Goal: Task Accomplishment & Management: Manage account settings

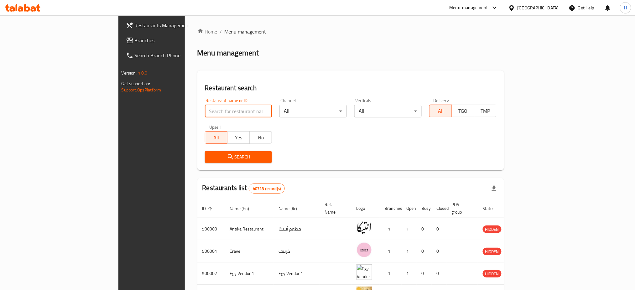
click at [205, 111] on input "search" at bounding box center [238, 111] width 67 height 13
paste input "622907"
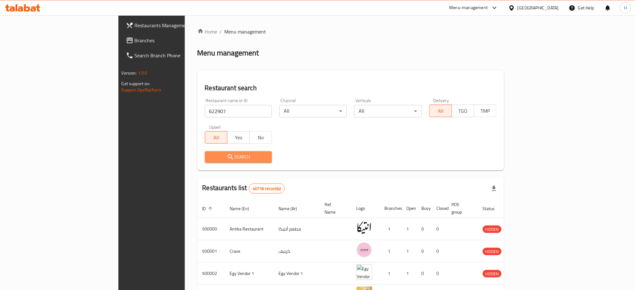
click at [211, 157] on span "Search" at bounding box center [238, 157] width 57 height 8
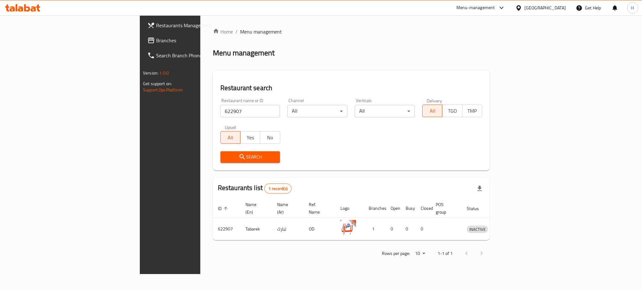
click at [220, 113] on input "622907" at bounding box center [250, 111] width 60 height 13
paste input "14003"
type input "614003"
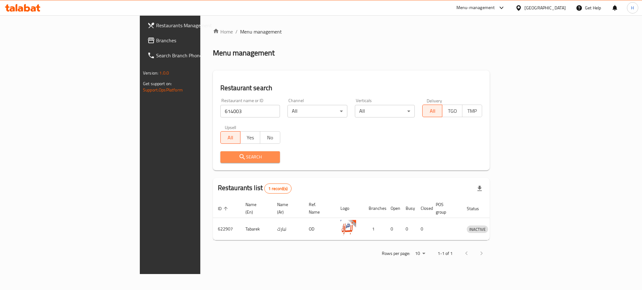
click at [225, 157] on span "Search" at bounding box center [250, 157] width 50 height 8
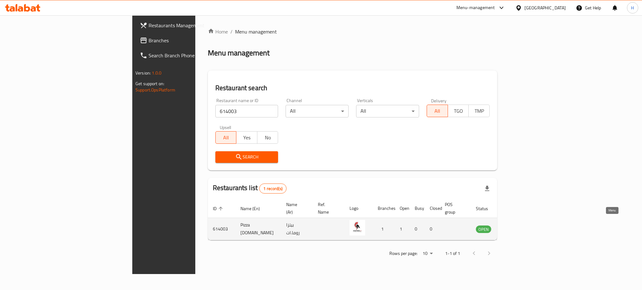
click at [516, 225] on icon "enhanced table" at bounding box center [513, 229] width 8 height 8
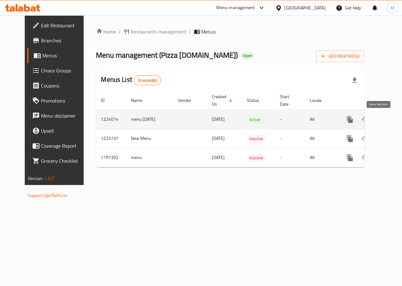
click at [391, 123] on icon "enhanced table" at bounding box center [395, 120] width 8 height 8
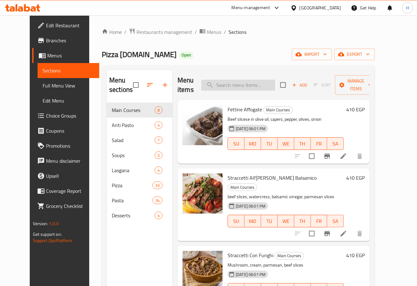
click at [244, 88] on input "search" at bounding box center [238, 85] width 74 height 11
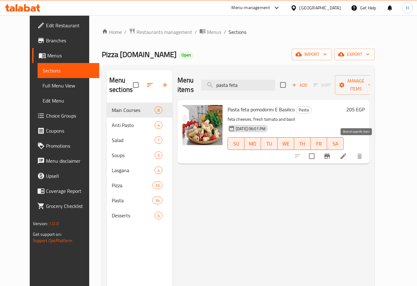
type input "pasta feta"
click at [330, 154] on icon "Branch-specific-item" at bounding box center [328, 156] width 6 height 5
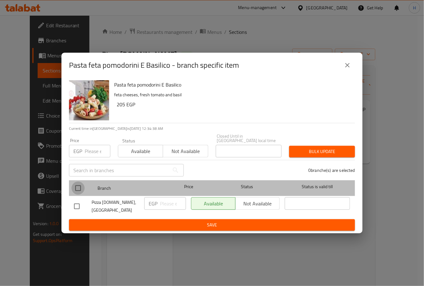
click at [76, 187] on input "checkbox" at bounding box center [77, 187] width 13 height 13
checkbox input "true"
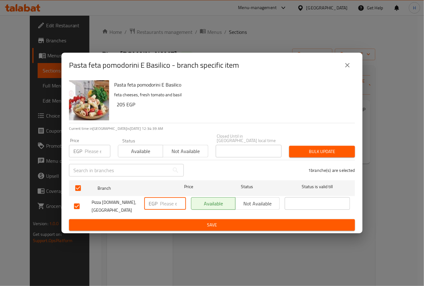
click at [164, 204] on input "number" at bounding box center [173, 203] width 26 height 13
type input "219"
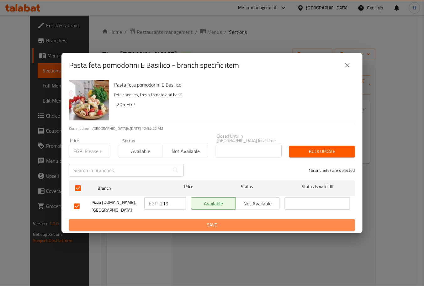
click at [198, 221] on span "Save" at bounding box center [212, 225] width 276 height 8
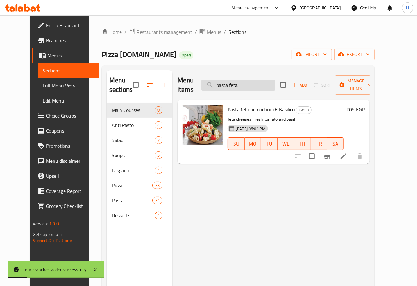
drag, startPoint x: 239, startPoint y: 80, endPoint x: 262, endPoint y: 85, distance: 23.7
click at [262, 85] on input "pasta feta" at bounding box center [238, 85] width 74 height 11
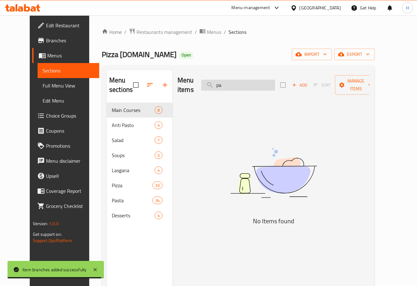
type input "p"
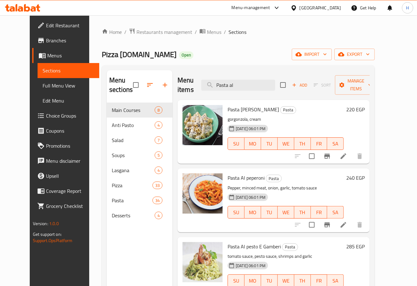
type input "Pasta al"
click at [330, 154] on icon "Branch-specific-item" at bounding box center [328, 156] width 6 height 5
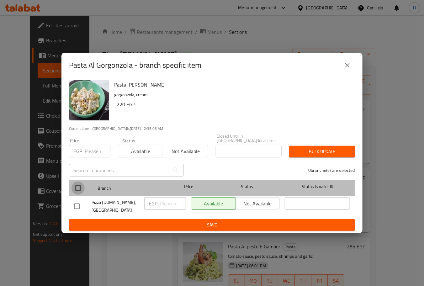
click at [74, 186] on input "checkbox" at bounding box center [77, 187] width 13 height 13
checkbox input "true"
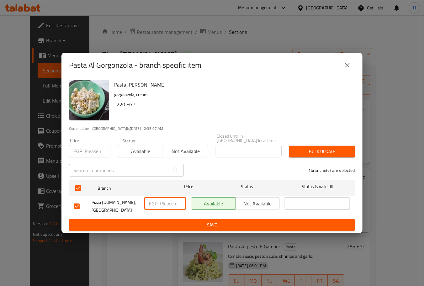
click at [161, 204] on input "number" at bounding box center [173, 203] width 26 height 13
type input "233"
click at [186, 221] on span "Save" at bounding box center [212, 225] width 276 height 8
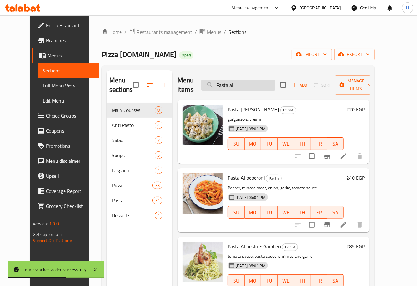
click at [249, 82] on input "Pasta al" at bounding box center [238, 85] width 74 height 11
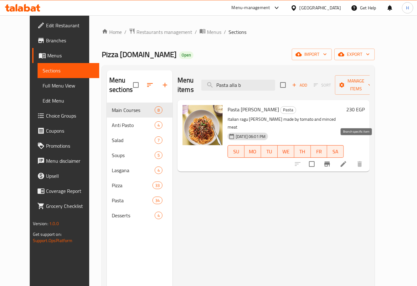
type input "Pasta alla b"
click at [330, 161] on icon "Branch-specific-item" at bounding box center [328, 163] width 6 height 5
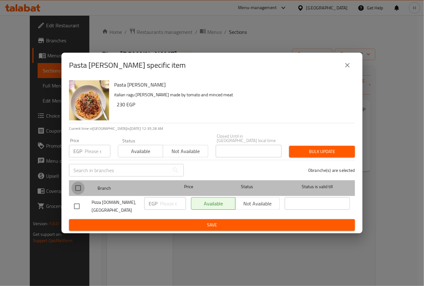
click at [79, 189] on input "checkbox" at bounding box center [77, 187] width 13 height 13
checkbox input "true"
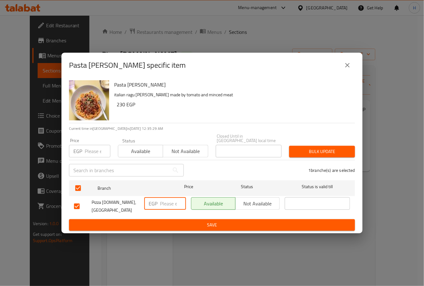
click at [164, 206] on input "number" at bounding box center [173, 203] width 26 height 13
type input "247"
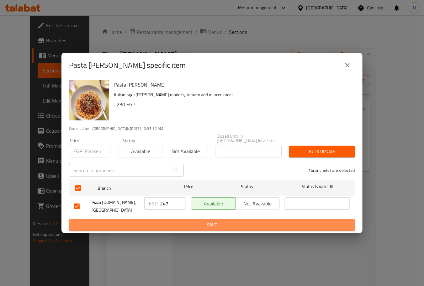
click at [185, 221] on span "Save" at bounding box center [212, 225] width 276 height 8
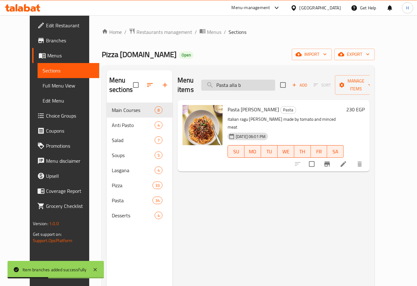
click at [258, 82] on input "Pasta alla b" at bounding box center [238, 85] width 74 height 11
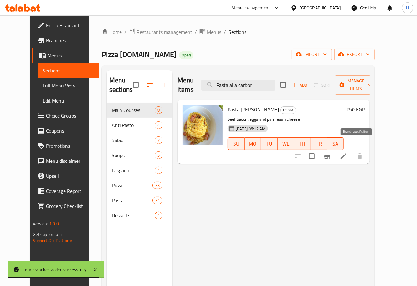
type input "Pasta alla carbon"
click at [331, 152] on icon "Branch-specific-item" at bounding box center [328, 156] width 8 height 8
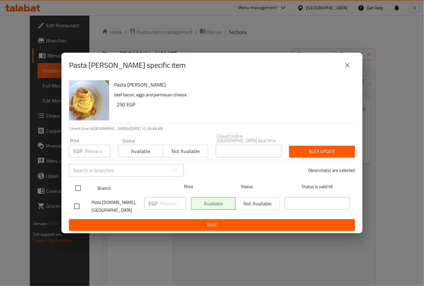
click at [76, 190] on input "checkbox" at bounding box center [77, 187] width 13 height 13
checkbox input "true"
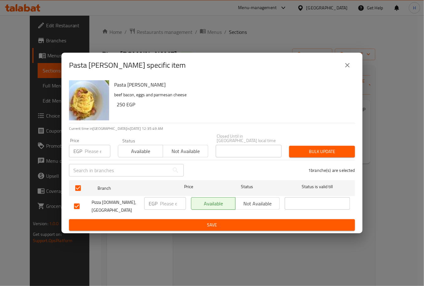
click at [162, 204] on input "number" at bounding box center [173, 203] width 26 height 13
type input "289"
click at [181, 219] on button "Save" at bounding box center [212, 225] width 286 height 12
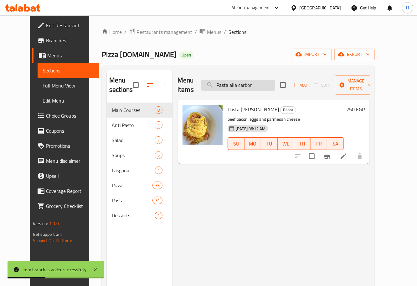
drag, startPoint x: 263, startPoint y: 80, endPoint x: 248, endPoint y: 80, distance: 15.4
click at [247, 80] on input "Pasta alla carbon" at bounding box center [238, 85] width 74 height 11
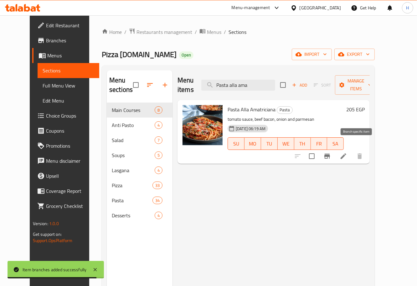
type input "Pasta alla ama"
click at [330, 154] on icon "Branch-specific-item" at bounding box center [328, 156] width 6 height 5
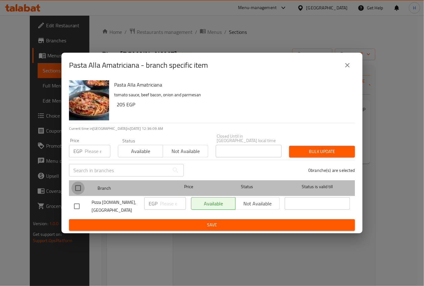
click at [78, 189] on input "checkbox" at bounding box center [77, 187] width 13 height 13
checkbox input "true"
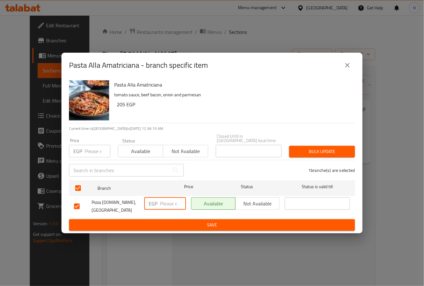
click at [164, 206] on input "number" at bounding box center [173, 203] width 26 height 13
type input "259"
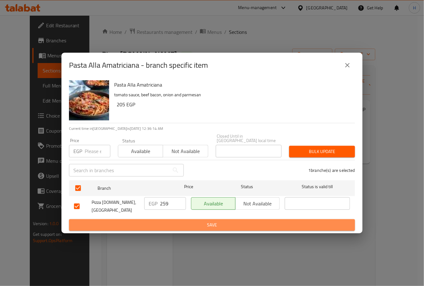
click at [191, 219] on button "Save" at bounding box center [212, 225] width 286 height 12
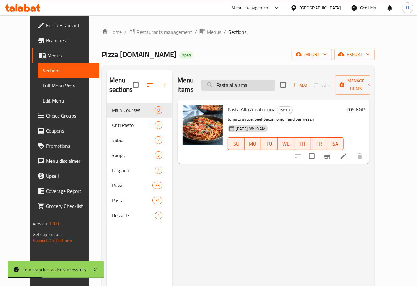
drag, startPoint x: 243, startPoint y: 81, endPoint x: 264, endPoint y: 86, distance: 22.0
click at [264, 86] on input "Pasta alla ama" at bounding box center [238, 85] width 74 height 11
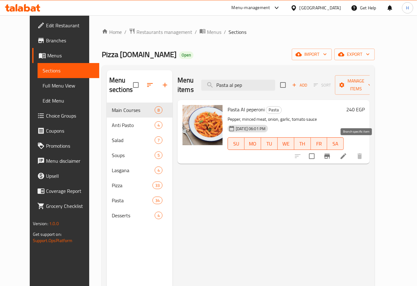
type input "Pasta al pep"
click at [331, 152] on icon "Branch-specific-item" at bounding box center [328, 156] width 8 height 8
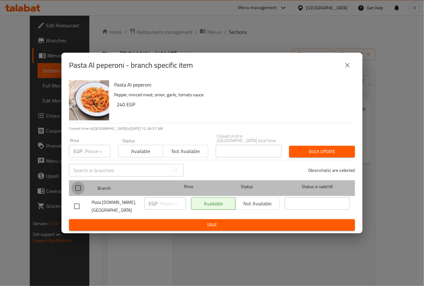
click at [76, 185] on input "checkbox" at bounding box center [77, 187] width 13 height 13
checkbox input "true"
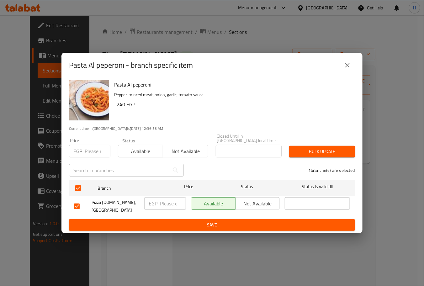
click at [161, 205] on input "number" at bounding box center [173, 203] width 26 height 13
type input "257"
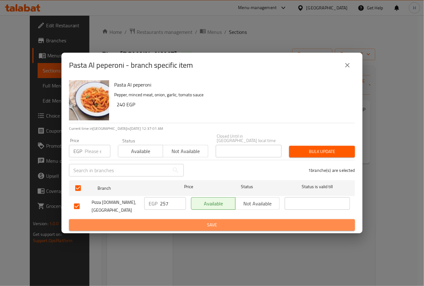
click at [191, 221] on span "Save" at bounding box center [212, 225] width 276 height 8
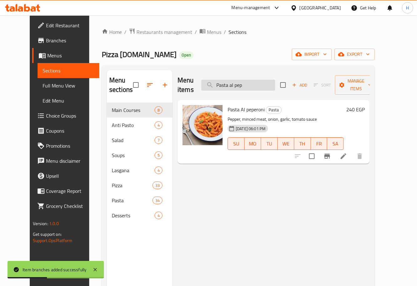
click at [260, 82] on input "Pasta al pep" at bounding box center [238, 85] width 74 height 11
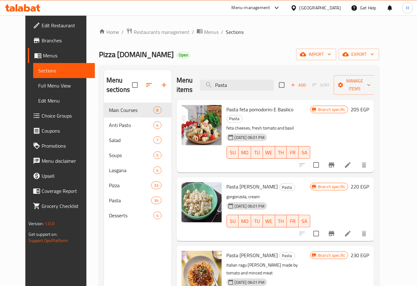
drag, startPoint x: 256, startPoint y: 87, endPoint x: 181, endPoint y: 79, distance: 75.3
click at [181, 79] on div "Menu items Pasta Add Sort Manage items" at bounding box center [276, 85] width 198 height 30
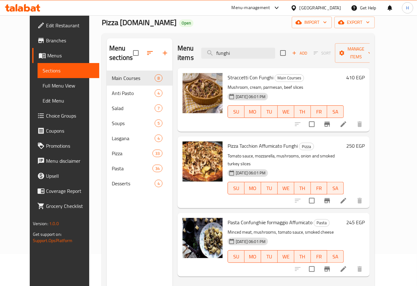
scroll to position [57, 0]
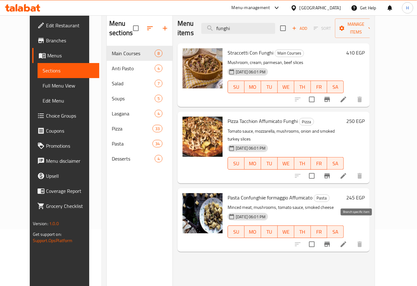
type input "funghi"
click at [330, 242] on icon "Branch-specific-item" at bounding box center [328, 244] width 6 height 5
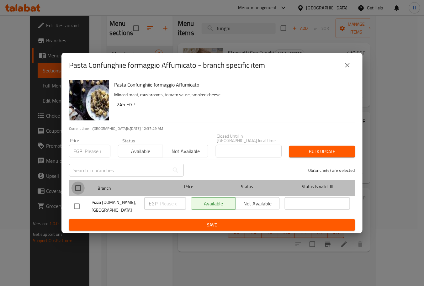
click at [77, 185] on input "checkbox" at bounding box center [77, 187] width 13 height 13
checkbox input "true"
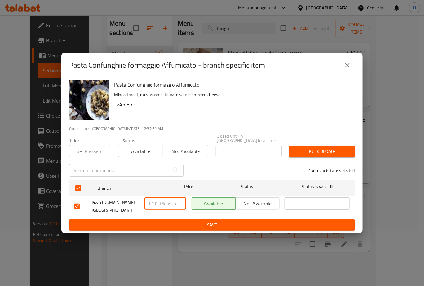
click at [168, 204] on input "number" at bounding box center [173, 203] width 26 height 13
type input "259"
click at [199, 221] on span "Save" at bounding box center [212, 225] width 276 height 8
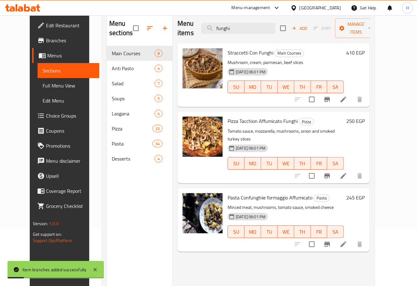
scroll to position [0, 0]
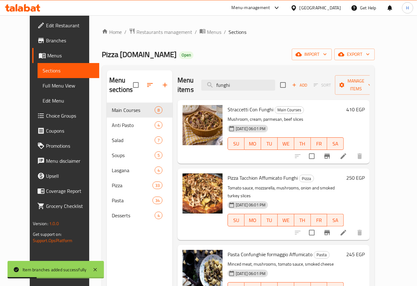
drag, startPoint x: 244, startPoint y: 79, endPoint x: 200, endPoint y: 80, distance: 44.5
click at [200, 80] on div "Menu items funghi Add Sort Manage items" at bounding box center [274, 85] width 192 height 30
type input "p"
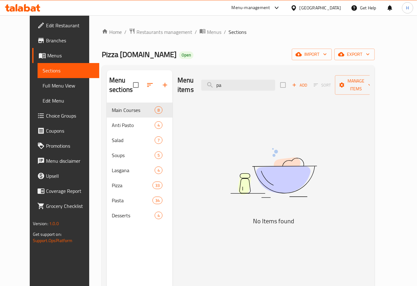
type input "p"
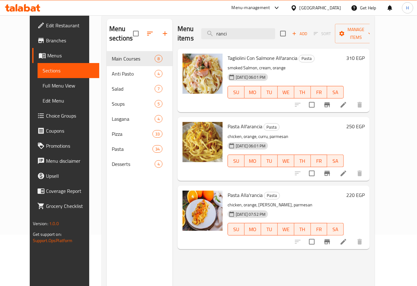
scroll to position [54, 0]
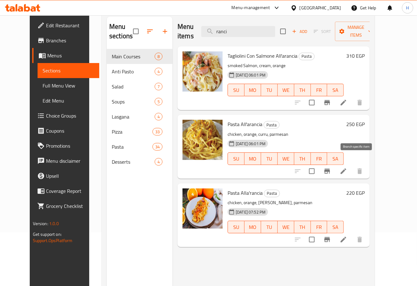
type input "ranci"
click at [331, 167] on icon "Branch-specific-item" at bounding box center [328, 171] width 8 height 8
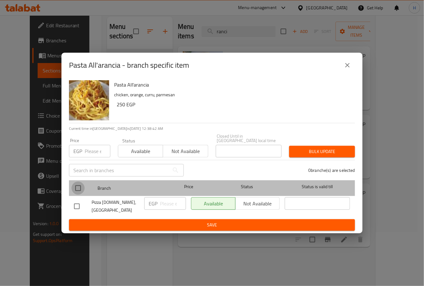
click at [78, 188] on input "checkbox" at bounding box center [77, 187] width 13 height 13
checkbox input "true"
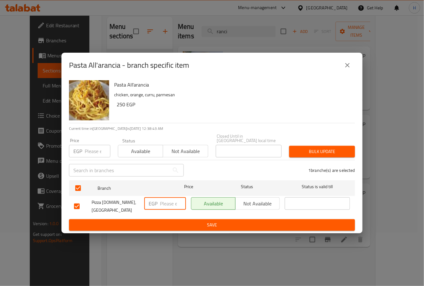
click at [165, 204] on input "number" at bounding box center [173, 203] width 26 height 13
type input "262"
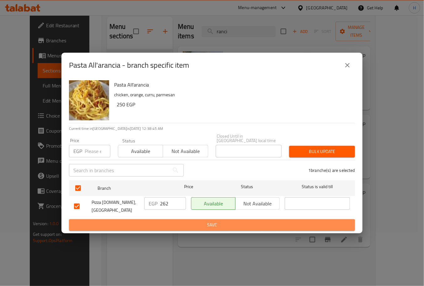
click at [196, 222] on span "Save" at bounding box center [212, 225] width 276 height 8
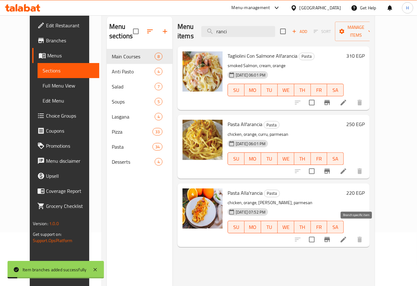
click at [330, 237] on icon "Branch-specific-item" at bounding box center [328, 239] width 6 height 5
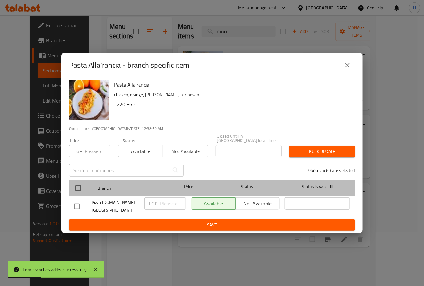
click at [69, 185] on div "Branch Price Status Status is valid till" at bounding box center [212, 188] width 286 height 16
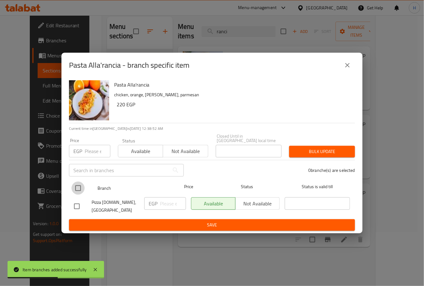
click at [81, 189] on input "checkbox" at bounding box center [77, 187] width 13 height 13
checkbox input "true"
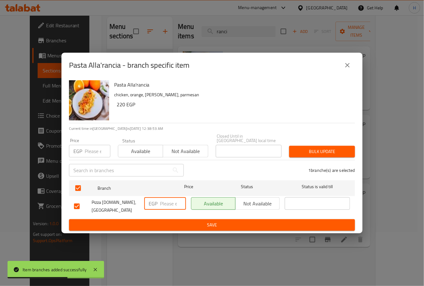
click at [167, 202] on input "number" at bounding box center [173, 203] width 26 height 13
type input "262"
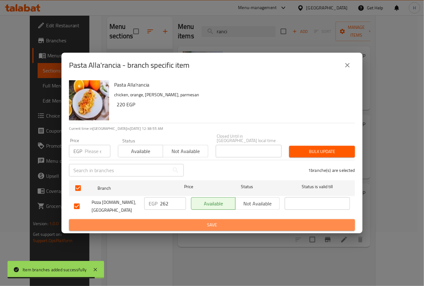
click at [192, 221] on span "Save" at bounding box center [212, 225] width 276 height 8
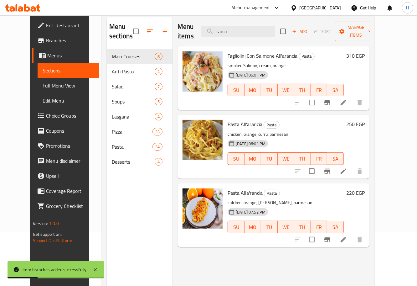
scroll to position [0, 0]
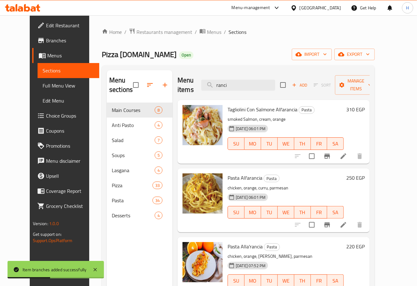
drag, startPoint x: 244, startPoint y: 82, endPoint x: 200, endPoint y: 81, distance: 44.8
click at [200, 81] on div "Menu items ranci Add Sort Manage items" at bounding box center [274, 85] width 192 height 30
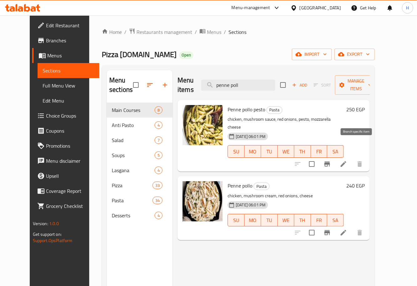
type input "penne poll"
click at [330, 161] on icon "Branch-specific-item" at bounding box center [328, 163] width 6 height 5
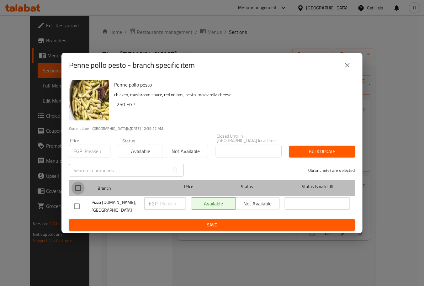
click at [78, 187] on input "checkbox" at bounding box center [77, 187] width 13 height 13
checkbox input "true"
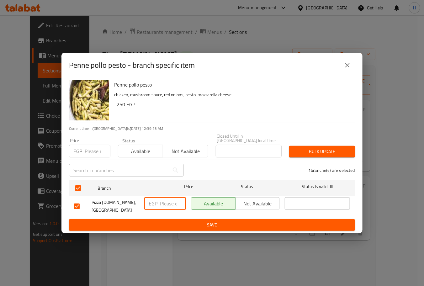
click at [169, 203] on input "number" at bounding box center [173, 203] width 26 height 13
type input "284"
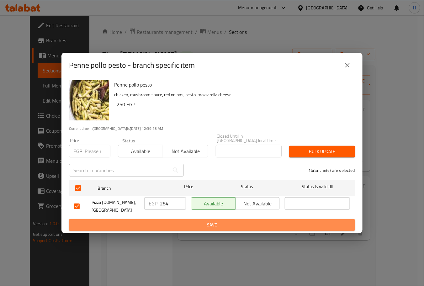
click at [197, 221] on span "Save" at bounding box center [212, 225] width 276 height 8
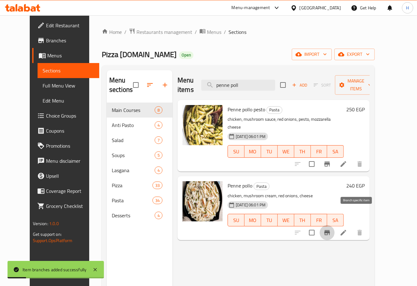
click at [335, 225] on button "Branch-specific-item" at bounding box center [327, 232] width 15 height 15
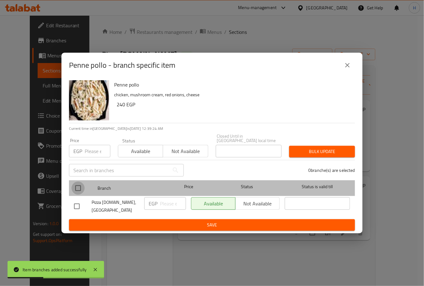
click at [77, 187] on input "checkbox" at bounding box center [77, 187] width 13 height 13
checkbox input "true"
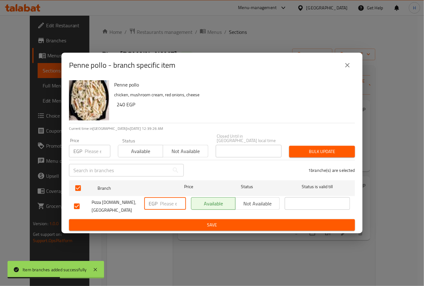
click at [164, 203] on input "number" at bounding box center [173, 203] width 26 height 13
type input "274"
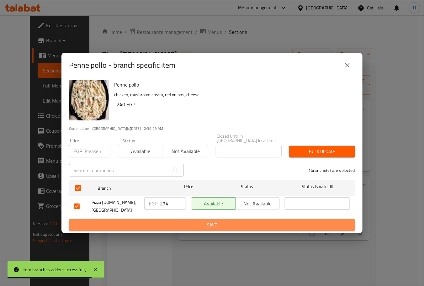
click at [197, 221] on span "Save" at bounding box center [212, 225] width 276 height 8
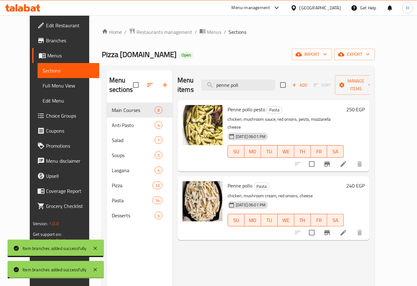
click at [320, 225] on button "Branch-specific-item" at bounding box center [327, 232] width 15 height 15
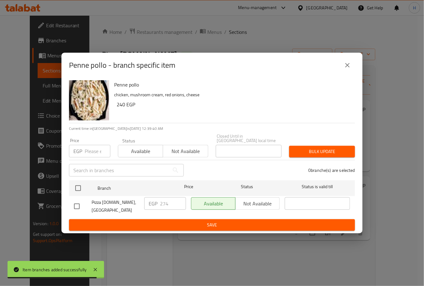
click at [243, 221] on span "Save" at bounding box center [212, 225] width 276 height 8
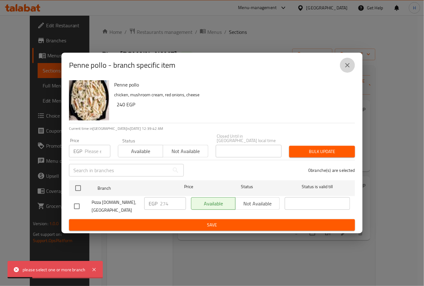
click at [351, 69] on icon "close" at bounding box center [347, 65] width 8 height 8
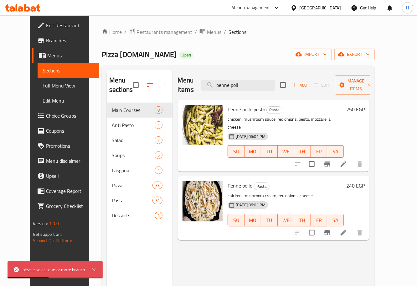
drag, startPoint x: 258, startPoint y: 79, endPoint x: 181, endPoint y: 78, distance: 77.4
click at [181, 78] on div "Menu items penne poll Add Sort Manage items" at bounding box center [274, 85] width 192 height 30
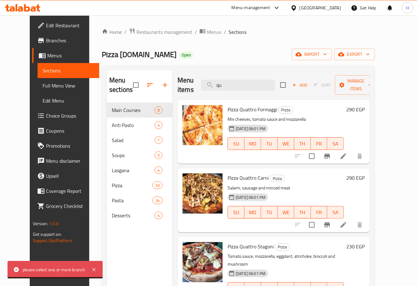
type input "q"
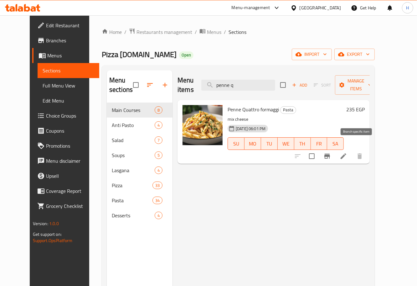
type input "penne q"
click at [330, 154] on icon "Branch-specific-item" at bounding box center [328, 156] width 6 height 5
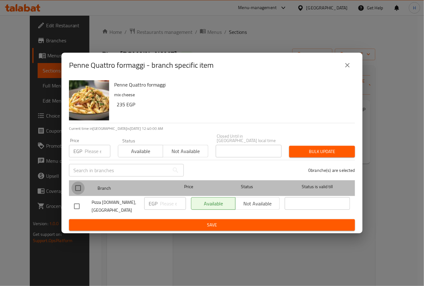
click at [77, 189] on input "checkbox" at bounding box center [77, 187] width 13 height 13
checkbox input "true"
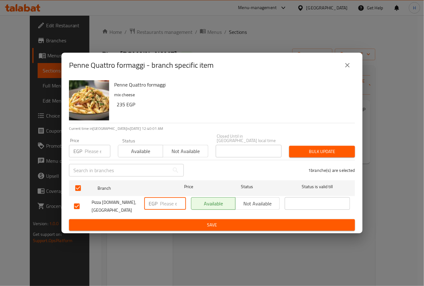
click at [169, 205] on input "number" at bounding box center [173, 203] width 26 height 13
type input "274"
click at [194, 221] on span "Save" at bounding box center [212, 225] width 276 height 8
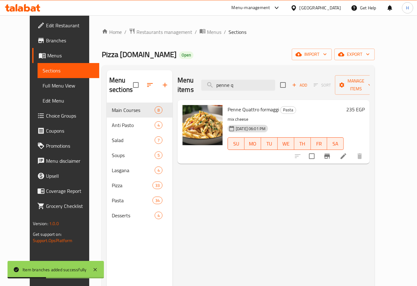
drag, startPoint x: 237, startPoint y: 82, endPoint x: 204, endPoint y: 80, distance: 33.3
click at [205, 80] on div "Menu items penne q Add Sort Manage items" at bounding box center [274, 85] width 192 height 30
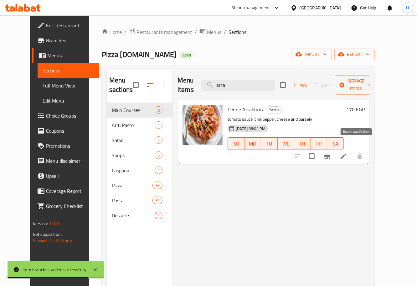
type input "arra"
click at [331, 152] on icon "Branch-specific-item" at bounding box center [328, 156] width 8 height 8
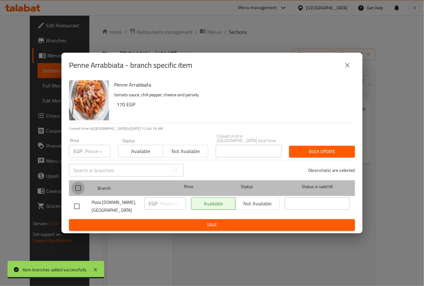
click at [78, 188] on input "checkbox" at bounding box center [77, 187] width 13 height 13
checkbox input "true"
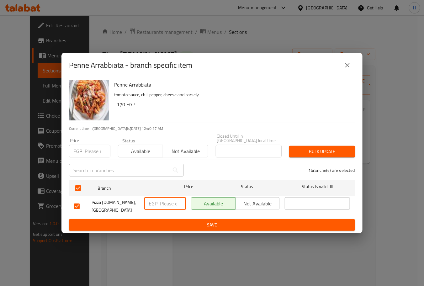
click at [173, 202] on input "number" at bounding box center [173, 203] width 26 height 13
type input "179"
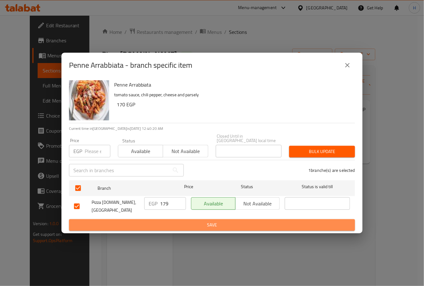
click at [189, 221] on span "Save" at bounding box center [212, 225] width 276 height 8
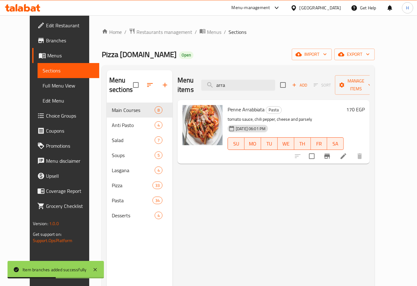
drag, startPoint x: 248, startPoint y: 79, endPoint x: 206, endPoint y: 86, distance: 43.4
click at [206, 86] on div "Menu items arra Add Sort Manage items" at bounding box center [274, 85] width 192 height 30
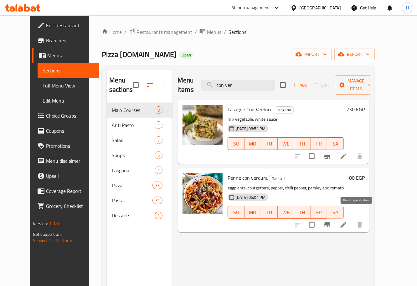
type input "con ver"
click at [330, 222] on icon "Branch-specific-item" at bounding box center [328, 224] width 6 height 5
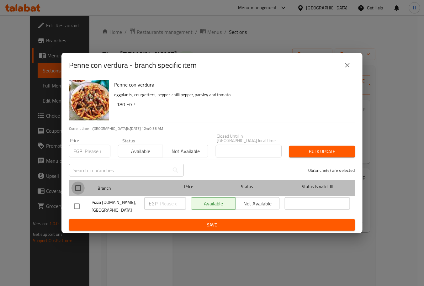
click at [78, 187] on input "checkbox" at bounding box center [77, 187] width 13 height 13
checkbox input "true"
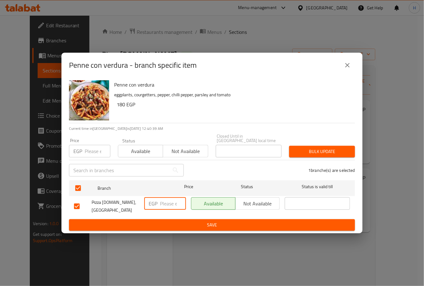
click at [170, 205] on input "number" at bounding box center [173, 203] width 26 height 13
type input "189"
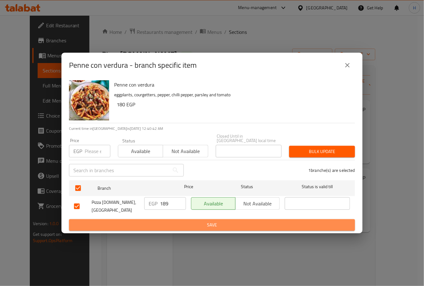
click at [194, 221] on span "Save" at bounding box center [212, 225] width 276 height 8
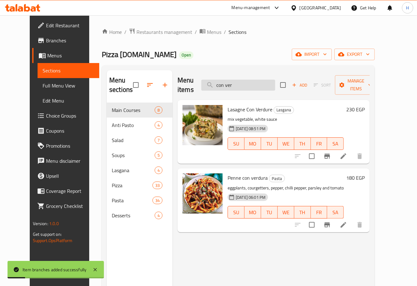
drag, startPoint x: 235, startPoint y: 79, endPoint x: 270, endPoint y: 82, distance: 35.3
click at [270, 82] on input "con ver" at bounding box center [238, 85] width 74 height 11
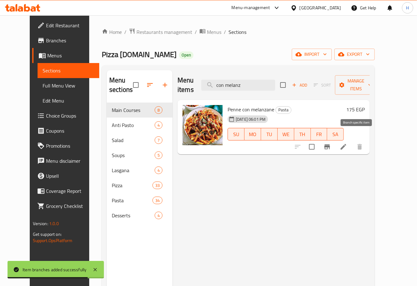
type input "con melanz"
click at [330, 144] on icon "Branch-specific-item" at bounding box center [328, 146] width 6 height 5
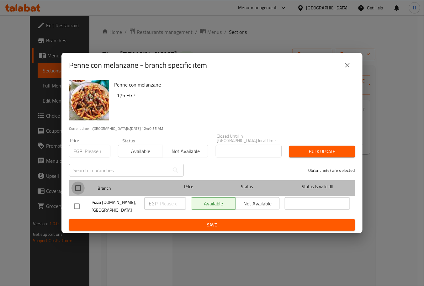
click at [77, 188] on input "checkbox" at bounding box center [77, 187] width 13 height 13
checkbox input "true"
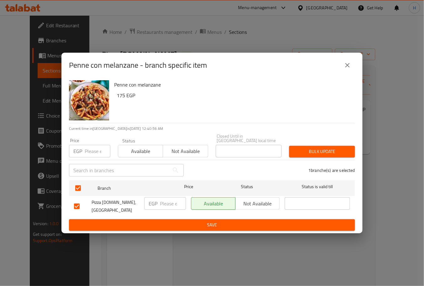
click at [168, 201] on input "number" at bounding box center [173, 203] width 26 height 13
type input "184"
click at [184, 222] on span "Save" at bounding box center [212, 225] width 276 height 8
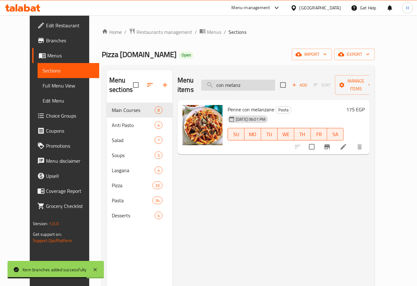
drag, startPoint x: 267, startPoint y: 78, endPoint x: 237, endPoint y: 81, distance: 30.6
click at [237, 81] on input "con melanz" at bounding box center [238, 85] width 74 height 11
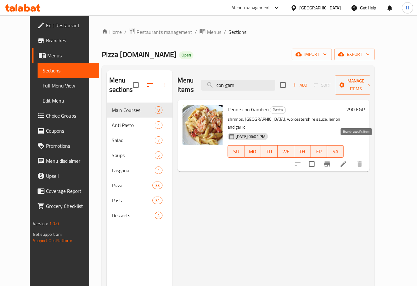
type input "con gam"
click at [330, 161] on icon "Branch-specific-item" at bounding box center [328, 163] width 6 height 5
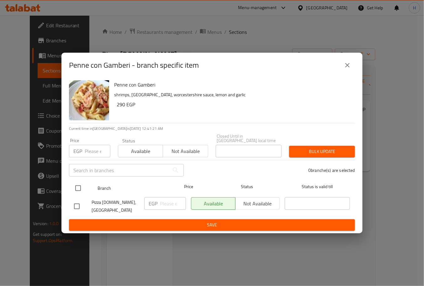
click at [77, 186] on input "checkbox" at bounding box center [77, 187] width 13 height 13
checkbox input "true"
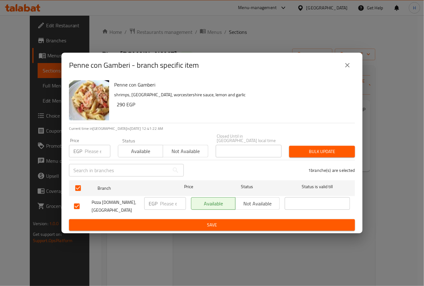
click at [169, 204] on input "number" at bounding box center [173, 203] width 26 height 13
type input "2"
type input "340"
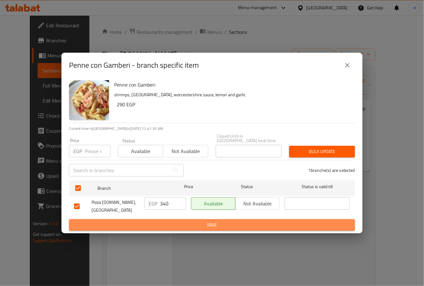
click at [205, 221] on span "Save" at bounding box center [212, 225] width 276 height 8
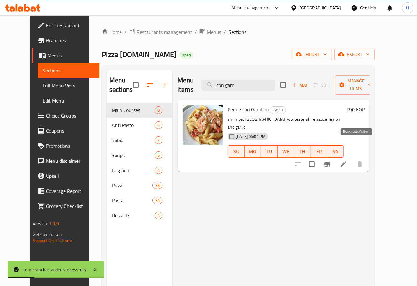
click at [330, 161] on icon "Branch-specific-item" at bounding box center [328, 163] width 6 height 5
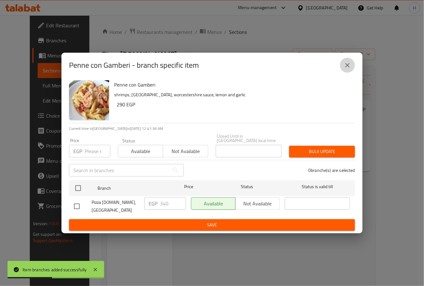
click at [344, 68] on icon "close" at bounding box center [347, 65] width 8 height 8
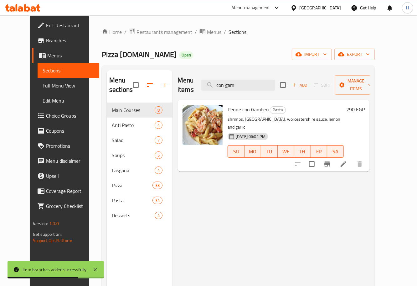
drag, startPoint x: 264, startPoint y: 80, endPoint x: 187, endPoint y: 84, distance: 76.9
click at [187, 84] on div "Menu items con gam Add Sort Manage items" at bounding box center [274, 85] width 192 height 30
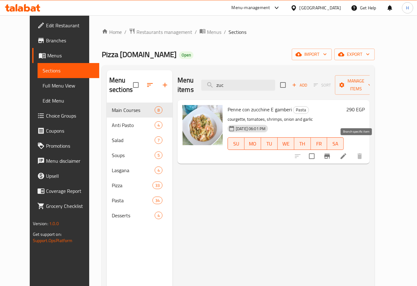
type input "zuc"
click at [330, 154] on icon "Branch-specific-item" at bounding box center [328, 156] width 6 height 5
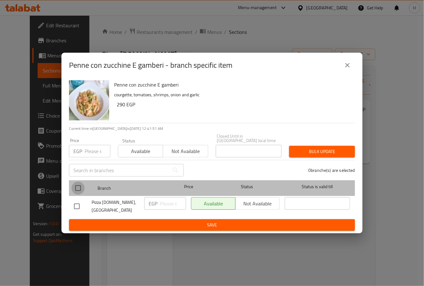
click at [79, 187] on input "checkbox" at bounding box center [77, 187] width 13 height 13
checkbox input "true"
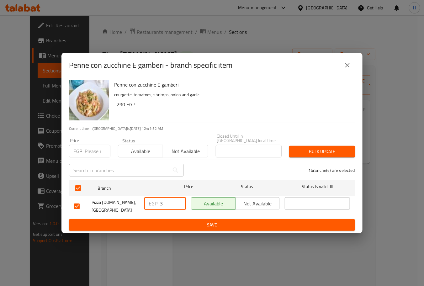
click at [168, 203] on input "3" at bounding box center [173, 203] width 26 height 13
type input "344"
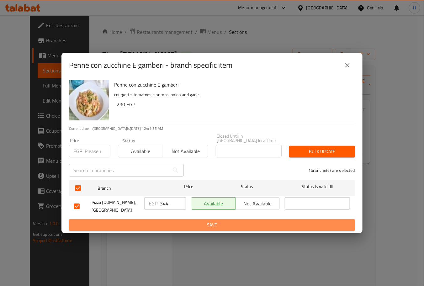
click at [190, 221] on span "Save" at bounding box center [212, 225] width 276 height 8
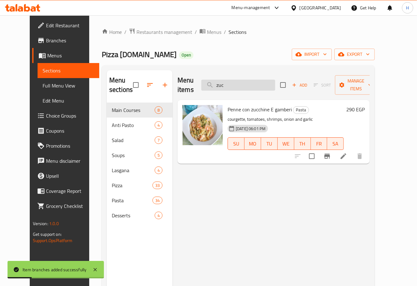
drag, startPoint x: 250, startPoint y: 83, endPoint x: 217, endPoint y: 82, distance: 32.9
click at [217, 82] on input "zuc" at bounding box center [238, 85] width 74 height 11
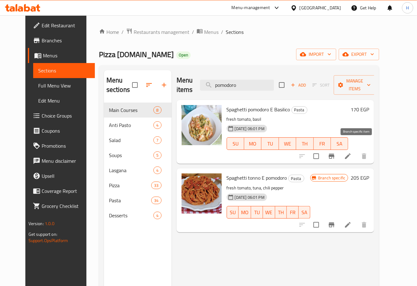
type input "pomodoro"
click at [335, 154] on icon "Branch-specific-item" at bounding box center [332, 156] width 6 height 5
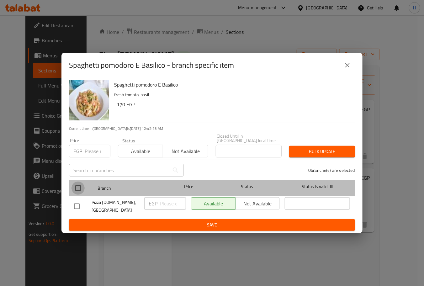
click at [80, 191] on input "checkbox" at bounding box center [77, 187] width 13 height 13
checkbox input "true"
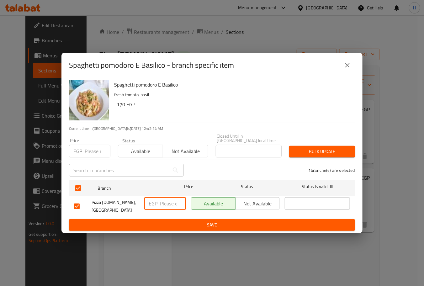
click at [169, 209] on input "number" at bounding box center [173, 203] width 26 height 13
type input "179"
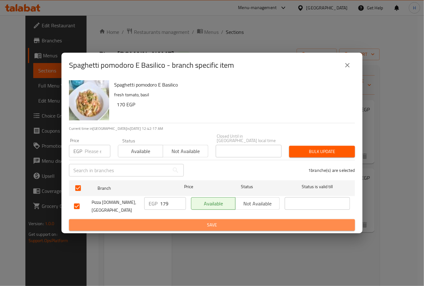
click at [193, 221] on span "Save" at bounding box center [212, 225] width 276 height 8
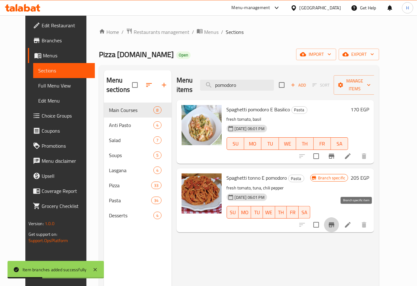
click at [339, 217] on button "Branch-specific-item" at bounding box center [331, 224] width 15 height 15
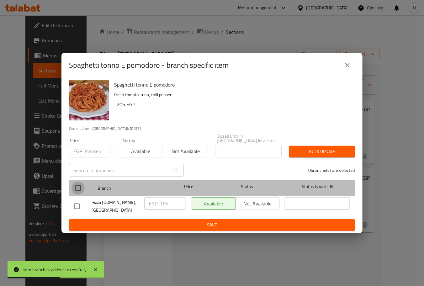
click at [79, 188] on input "checkbox" at bounding box center [77, 187] width 13 height 13
checkbox input "true"
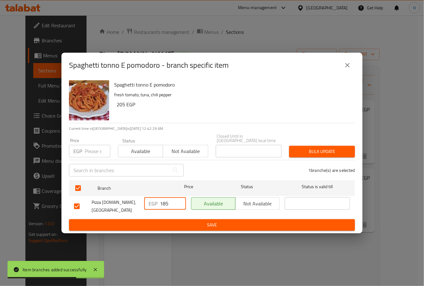
drag, startPoint x: 171, startPoint y: 204, endPoint x: 151, endPoint y: 204, distance: 20.7
click at [151, 204] on div "EGP 185 ​" at bounding box center [165, 203] width 42 height 13
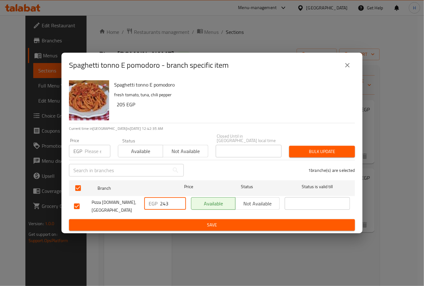
type input "243"
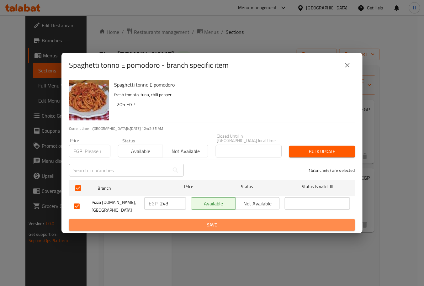
click at [179, 221] on span "Save" at bounding box center [212, 225] width 276 height 8
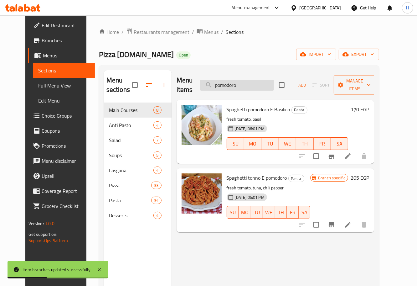
drag, startPoint x: 258, startPoint y: 80, endPoint x: 217, endPoint y: 79, distance: 40.7
click at [217, 80] on input "pomodoro" at bounding box center [237, 85] width 74 height 11
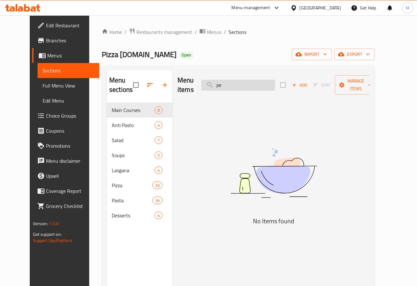
type input "p"
type input "a"
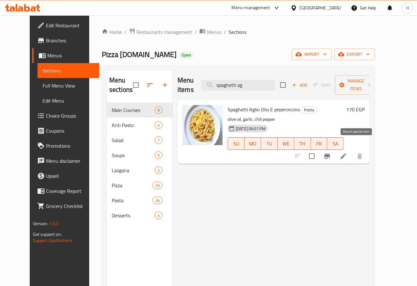
type input "spaghetti ag"
click at [331, 152] on icon "Branch-specific-item" at bounding box center [328, 156] width 8 height 8
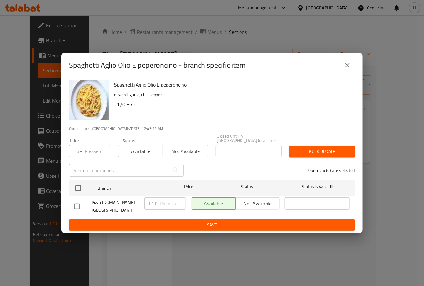
click at [166, 204] on ul "Branch Price Status Status is valid till Pizza Roma.It, Zahabia EGP ​ Available…" at bounding box center [212, 198] width 286 height 41
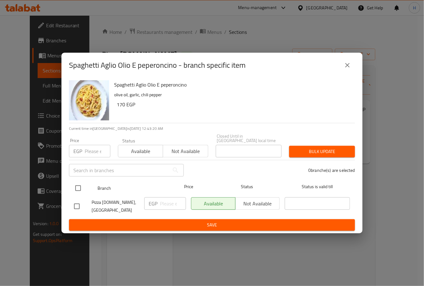
drag, startPoint x: 80, startPoint y: 185, endPoint x: 74, endPoint y: 189, distance: 6.3
click at [74, 189] on ul "Branch Price Status Status is valid till Pizza Roma.It, Zahabia EGP ​ Available…" at bounding box center [212, 198] width 286 height 41
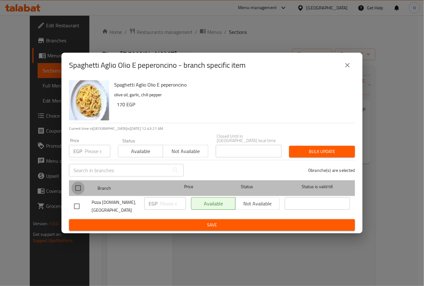
click at [74, 189] on input "checkbox" at bounding box center [77, 187] width 13 height 13
checkbox input "true"
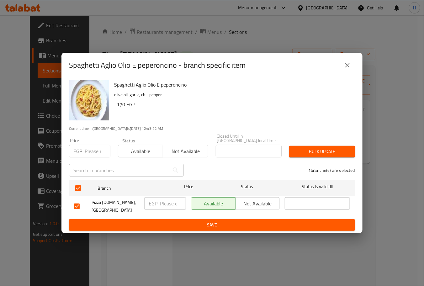
click at [168, 203] on input "number" at bounding box center [173, 203] width 26 height 13
type input "183"
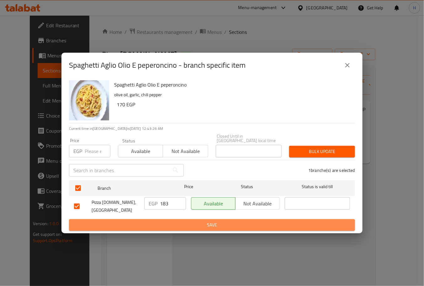
click at [183, 221] on span "Save" at bounding box center [212, 225] width 276 height 8
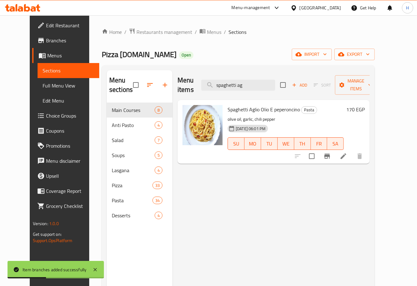
drag, startPoint x: 259, startPoint y: 81, endPoint x: 210, endPoint y: 83, distance: 49.9
click at [210, 83] on div "Menu items spaghetti ag Add Sort Manage items" at bounding box center [274, 85] width 192 height 30
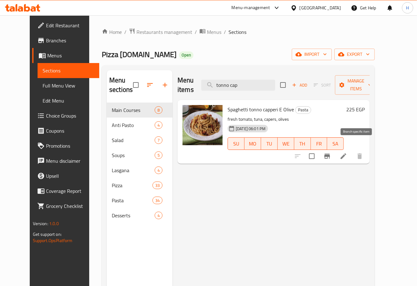
type input "tonno cap"
click at [330, 154] on icon "Branch-specific-item" at bounding box center [328, 156] width 6 height 5
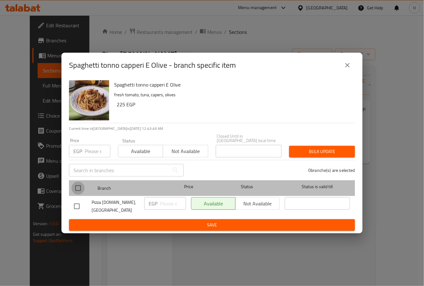
click at [77, 188] on input "checkbox" at bounding box center [77, 187] width 13 height 13
checkbox input "true"
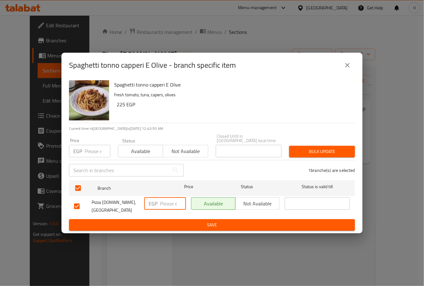
click at [168, 203] on input "number" at bounding box center [173, 203] width 26 height 13
type input "260"
click at [197, 221] on span "Save" at bounding box center [212, 225] width 276 height 8
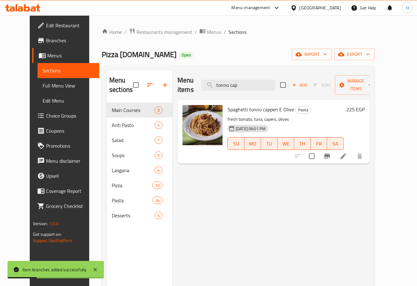
drag, startPoint x: 255, startPoint y: 81, endPoint x: 207, endPoint y: 79, distance: 48.0
click at [207, 79] on div "Menu items tonno cap Add Sort Manage items" at bounding box center [274, 85] width 192 height 30
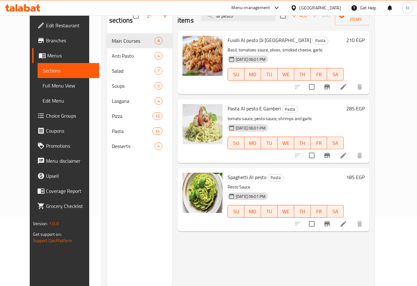
scroll to position [70, 0]
type input "al pesto"
click at [331, 220] on icon "Branch-specific-item" at bounding box center [328, 224] width 8 height 8
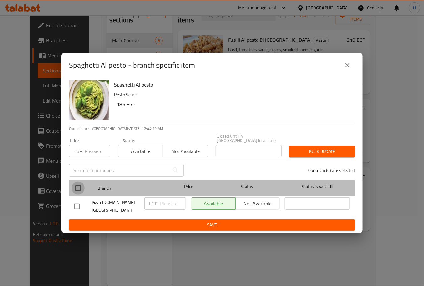
click at [80, 186] on input "checkbox" at bounding box center [77, 187] width 13 height 13
checkbox input "true"
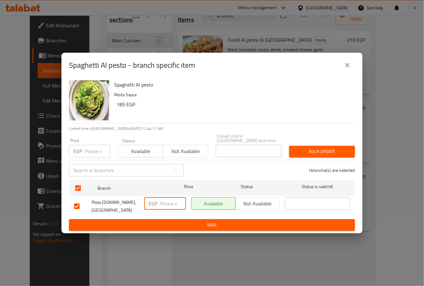
click at [168, 202] on input "number" at bounding box center [173, 203] width 26 height 13
type input "199"
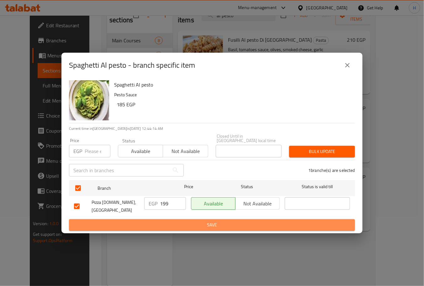
click at [195, 221] on span "Save" at bounding box center [212, 225] width 276 height 8
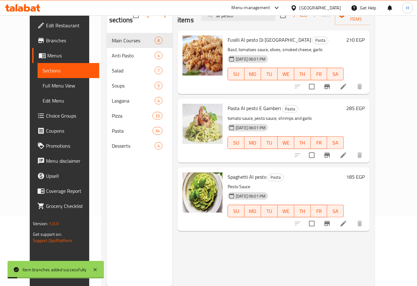
scroll to position [0, 0]
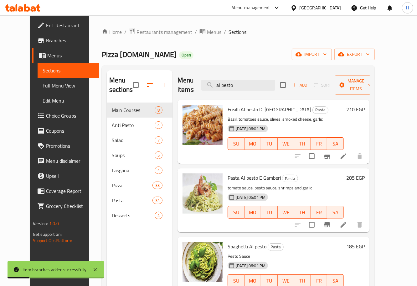
drag, startPoint x: 251, startPoint y: 83, endPoint x: 196, endPoint y: 78, distance: 55.6
click at [196, 78] on div "Menu items al pesto Add Sort Manage items" at bounding box center [274, 85] width 192 height 30
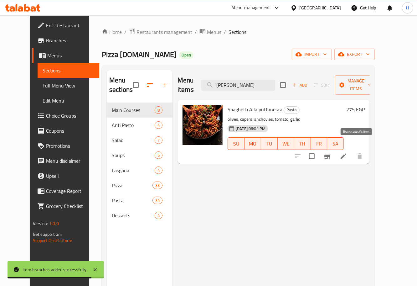
type input "alla putt"
click at [331, 152] on icon "Branch-specific-item" at bounding box center [328, 156] width 8 height 8
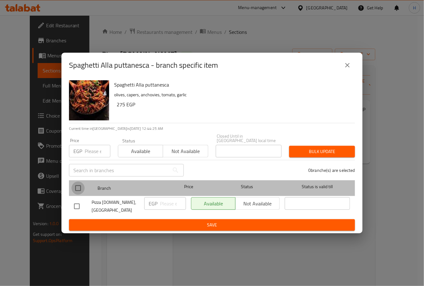
click at [76, 188] on input "checkbox" at bounding box center [77, 187] width 13 height 13
checkbox input "true"
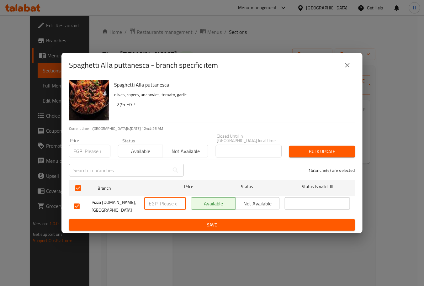
click at [164, 202] on input "number" at bounding box center [173, 203] width 26 height 13
type input "299"
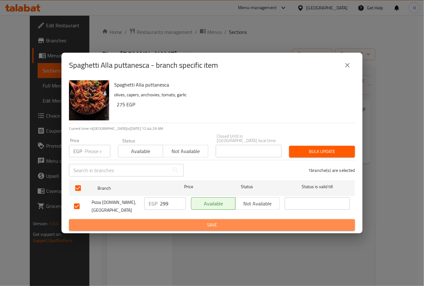
click at [190, 221] on span "Save" at bounding box center [212, 225] width 276 height 8
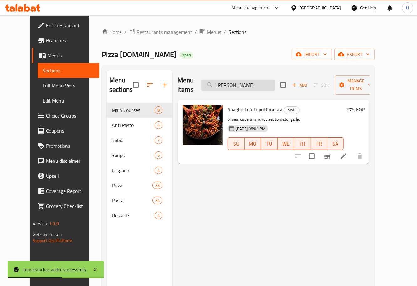
drag, startPoint x: 254, startPoint y: 80, endPoint x: 216, endPoint y: 85, distance: 38.5
click at [216, 85] on input "alla putt" at bounding box center [238, 85] width 74 height 11
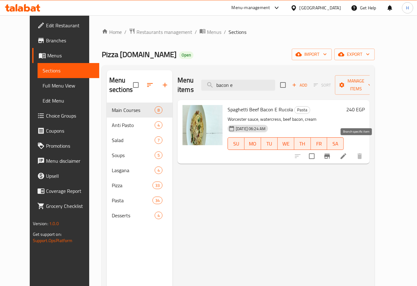
type input "bacon e"
click at [335, 150] on button "Branch-specific-item" at bounding box center [327, 156] width 15 height 15
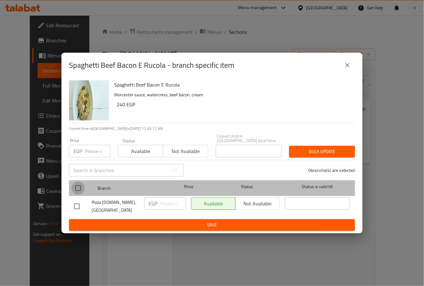
click at [79, 190] on input "checkbox" at bounding box center [77, 187] width 13 height 13
checkbox input "true"
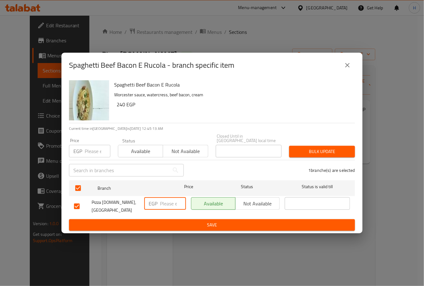
click at [170, 208] on input "number" at bounding box center [173, 203] width 26 height 13
type input "269"
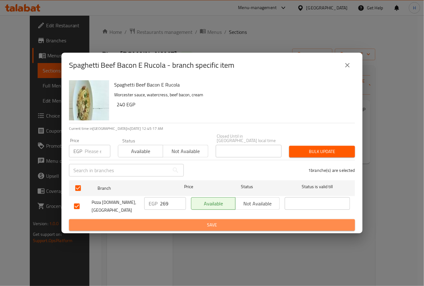
click at [197, 221] on span "Save" at bounding box center [212, 225] width 276 height 8
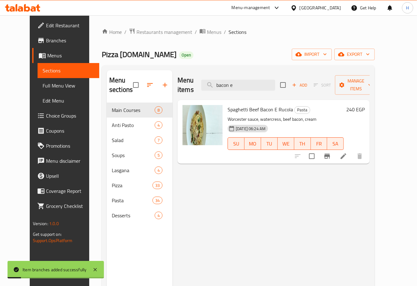
drag, startPoint x: 251, startPoint y: 81, endPoint x: 204, endPoint y: 81, distance: 47.0
click at [204, 81] on div "Menu items bacon e Add Sort Manage items" at bounding box center [274, 85] width 192 height 30
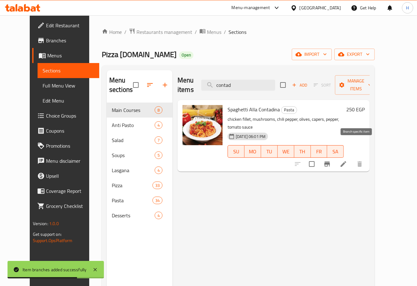
type input "contad"
click at [330, 161] on icon "Branch-specific-item" at bounding box center [328, 163] width 6 height 5
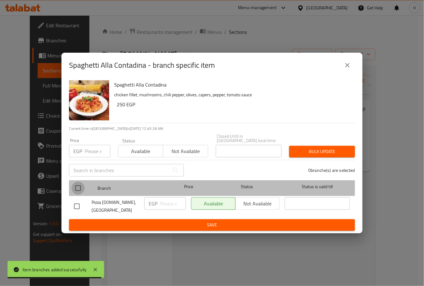
click at [79, 187] on input "checkbox" at bounding box center [77, 187] width 13 height 13
checkbox input "true"
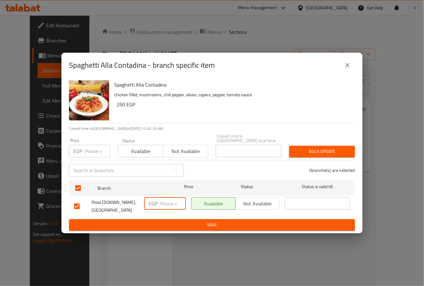
click at [169, 204] on input "number" at bounding box center [173, 203] width 26 height 13
type input "264"
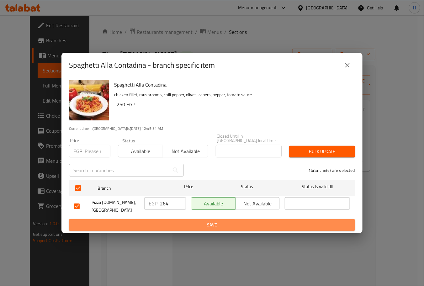
click at [193, 221] on span "Save" at bounding box center [212, 225] width 276 height 8
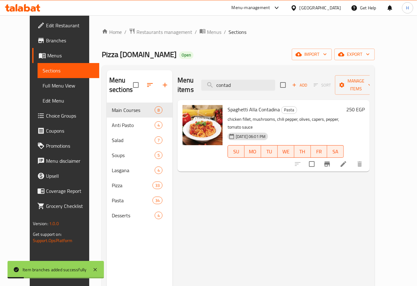
drag, startPoint x: 252, startPoint y: 84, endPoint x: 193, endPoint y: 80, distance: 59.1
click at [193, 80] on div "Menu items contad Add Sort Manage items" at bounding box center [274, 85] width 192 height 30
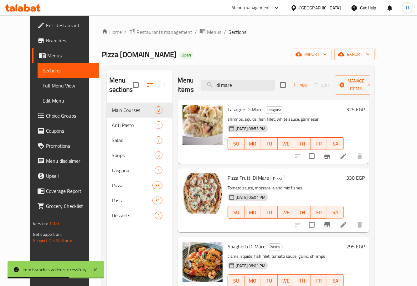
type input "di mare"
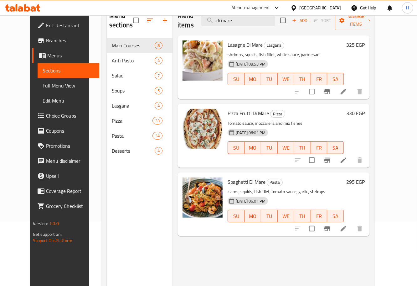
scroll to position [65, 0]
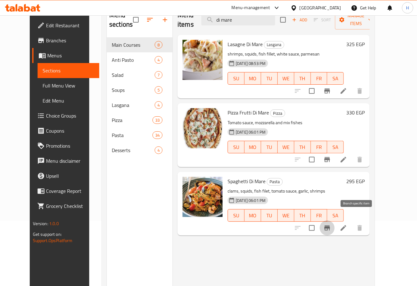
click at [330, 225] on icon "Branch-specific-item" at bounding box center [328, 227] width 6 height 5
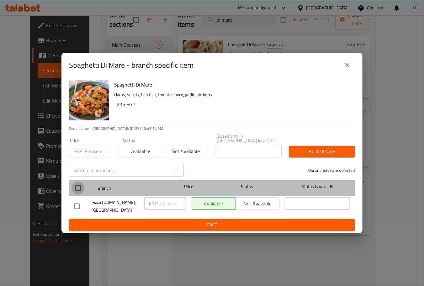
click at [76, 189] on input "checkbox" at bounding box center [77, 187] width 13 height 13
checkbox input "true"
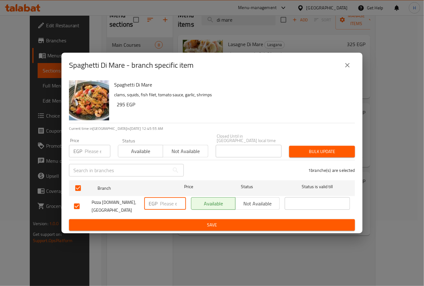
click at [168, 204] on input "number" at bounding box center [173, 203] width 26 height 13
type input "343"
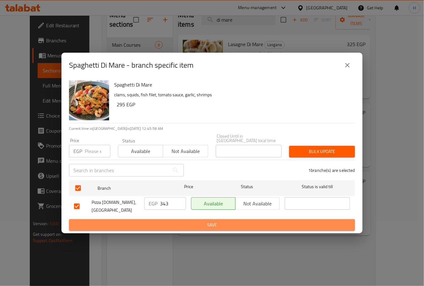
click at [185, 221] on span "Save" at bounding box center [212, 225] width 276 height 8
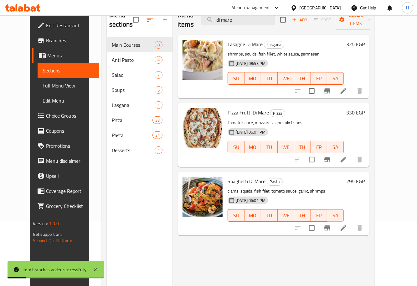
scroll to position [0, 0]
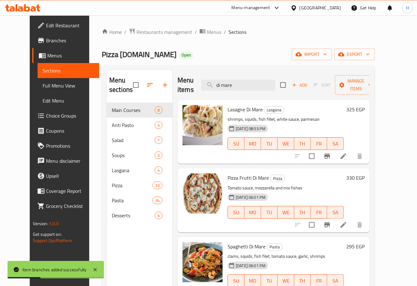
drag, startPoint x: 248, startPoint y: 81, endPoint x: 208, endPoint y: 85, distance: 40.0
click at [208, 85] on div "Menu items di mare Add Sort Manage items" at bounding box center [274, 85] width 192 height 30
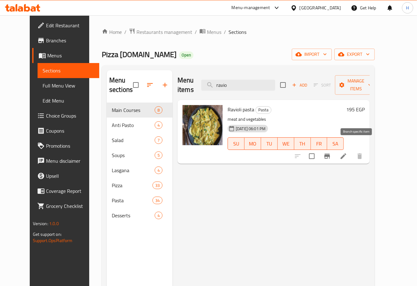
type input "ravio"
click at [335, 153] on button "Branch-specific-item" at bounding box center [327, 156] width 15 height 15
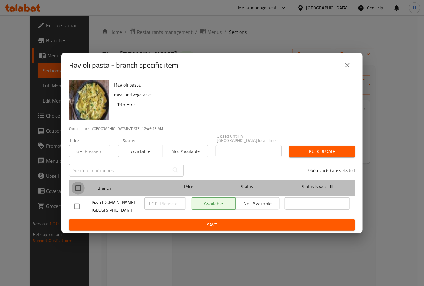
click at [80, 193] on input "checkbox" at bounding box center [77, 187] width 13 height 13
checkbox input "true"
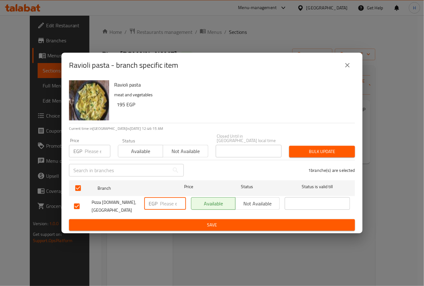
click at [161, 207] on input "number" at bounding box center [173, 203] width 26 height 13
type input "245"
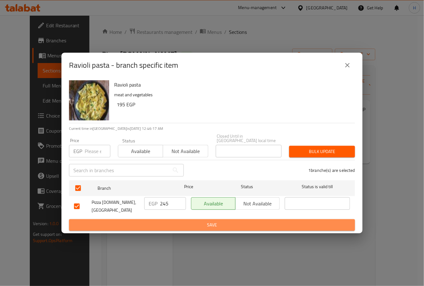
click at [189, 221] on span "Save" at bounding box center [212, 225] width 276 height 8
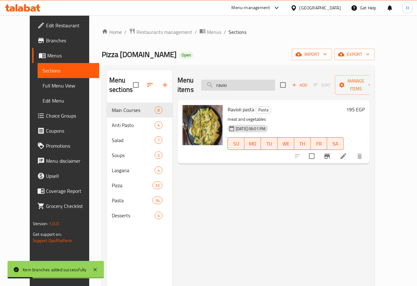
drag, startPoint x: 246, startPoint y: 80, endPoint x: 213, endPoint y: 81, distance: 32.9
click at [213, 81] on input "ravio" at bounding box center [238, 85] width 74 height 11
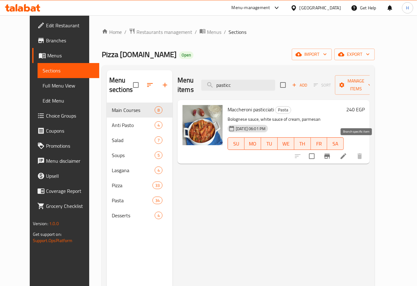
type input "pasticc"
click at [335, 149] on button "Branch-specific-item" at bounding box center [327, 156] width 15 height 15
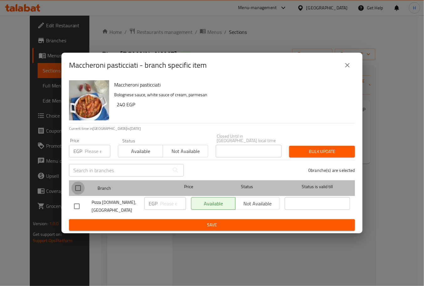
click at [76, 195] on input "checkbox" at bounding box center [77, 187] width 13 height 13
checkbox input "true"
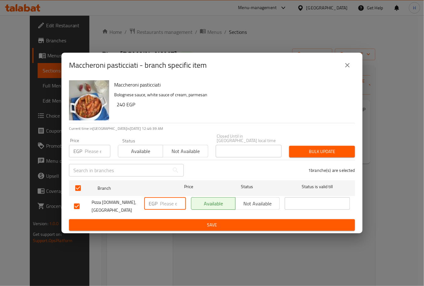
click at [164, 205] on input "number" at bounding box center [173, 203] width 26 height 13
type input "279"
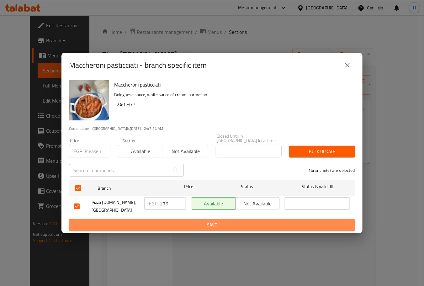
click at [170, 221] on span "Save" at bounding box center [212, 225] width 276 height 8
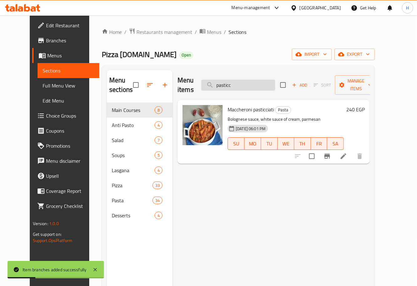
drag, startPoint x: 246, startPoint y: 81, endPoint x: 223, endPoint y: 82, distance: 22.6
click at [223, 82] on input "pasticc" at bounding box center [238, 85] width 74 height 11
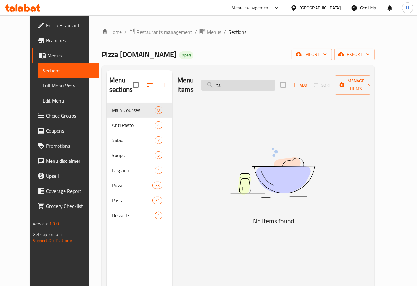
type input "t"
type input "a"
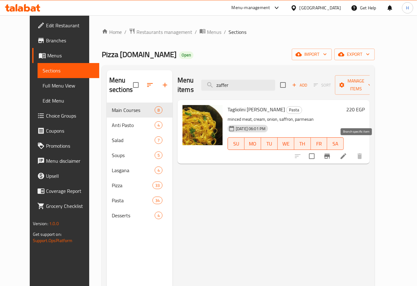
type input "zaffer"
click at [331, 152] on icon "Branch-specific-item" at bounding box center [328, 156] width 8 height 8
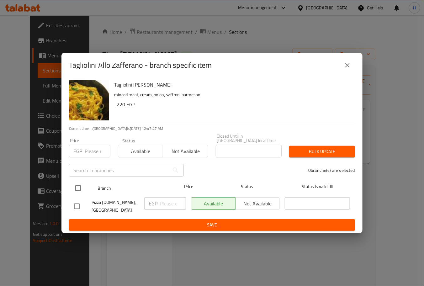
click at [76, 188] on input "checkbox" at bounding box center [77, 187] width 13 height 13
checkbox input "true"
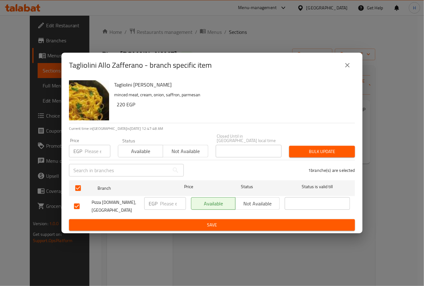
click at [166, 205] on input "number" at bounding box center [173, 203] width 26 height 13
type input "279"
click at [192, 221] on span "Save" at bounding box center [212, 225] width 276 height 8
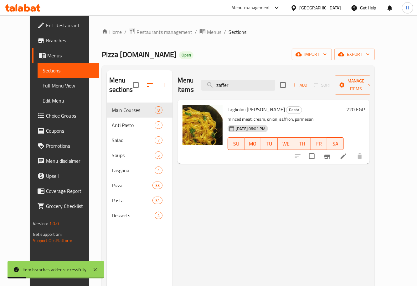
drag, startPoint x: 251, startPoint y: 79, endPoint x: 205, endPoint y: 84, distance: 46.0
click at [205, 84] on div "Menu items zaffer Add Sort Manage items" at bounding box center [274, 85] width 192 height 30
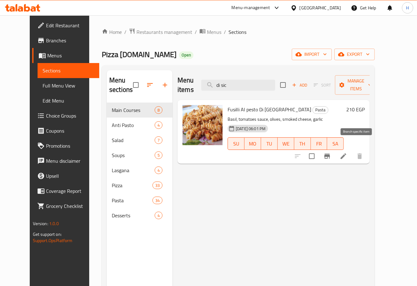
type input "di sic"
click at [335, 149] on button "Branch-specific-item" at bounding box center [327, 156] width 15 height 15
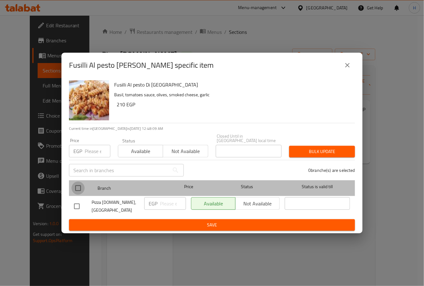
click at [75, 190] on input "checkbox" at bounding box center [77, 187] width 13 height 13
checkbox input "true"
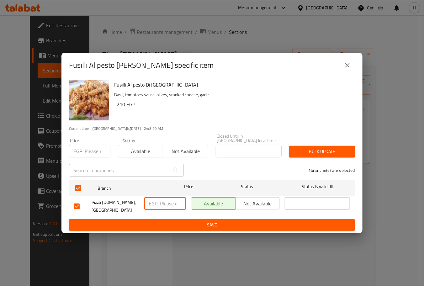
click at [167, 205] on input "number" at bounding box center [173, 203] width 26 height 13
type input "219"
click at [194, 221] on span "Save" at bounding box center [212, 225] width 276 height 8
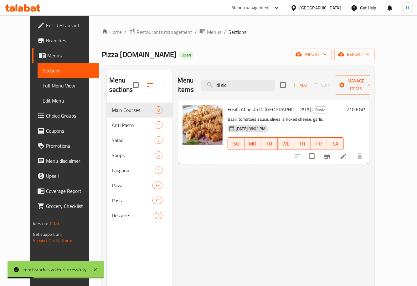
drag, startPoint x: 249, startPoint y: 83, endPoint x: 211, endPoint y: 82, distance: 38.2
click at [211, 82] on div "Menu items di sic Add Sort Manage items" at bounding box center [274, 85] width 192 height 30
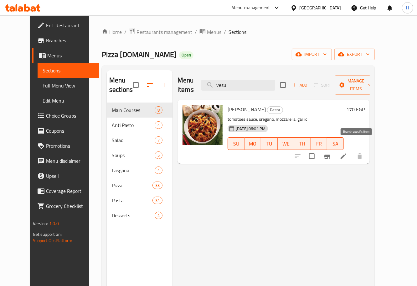
type input "vesu"
click at [331, 152] on icon "Branch-specific-item" at bounding box center [328, 156] width 8 height 8
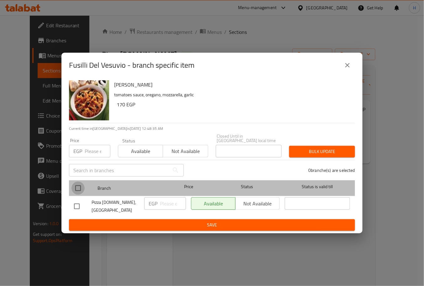
click at [76, 190] on input "checkbox" at bounding box center [77, 187] width 13 height 13
checkbox input "true"
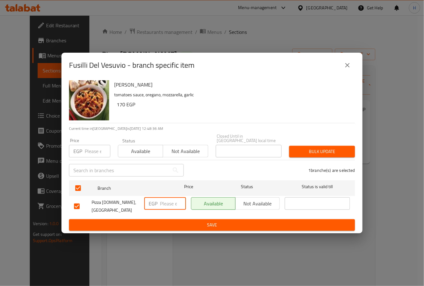
click at [169, 204] on input "number" at bounding box center [173, 203] width 26 height 13
type input "188"
click at [182, 221] on span "Save" at bounding box center [212, 225] width 276 height 8
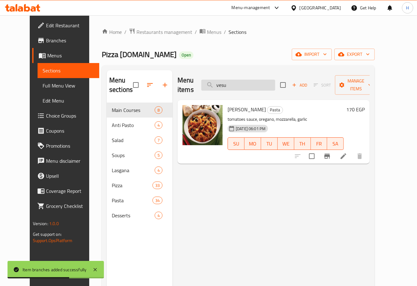
drag, startPoint x: 246, startPoint y: 82, endPoint x: 212, endPoint y: 82, distance: 33.2
click at [212, 82] on input "vesu" at bounding box center [238, 85] width 74 height 11
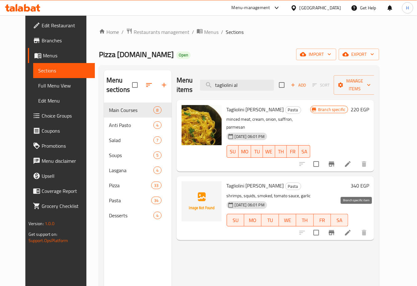
type input "tagliolini al"
click at [339, 225] on button "Branch-specific-item" at bounding box center [331, 232] width 15 height 15
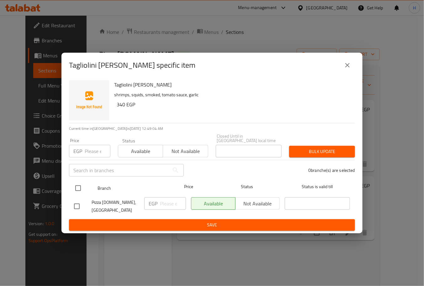
click at [76, 186] on input "checkbox" at bounding box center [77, 187] width 13 height 13
checkbox input "true"
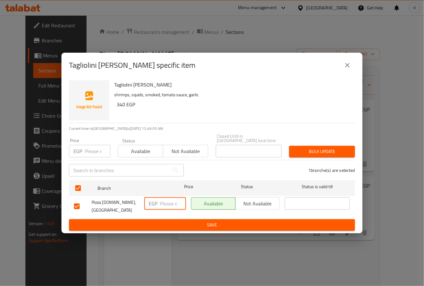
click at [166, 203] on input "number" at bounding box center [173, 203] width 26 height 13
type input "398"
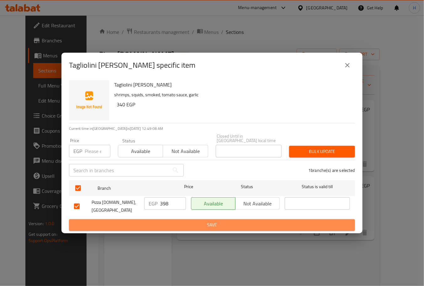
click at [186, 221] on span "Save" at bounding box center [212, 225] width 276 height 8
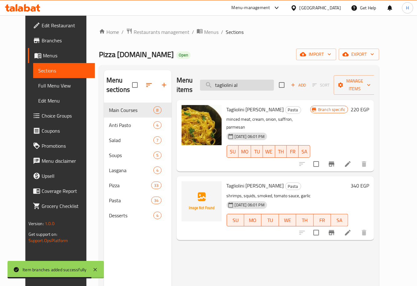
drag, startPoint x: 258, startPoint y: 81, endPoint x: 214, endPoint y: 78, distance: 44.9
click at [214, 80] on input "tagliolini al" at bounding box center [237, 85] width 74 height 11
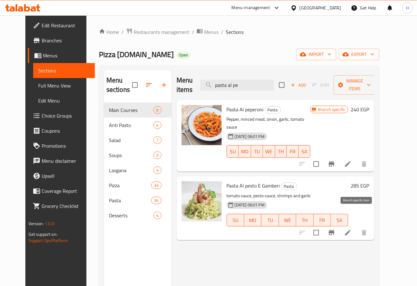
type input "pasta al pe"
click at [339, 225] on button "Branch-specific-item" at bounding box center [331, 232] width 15 height 15
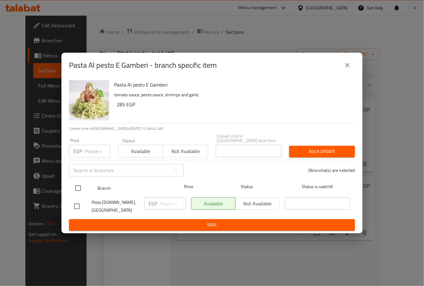
click at [77, 186] on input "checkbox" at bounding box center [77, 187] width 13 height 13
checkbox input "true"
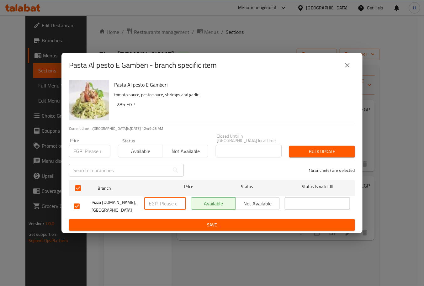
click at [167, 205] on input "number" at bounding box center [173, 203] width 26 height 13
type input "4"
type input "332"
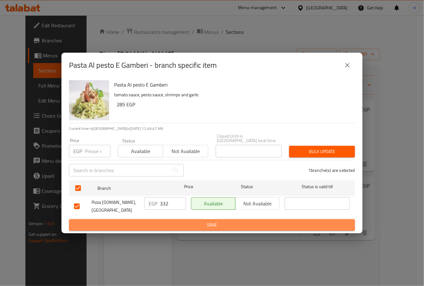
click at [187, 221] on span "Save" at bounding box center [212, 225] width 276 height 8
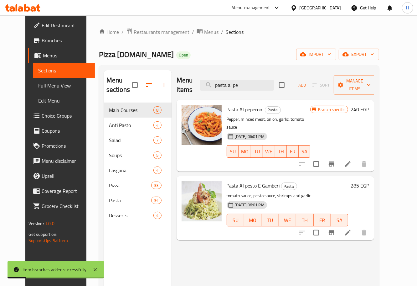
drag, startPoint x: 254, startPoint y: 79, endPoint x: 203, endPoint y: 88, distance: 51.3
click at [203, 88] on div "Menu items pasta al pe Add Sort Manage items" at bounding box center [276, 85] width 198 height 30
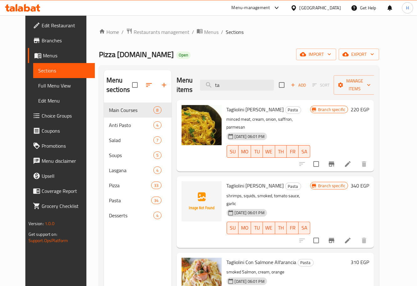
type input "t"
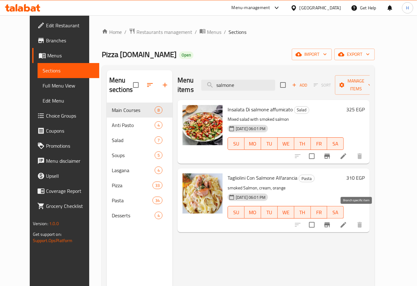
type input "salmone"
click at [330, 222] on icon "Branch-specific-item" at bounding box center [328, 224] width 6 height 5
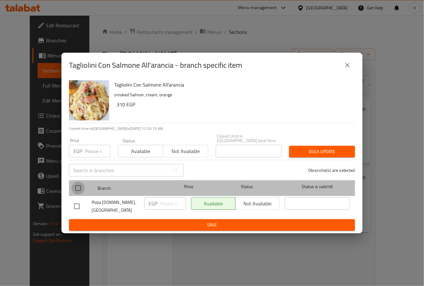
click at [76, 187] on input "checkbox" at bounding box center [77, 187] width 13 height 13
checkbox input "true"
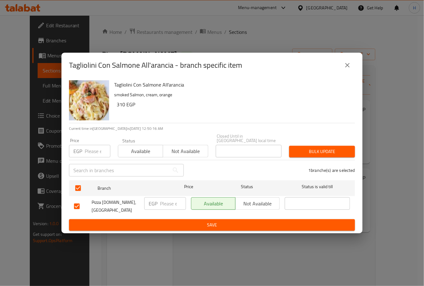
click at [160, 204] on input "number" at bounding box center [173, 203] width 26 height 13
type input "380"
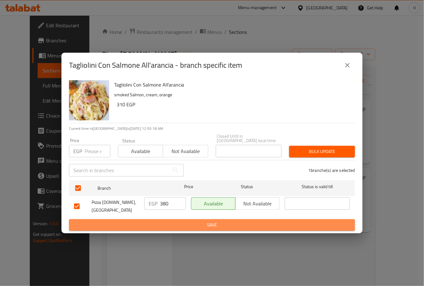
click at [180, 221] on span "Save" at bounding box center [212, 225] width 276 height 8
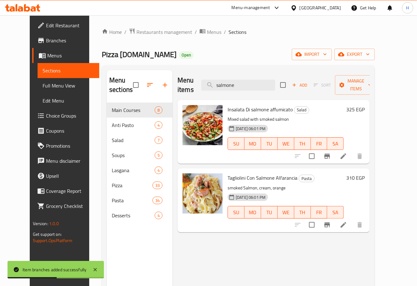
drag, startPoint x: 252, startPoint y: 80, endPoint x: 205, endPoint y: 78, distance: 47.3
click at [205, 78] on div "Menu items salmone Add Sort Manage items" at bounding box center [274, 85] width 192 height 30
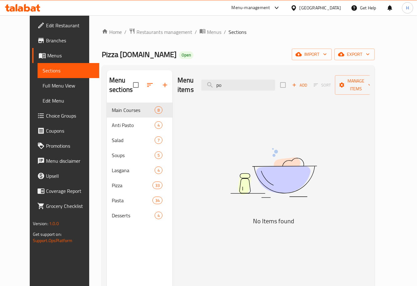
type input "p"
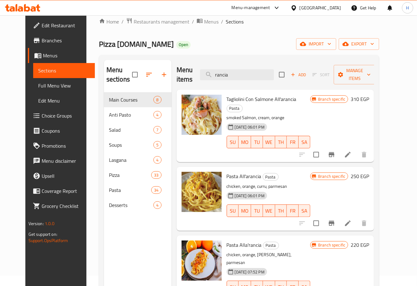
scroll to position [11, 0]
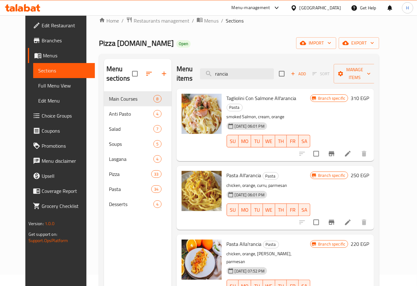
drag, startPoint x: 249, startPoint y: 65, endPoint x: 209, endPoint y: 67, distance: 39.9
click at [209, 67] on div "Menu items rancia Add Sort Manage items" at bounding box center [276, 74] width 198 height 30
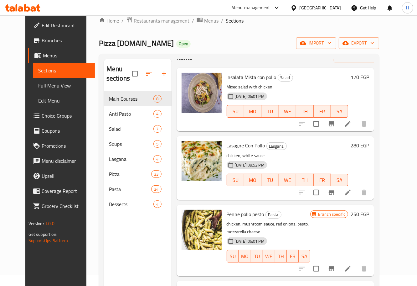
scroll to position [0, 0]
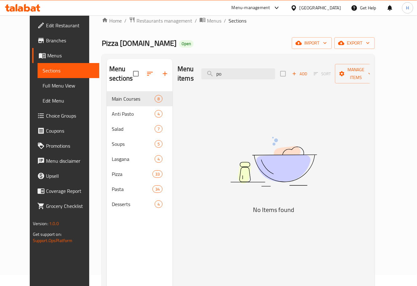
type input "p"
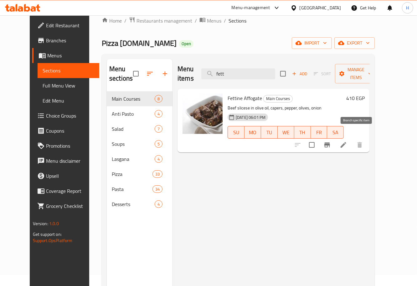
type input "fett"
click at [335, 137] on button "Branch-specific-item" at bounding box center [327, 144] width 15 height 15
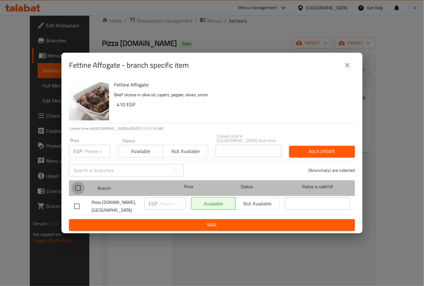
click at [79, 185] on input "checkbox" at bounding box center [77, 187] width 13 height 13
checkbox input "true"
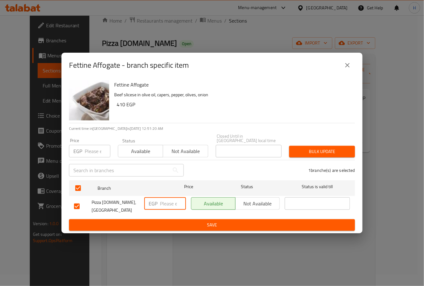
click at [167, 204] on input "number" at bounding box center [173, 203] width 26 height 13
type input "454"
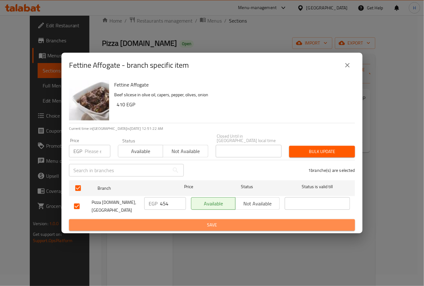
click at [185, 224] on span "Save" at bounding box center [212, 225] width 276 height 8
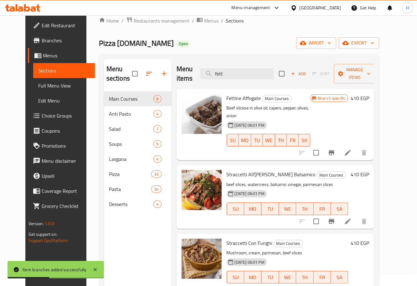
drag, startPoint x: 246, startPoint y: 73, endPoint x: 207, endPoint y: 74, distance: 38.2
click at [207, 74] on div "Menu items fett Add Sort Manage items" at bounding box center [276, 74] width 198 height 30
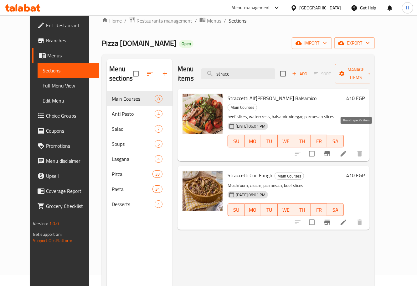
type input "stracc"
click at [330, 151] on icon "Branch-specific-item" at bounding box center [328, 153] width 6 height 5
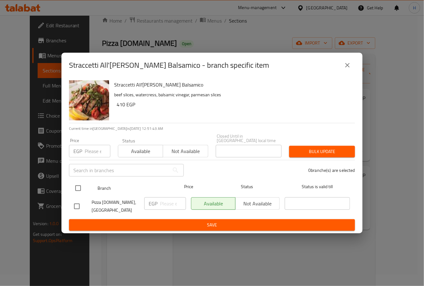
drag, startPoint x: 73, startPoint y: 189, endPoint x: 78, endPoint y: 186, distance: 5.6
click at [78, 186] on input "checkbox" at bounding box center [77, 187] width 13 height 13
checkbox input "true"
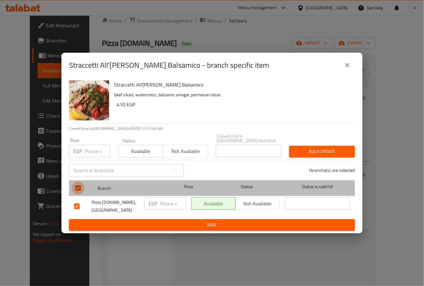
click at [78, 186] on input "checkbox" at bounding box center [77, 187] width 13 height 13
checkbox input "false"
click at [78, 186] on input "checkbox" at bounding box center [77, 187] width 13 height 13
checkbox input "true"
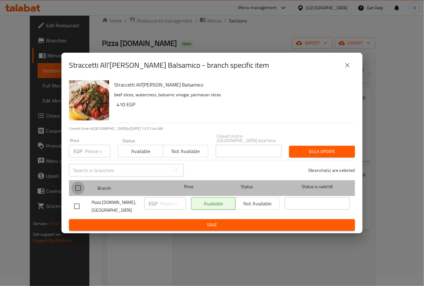
checkbox input "true"
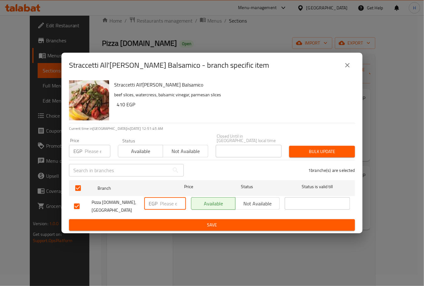
click at [167, 204] on input "number" at bounding box center [173, 203] width 26 height 13
type input "454"
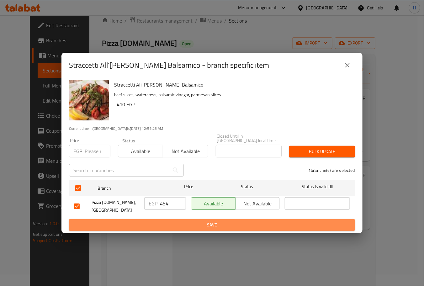
click at [177, 221] on span "Save" at bounding box center [212, 225] width 276 height 8
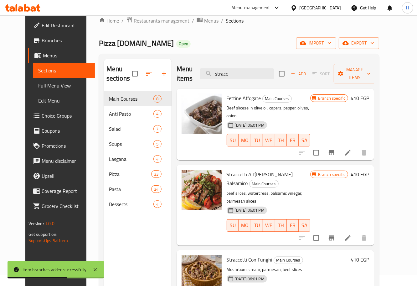
drag, startPoint x: 252, startPoint y: 75, endPoint x: 195, endPoint y: 74, distance: 57.0
click at [195, 74] on div "Menu items stracc Add Sort Manage items" at bounding box center [276, 74] width 198 height 30
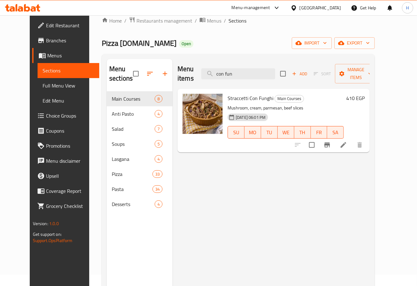
type input "con fun"
click at [330, 142] on icon "Branch-specific-item" at bounding box center [328, 144] width 6 height 5
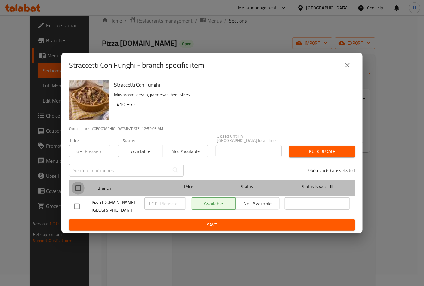
click at [77, 189] on input "checkbox" at bounding box center [77, 187] width 13 height 13
checkbox input "true"
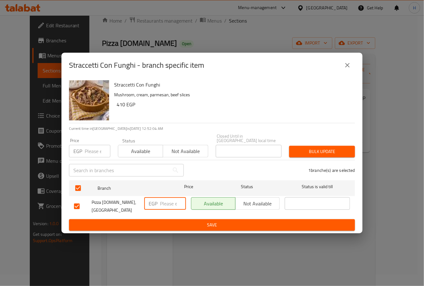
click at [165, 207] on input "number" at bounding box center [173, 203] width 26 height 13
type input "454"
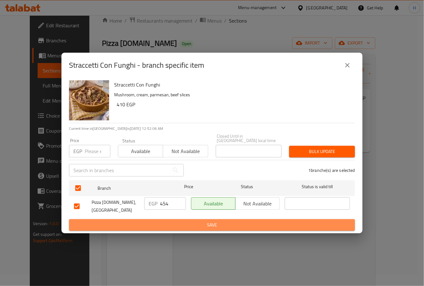
click at [177, 221] on span "Save" at bounding box center [212, 225] width 276 height 8
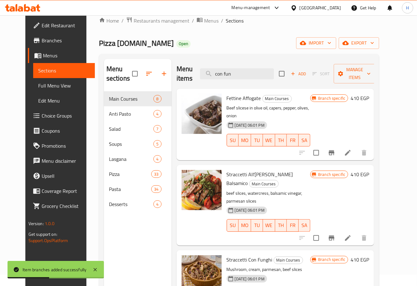
drag, startPoint x: 257, startPoint y: 75, endPoint x: 170, endPoint y: 69, distance: 87.0
click at [177, 69] on div "Menu items con fun Add Sort Manage items" at bounding box center [276, 74] width 198 height 30
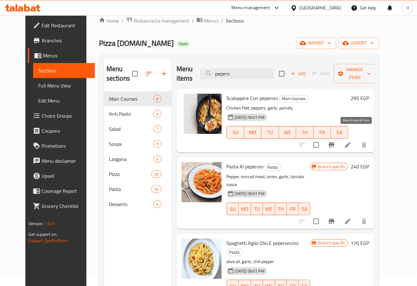
type input "pepero"
click at [336, 141] on icon "Branch-specific-item" at bounding box center [332, 145] width 8 height 8
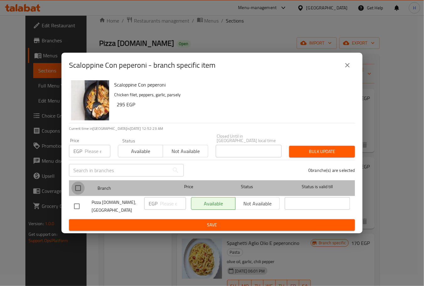
click at [79, 187] on input "checkbox" at bounding box center [77, 187] width 13 height 13
checkbox input "true"
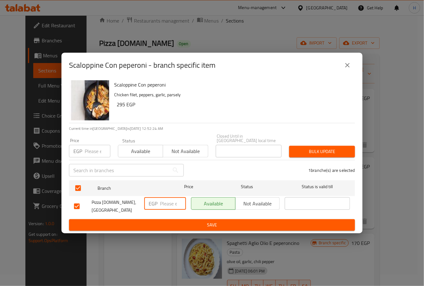
click at [166, 206] on input "number" at bounding box center [173, 203] width 26 height 13
type input "344"
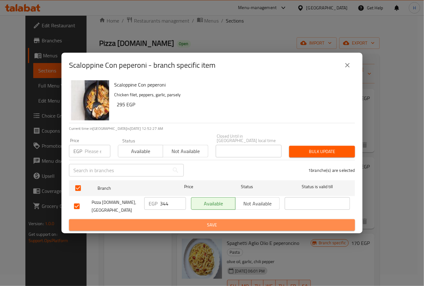
click at [180, 221] on span "Save" at bounding box center [212, 225] width 276 height 8
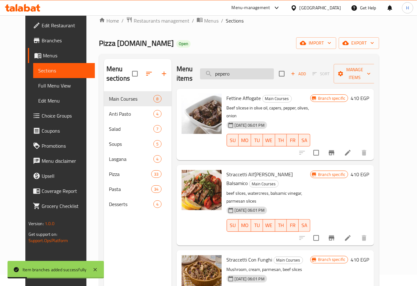
drag, startPoint x: 249, startPoint y: 70, endPoint x: 210, endPoint y: 69, distance: 39.2
click at [210, 69] on input "pepero" at bounding box center [237, 73] width 74 height 11
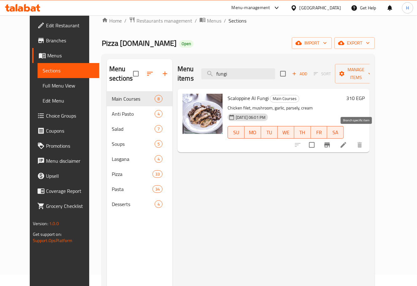
type input "fungi"
click at [330, 142] on icon "Branch-specific-item" at bounding box center [328, 144] width 6 height 5
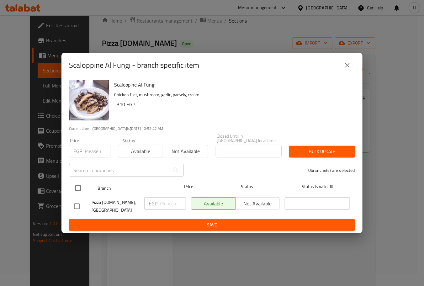
click at [77, 188] on input "checkbox" at bounding box center [77, 187] width 13 height 13
checkbox input "true"
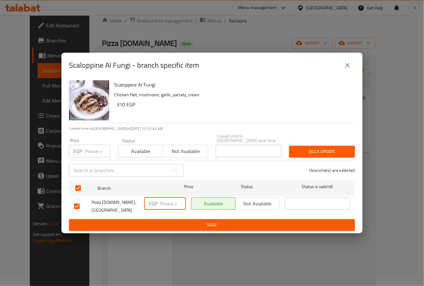
click at [169, 208] on input "number" at bounding box center [173, 203] width 26 height 13
type input "344"
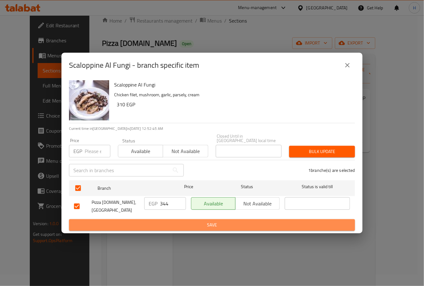
click at [176, 219] on button "Save" at bounding box center [212, 225] width 286 height 12
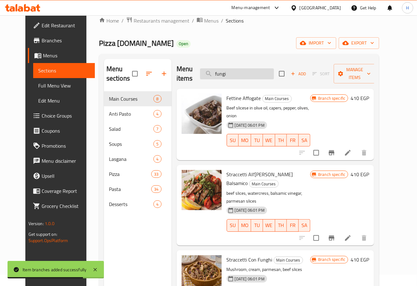
click at [250, 75] on input "fungi" at bounding box center [237, 73] width 74 height 11
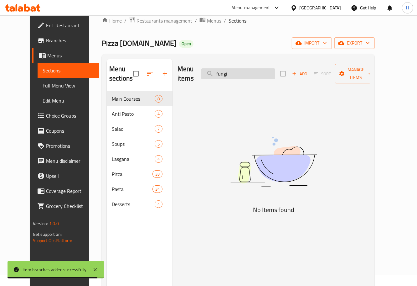
type input "fungi"
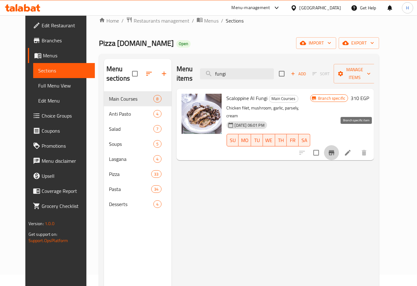
click at [336, 149] on icon "Branch-specific-item" at bounding box center [332, 153] width 8 height 8
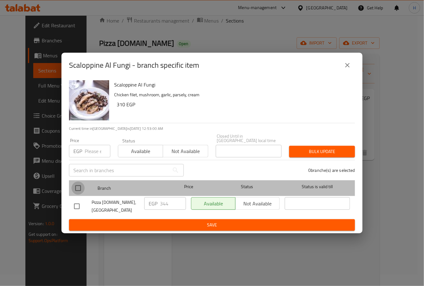
click at [77, 190] on input "checkbox" at bounding box center [77, 187] width 13 height 13
checkbox input "true"
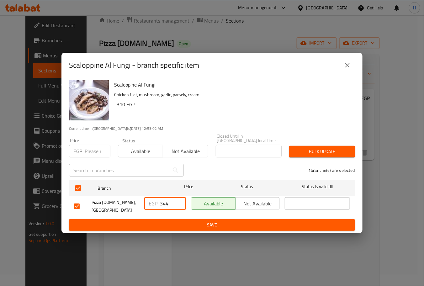
drag, startPoint x: 163, startPoint y: 203, endPoint x: 171, endPoint y: 203, distance: 8.8
click at [171, 203] on input "344" at bounding box center [173, 203] width 26 height 13
type input "359"
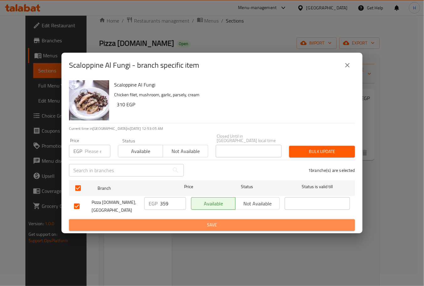
click at [199, 221] on span "Save" at bounding box center [212, 225] width 276 height 8
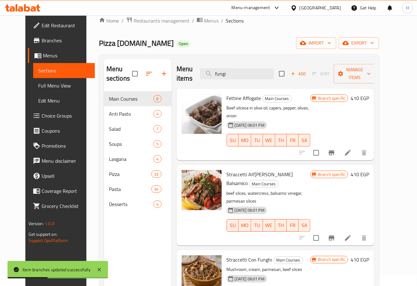
drag, startPoint x: 254, startPoint y: 72, endPoint x: 195, endPoint y: 76, distance: 59.3
click at [195, 76] on div "Menu items fungi Add Sort Manage items" at bounding box center [276, 74] width 198 height 30
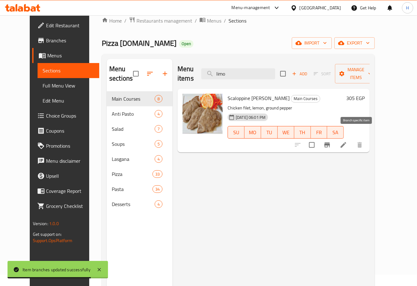
type input "limo"
click at [331, 141] on icon "Branch-specific-item" at bounding box center [328, 145] width 8 height 8
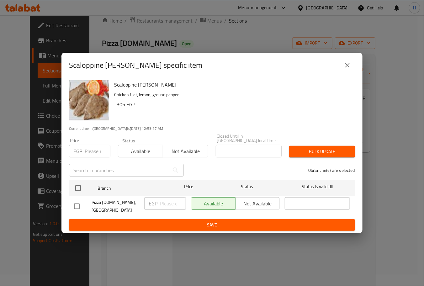
click at [163, 204] on ul "Branch Price Status Status is valid till Pizza Roma.It, Zahabia EGP ​ Available…" at bounding box center [212, 198] width 286 height 41
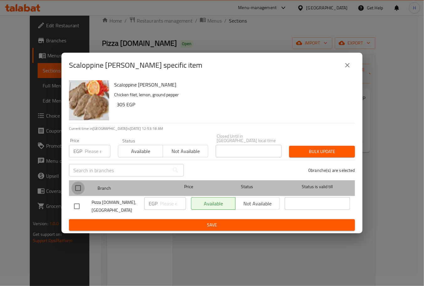
click at [82, 187] on input "checkbox" at bounding box center [77, 187] width 13 height 13
checkbox input "true"
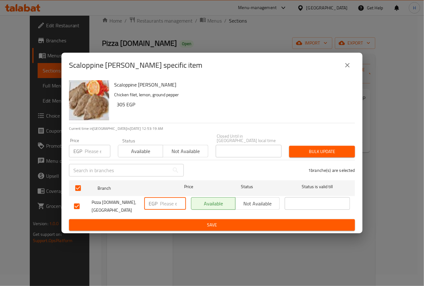
click at [169, 204] on input "number" at bounding box center [173, 203] width 26 height 13
type input "353"
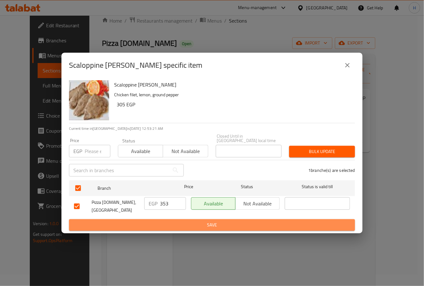
click at [187, 219] on button "Save" at bounding box center [212, 225] width 286 height 12
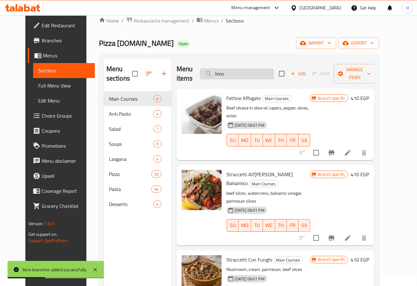
drag, startPoint x: 247, startPoint y: 74, endPoint x: 217, endPoint y: 76, distance: 29.6
click at [217, 76] on input "limo" at bounding box center [237, 73] width 74 height 11
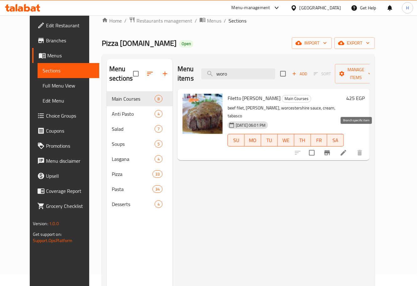
type input "woro"
click at [330, 150] on icon "Branch-specific-item" at bounding box center [328, 152] width 6 height 5
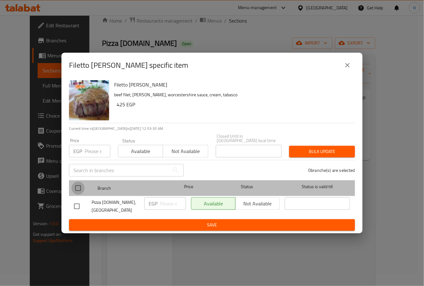
click at [81, 184] on input "checkbox" at bounding box center [77, 187] width 13 height 13
checkbox input "true"
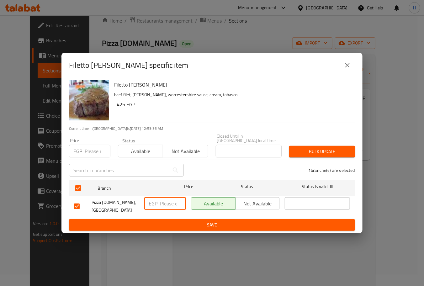
click at [168, 202] on input "number" at bounding box center [173, 203] width 26 height 13
type input "469"
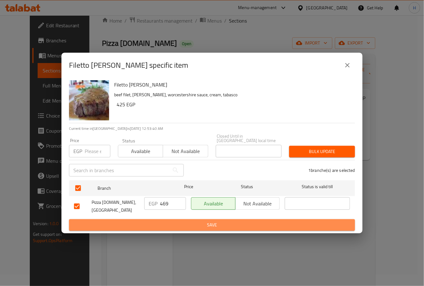
click at [179, 221] on span "Save" at bounding box center [212, 225] width 276 height 8
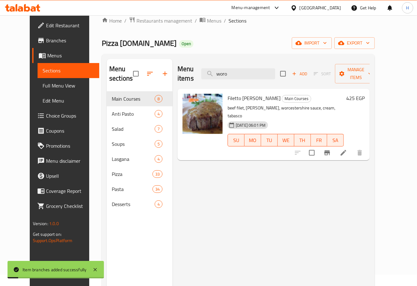
drag, startPoint x: 244, startPoint y: 68, endPoint x: 175, endPoint y: 69, distance: 68.9
click at [178, 69] on div "Menu items woro Add Sort Manage items" at bounding box center [274, 74] width 192 height 30
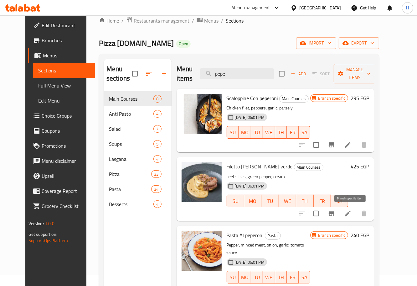
type input "pepe"
click at [335, 212] on icon "Branch-specific-item" at bounding box center [332, 213] width 6 height 5
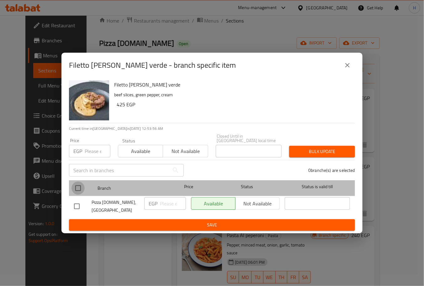
click at [76, 189] on input "checkbox" at bounding box center [77, 187] width 13 height 13
checkbox input "true"
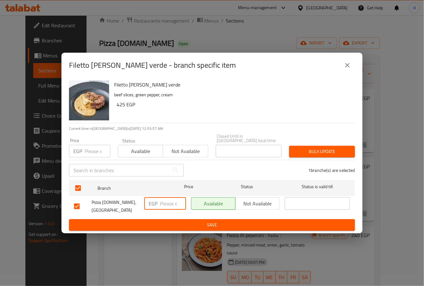
click at [165, 205] on input "number" at bounding box center [173, 203] width 26 height 13
type input "469"
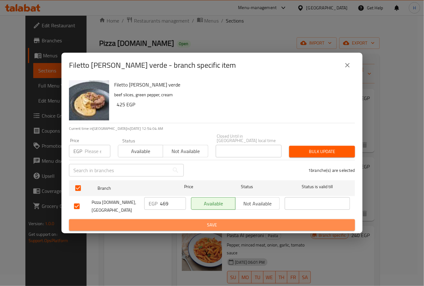
click at [190, 221] on span "Save" at bounding box center [212, 225] width 276 height 8
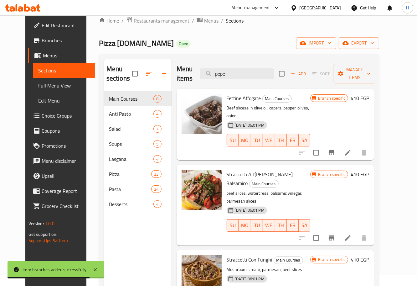
drag, startPoint x: 242, startPoint y: 72, endPoint x: 197, endPoint y: 77, distance: 45.1
click at [197, 77] on div "Menu items pepe Add Sort Manage items" at bounding box center [276, 74] width 198 height 30
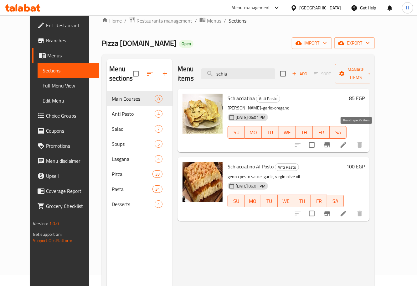
type input "schia"
click at [330, 142] on icon "Branch-specific-item" at bounding box center [328, 144] width 6 height 5
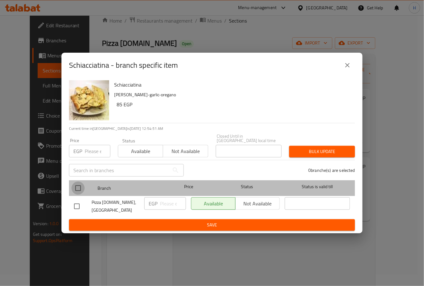
click at [77, 190] on input "checkbox" at bounding box center [77, 187] width 13 height 13
checkbox input "true"
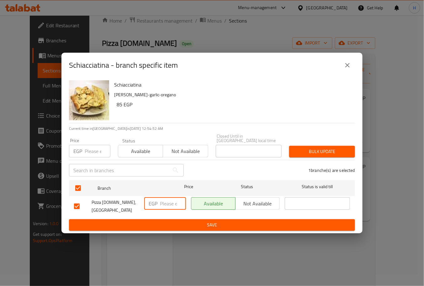
click at [170, 204] on input "number" at bounding box center [173, 203] width 26 height 13
type input "96"
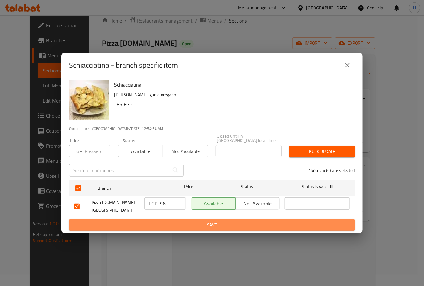
click at [188, 221] on span "Save" at bounding box center [212, 225] width 276 height 8
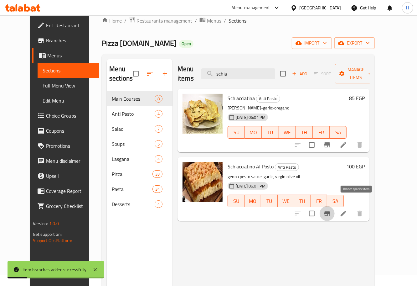
click at [330, 211] on icon "Branch-specific-item" at bounding box center [328, 213] width 6 height 5
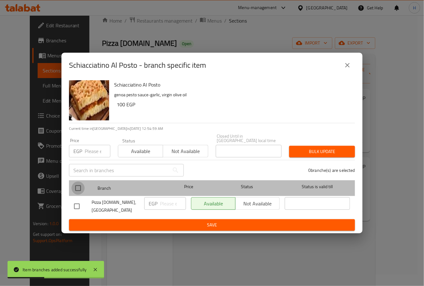
click at [79, 185] on input "checkbox" at bounding box center [77, 187] width 13 height 13
checkbox input "true"
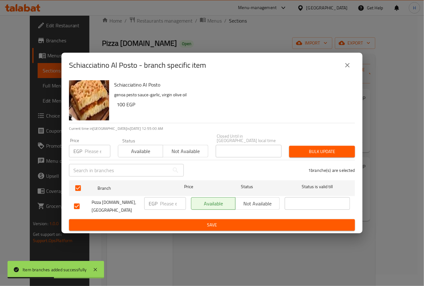
click at [167, 206] on input "number" at bounding box center [173, 203] width 26 height 13
type input "109"
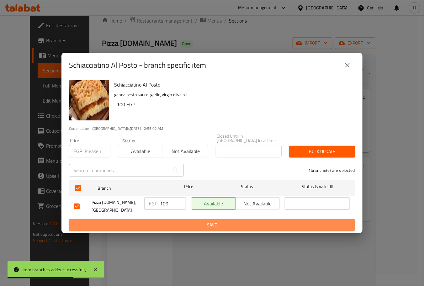
click at [180, 221] on span "Save" at bounding box center [212, 225] width 276 height 8
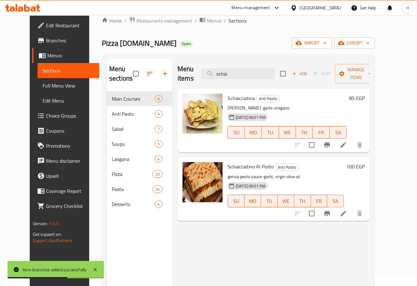
drag, startPoint x: 243, startPoint y: 70, endPoint x: 207, endPoint y: 70, distance: 35.7
click at [207, 70] on div "Menu items schia Add Sort Manage items" at bounding box center [274, 74] width 192 height 30
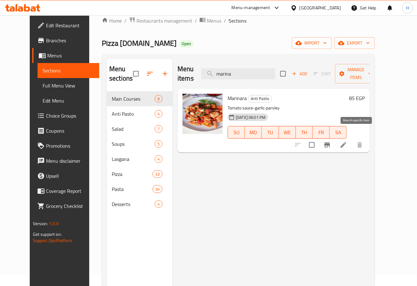
type input "marina"
click at [331, 141] on icon "Branch-specific-item" at bounding box center [328, 145] width 8 height 8
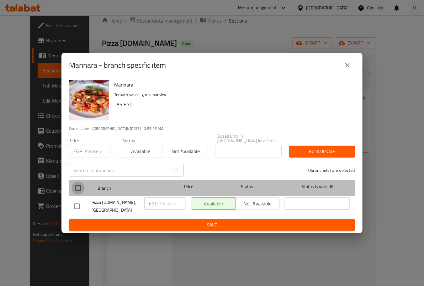
click at [76, 188] on input "checkbox" at bounding box center [77, 187] width 13 height 13
checkbox input "true"
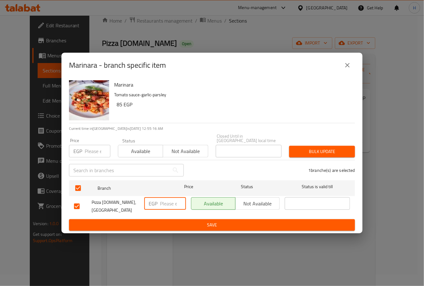
click at [167, 205] on input "number" at bounding box center [173, 203] width 26 height 13
type input "97"
click at [180, 221] on span "Save" at bounding box center [212, 225] width 276 height 8
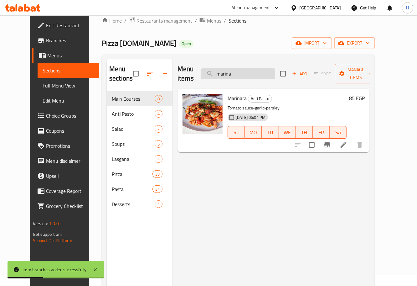
drag, startPoint x: 246, startPoint y: 70, endPoint x: 211, endPoint y: 70, distance: 34.8
click at [211, 70] on input "marina" at bounding box center [238, 73] width 74 height 11
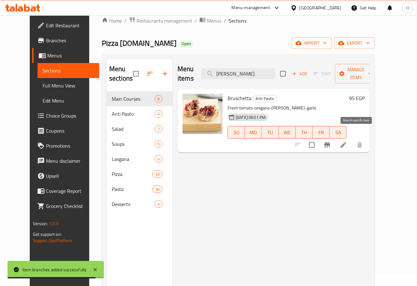
type input "brusch"
click at [331, 141] on icon "Branch-specific-item" at bounding box center [328, 145] width 8 height 8
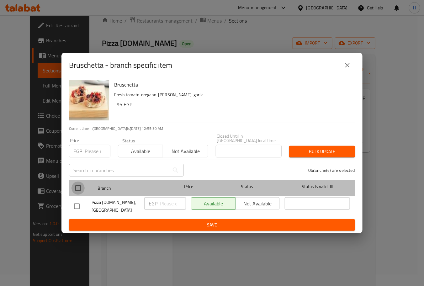
click at [81, 185] on input "checkbox" at bounding box center [77, 187] width 13 height 13
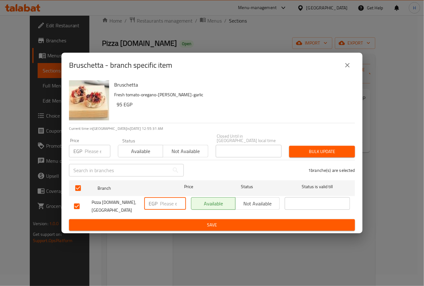
click at [167, 206] on input "number" at bounding box center [173, 203] width 26 height 13
click at [188, 223] on span "Save" at bounding box center [212, 225] width 276 height 8
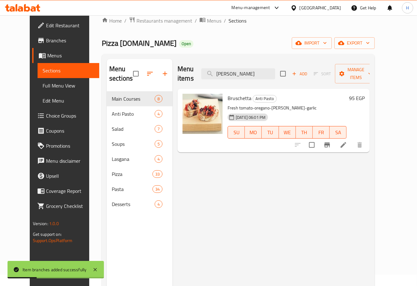
drag, startPoint x: 249, startPoint y: 74, endPoint x: 192, endPoint y: 70, distance: 57.2
click at [192, 70] on div "Menu items brusch Add Sort Manage items" at bounding box center [274, 74] width 192 height 30
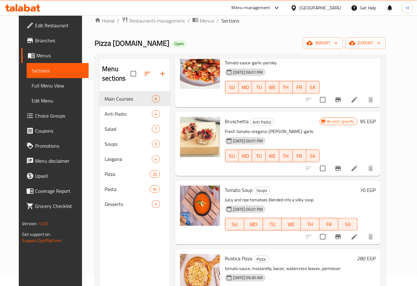
scroll to position [48, 0]
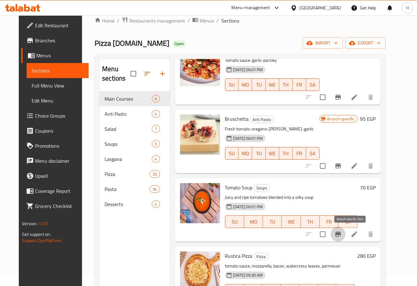
click at [342, 236] on icon "Branch-specific-item" at bounding box center [339, 234] width 8 height 8
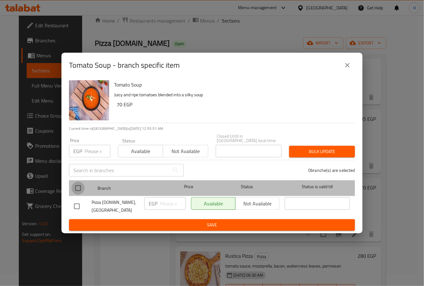
click at [79, 190] on input "checkbox" at bounding box center [77, 187] width 13 height 13
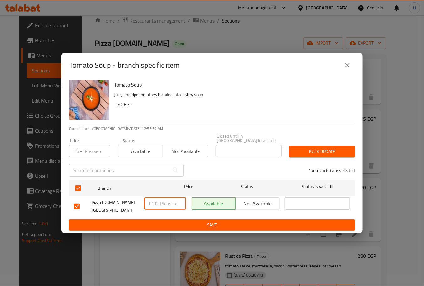
click at [170, 204] on input "number" at bounding box center [173, 203] width 26 height 13
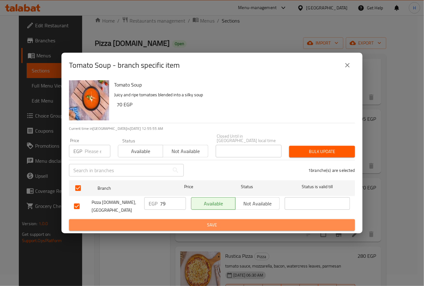
click at [180, 219] on button "Save" at bounding box center [212, 225] width 286 height 12
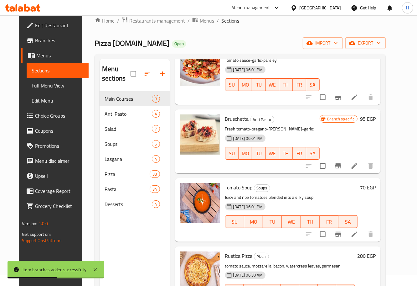
scroll to position [0, 0]
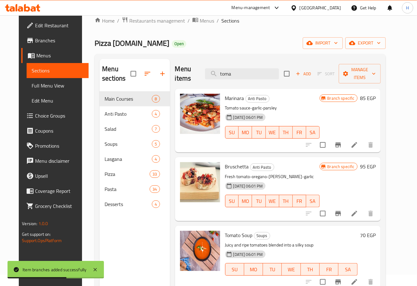
drag, startPoint x: 253, startPoint y: 76, endPoint x: 206, endPoint y: 75, distance: 47.0
click at [206, 75] on div "Menu items toma Add Sort Manage items" at bounding box center [278, 74] width 206 height 30
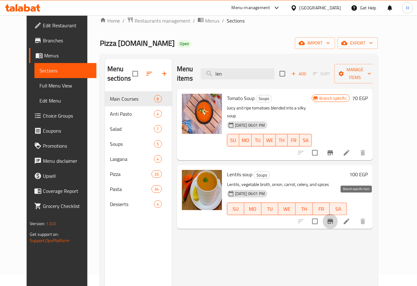
click at [334, 217] on icon "Branch-specific-item" at bounding box center [331, 221] width 8 height 8
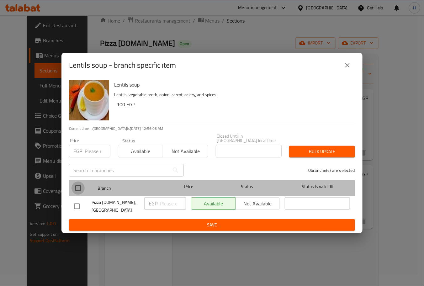
click at [79, 188] on input "checkbox" at bounding box center [77, 187] width 13 height 13
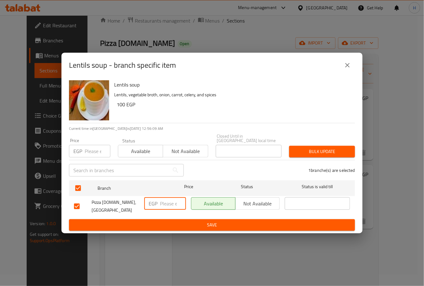
click at [171, 206] on input "number" at bounding box center [173, 203] width 26 height 13
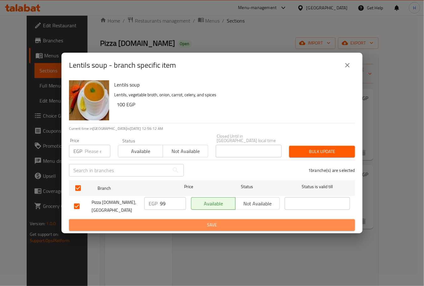
click at [185, 221] on span "Save" at bounding box center [212, 225] width 276 height 8
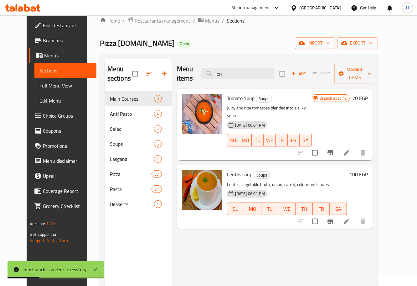
drag, startPoint x: 253, startPoint y: 67, endPoint x: 191, endPoint y: 66, distance: 62.0
click at [191, 66] on div "Menu items len Add Sort Manage items" at bounding box center [275, 74] width 196 height 30
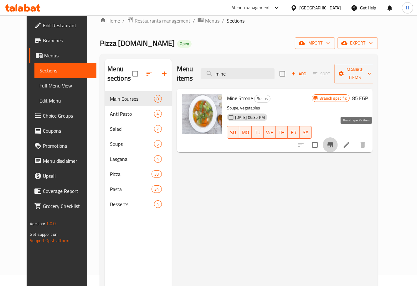
click at [334, 141] on icon "Branch-specific-item" at bounding box center [331, 145] width 8 height 8
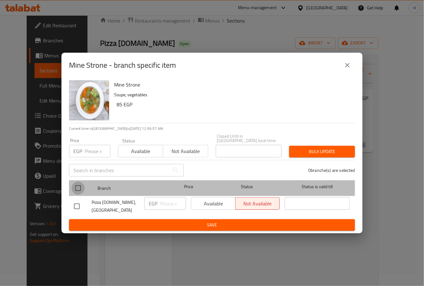
click at [76, 190] on input "checkbox" at bounding box center [77, 187] width 13 height 13
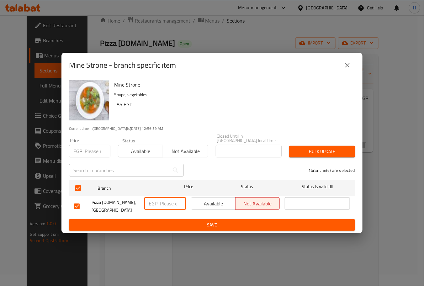
click at [166, 204] on input "number" at bounding box center [173, 203] width 26 height 13
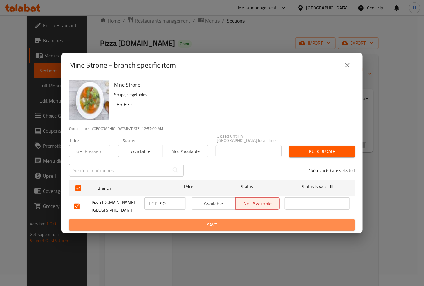
click at [189, 221] on span "Save" at bounding box center [212, 225] width 276 height 8
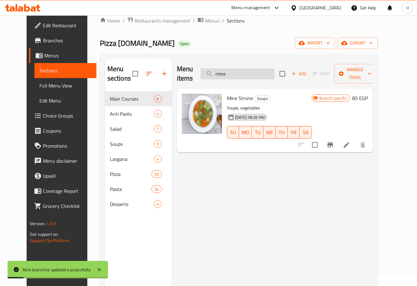
drag, startPoint x: 249, startPoint y: 70, endPoint x: 211, endPoint y: 70, distance: 37.6
click at [211, 70] on input "mine" at bounding box center [238, 73] width 74 height 11
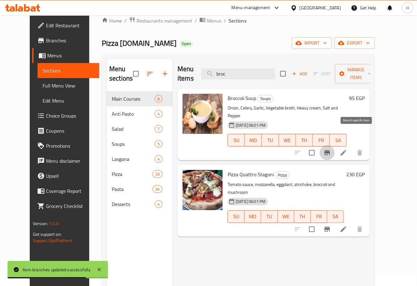
click at [331, 149] on icon "Branch-specific-item" at bounding box center [328, 153] width 8 height 8
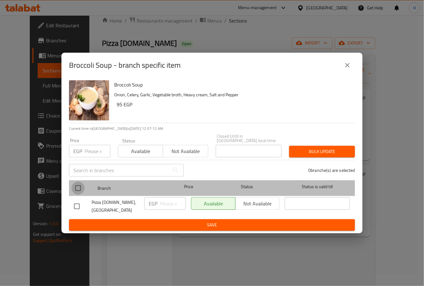
click at [79, 187] on input "checkbox" at bounding box center [77, 187] width 13 height 13
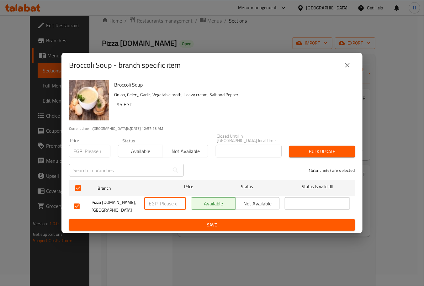
click at [170, 204] on input "number" at bounding box center [173, 203] width 26 height 13
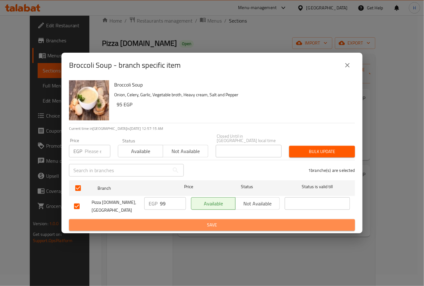
click at [181, 221] on span "Save" at bounding box center [212, 225] width 276 height 8
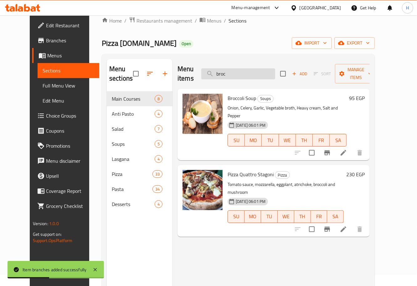
drag, startPoint x: 225, startPoint y: 69, endPoint x: 214, endPoint y: 69, distance: 10.3
click at [215, 69] on input "broc" at bounding box center [238, 73] width 74 height 11
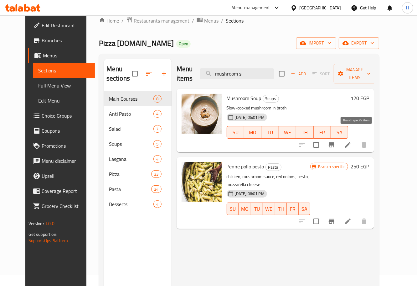
click at [339, 137] on button "Branch-specific-item" at bounding box center [331, 144] width 15 height 15
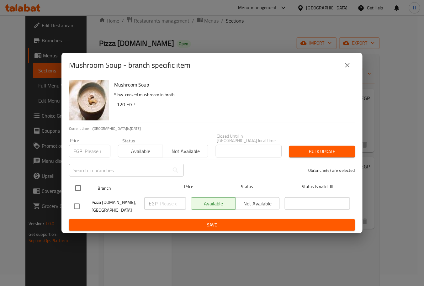
click at [78, 187] on input "checkbox" at bounding box center [77, 187] width 13 height 13
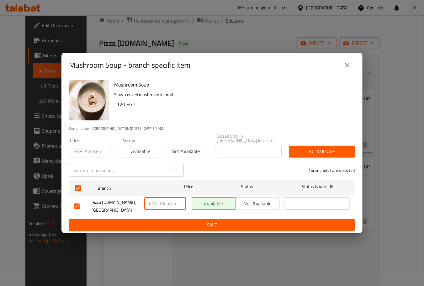
click at [160, 204] on input "number" at bounding box center [173, 203] width 26 height 13
click at [172, 221] on span "Save" at bounding box center [212, 225] width 276 height 8
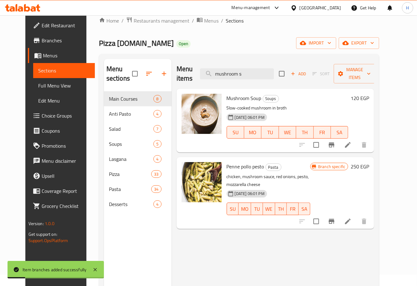
drag, startPoint x: 261, startPoint y: 69, endPoint x: 200, endPoint y: 71, distance: 60.8
click at [201, 71] on div "Menu items mushroom s Add Sort Manage items" at bounding box center [276, 74] width 198 height 30
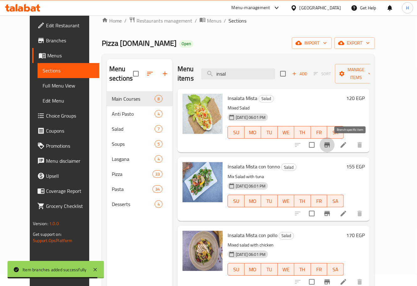
click at [330, 144] on icon "Branch-specific-item" at bounding box center [328, 144] width 6 height 5
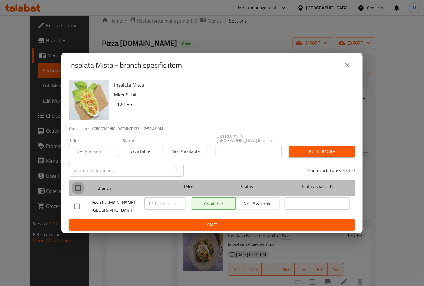
click at [78, 190] on input "checkbox" at bounding box center [77, 187] width 13 height 13
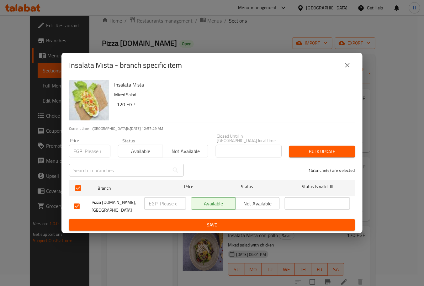
click at [168, 207] on input "number" at bounding box center [173, 203] width 26 height 13
click at [184, 221] on span "Save" at bounding box center [212, 225] width 276 height 8
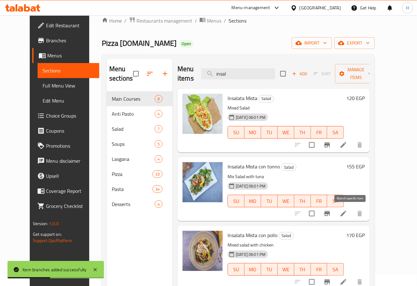
click at [335, 211] on button "Branch-specific-item" at bounding box center [327, 213] width 15 height 15
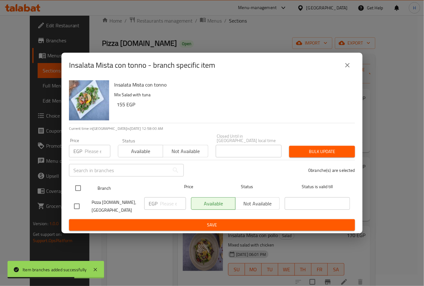
click at [77, 188] on input "checkbox" at bounding box center [77, 187] width 13 height 13
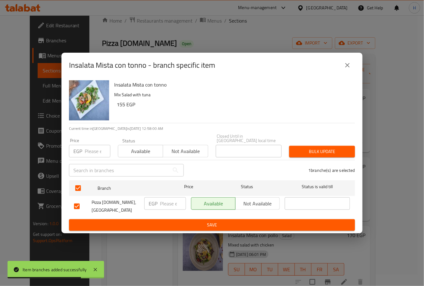
click at [171, 204] on input "number" at bounding box center [173, 203] width 26 height 13
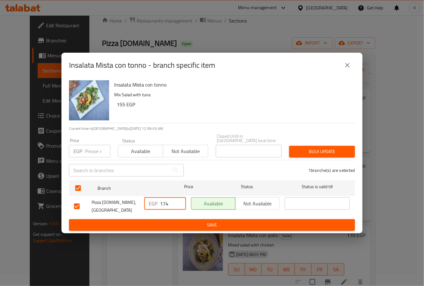
click at [191, 221] on span "Save" at bounding box center [212, 225] width 276 height 8
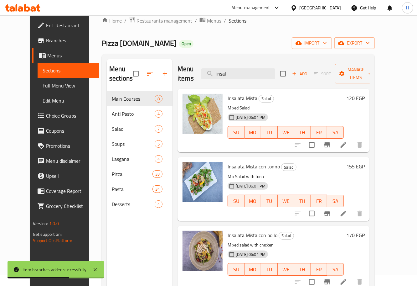
drag, startPoint x: 237, startPoint y: 77, endPoint x: 201, endPoint y: 75, distance: 36.7
click at [201, 75] on div "Menu items insal Add Sort Manage items" at bounding box center [274, 74] width 192 height 30
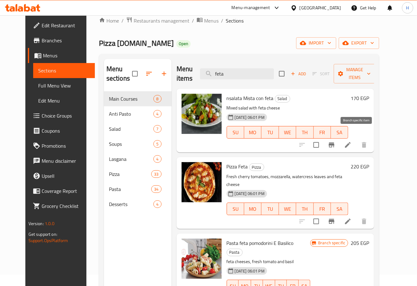
click at [335, 142] on icon "Branch-specific-item" at bounding box center [332, 144] width 6 height 5
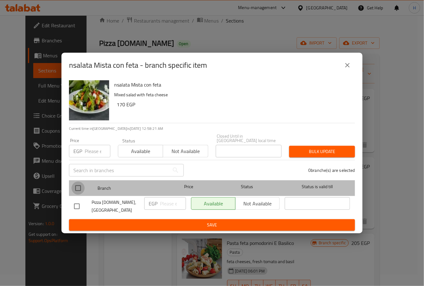
click at [76, 187] on input "checkbox" at bounding box center [77, 187] width 13 height 13
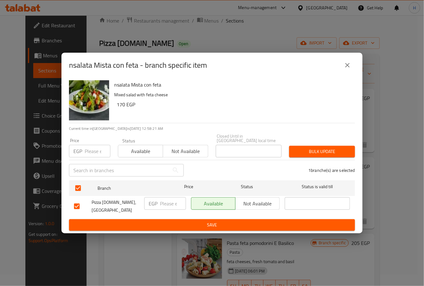
click at [166, 205] on input "number" at bounding box center [173, 203] width 26 height 13
click at [184, 221] on span "Save" at bounding box center [212, 225] width 276 height 8
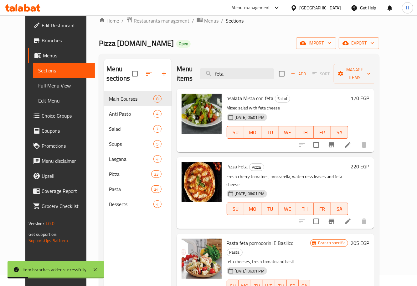
drag, startPoint x: 254, startPoint y: 72, endPoint x: 181, endPoint y: 70, distance: 72.7
click at [181, 70] on div "Menu items feta Add Sort Manage items" at bounding box center [276, 74] width 198 height 30
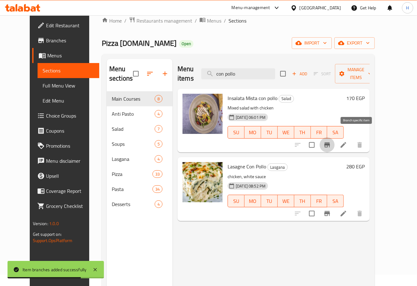
click at [331, 141] on icon "Branch-specific-item" at bounding box center [328, 145] width 8 height 8
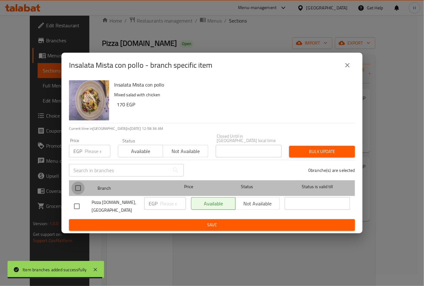
click at [77, 186] on input "checkbox" at bounding box center [77, 187] width 13 height 13
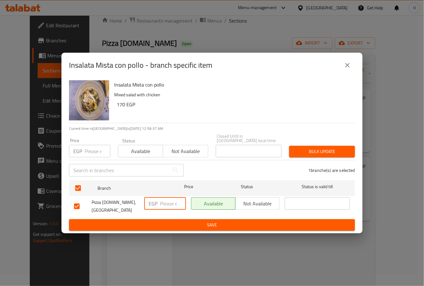
click at [165, 207] on input "number" at bounding box center [173, 203] width 26 height 13
click at [190, 221] on span "Save" at bounding box center [212, 225] width 276 height 8
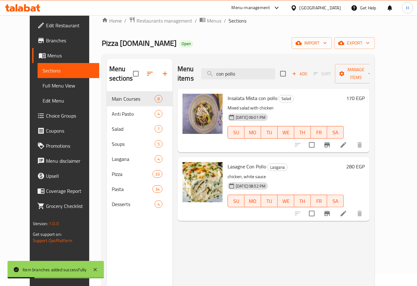
drag, startPoint x: 249, startPoint y: 69, endPoint x: 207, endPoint y: 65, distance: 41.5
click at [207, 65] on div "Menu items con pollo Add Sort Manage items" at bounding box center [274, 74] width 192 height 30
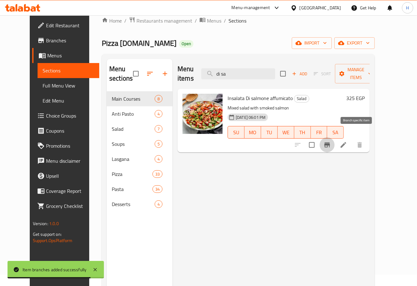
click at [331, 141] on icon "Branch-specific-item" at bounding box center [328, 145] width 8 height 8
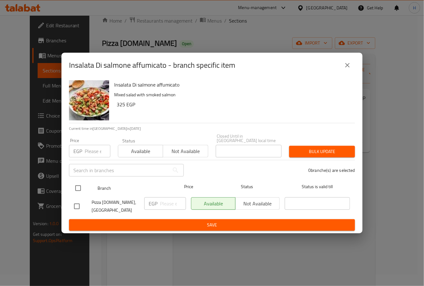
click at [76, 188] on input "checkbox" at bounding box center [77, 187] width 13 height 13
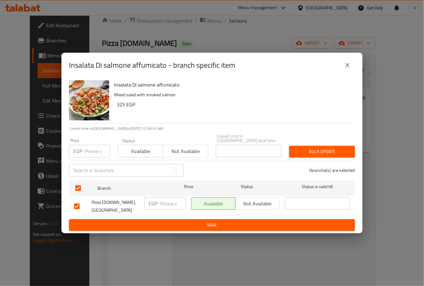
click at [160, 202] on input "number" at bounding box center [173, 203] width 26 height 13
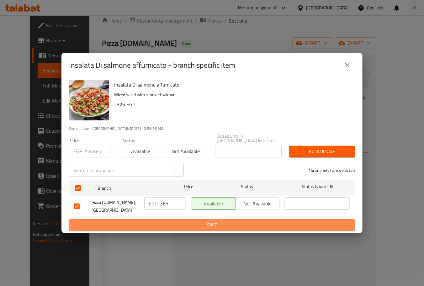
click at [179, 221] on span "Save" at bounding box center [212, 225] width 276 height 8
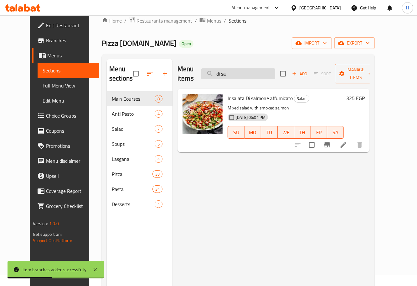
drag, startPoint x: 234, startPoint y: 70, endPoint x: 214, endPoint y: 69, distance: 20.7
click at [214, 69] on input "di sa" at bounding box center [238, 73] width 74 height 11
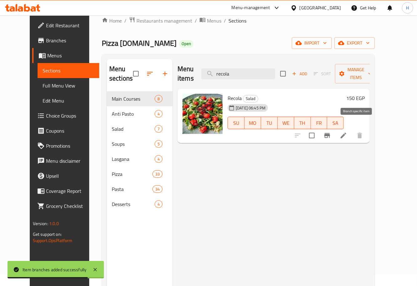
click at [330, 133] on icon "Branch-specific-item" at bounding box center [328, 135] width 6 height 5
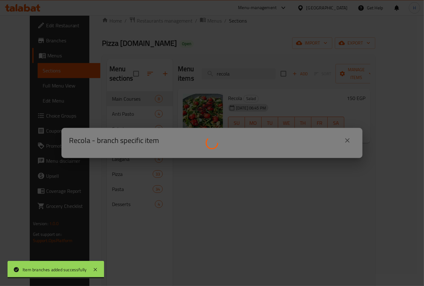
click at [99, 169] on div at bounding box center [212, 143] width 424 height 286
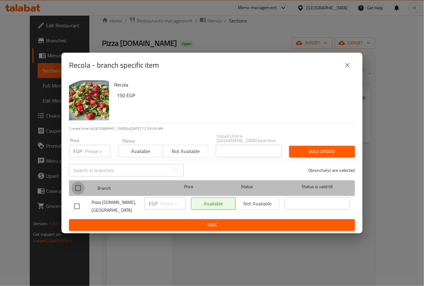
click at [80, 188] on input "checkbox" at bounding box center [77, 187] width 13 height 13
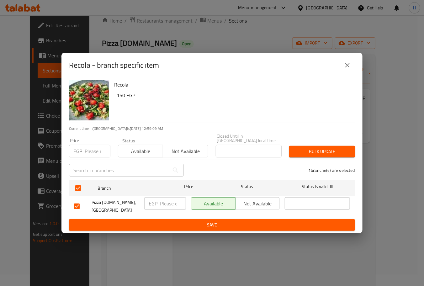
click at [162, 204] on input "number" at bounding box center [173, 203] width 26 height 13
click at [187, 221] on span "Save" at bounding box center [212, 225] width 276 height 8
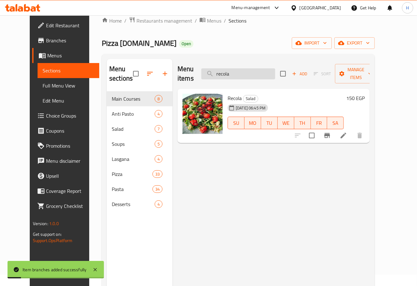
drag, startPoint x: 243, startPoint y: 70, endPoint x: 226, endPoint y: 70, distance: 17.5
click at [226, 70] on input "recola" at bounding box center [238, 73] width 74 height 11
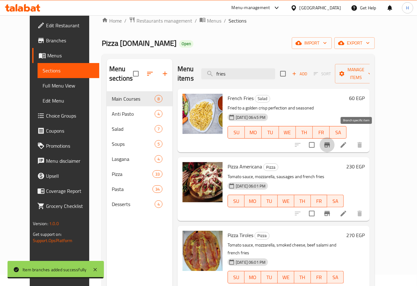
click at [331, 141] on icon "Branch-specific-item" at bounding box center [328, 145] width 8 height 8
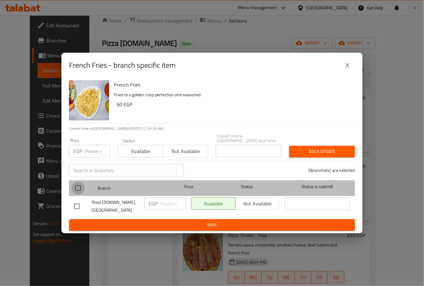
click at [77, 187] on input "checkbox" at bounding box center [77, 187] width 13 height 13
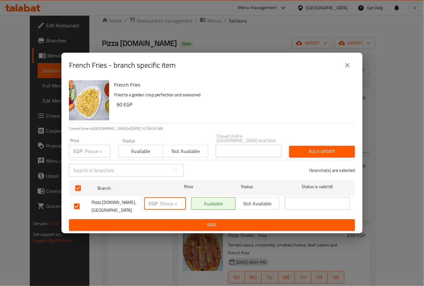
click at [163, 203] on input "number" at bounding box center [173, 203] width 26 height 13
click at [191, 223] on span "Save" at bounding box center [212, 225] width 276 height 8
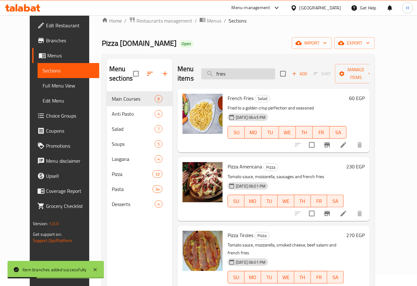
drag, startPoint x: 222, startPoint y: 71, endPoint x: 218, endPoint y: 70, distance: 4.9
click at [218, 70] on input "fries" at bounding box center [238, 73] width 74 height 11
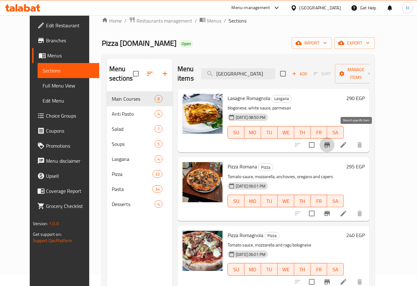
click at [330, 142] on icon "Branch-specific-item" at bounding box center [328, 144] width 6 height 5
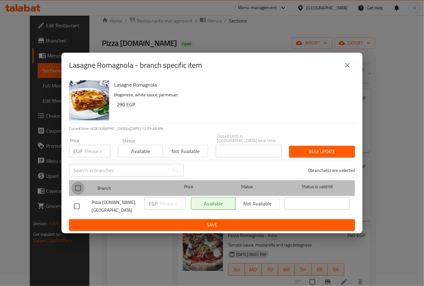
click at [77, 189] on input "checkbox" at bounding box center [77, 187] width 13 height 13
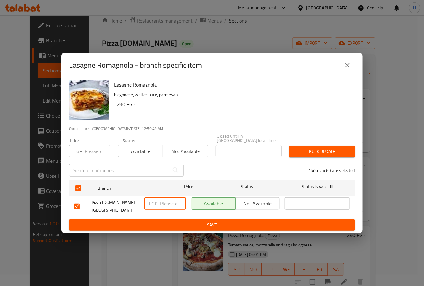
click at [169, 206] on input "number" at bounding box center [173, 203] width 26 height 13
click at [191, 219] on button "Save" at bounding box center [212, 225] width 286 height 12
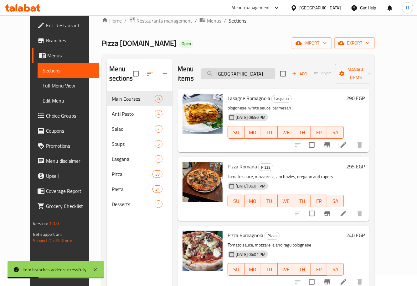
drag, startPoint x: 244, startPoint y: 71, endPoint x: 214, endPoint y: 68, distance: 30.2
click at [214, 68] on input "[GEOGRAPHIC_DATA]" at bounding box center [238, 73] width 74 height 11
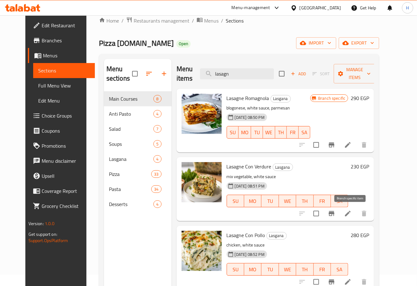
click at [335, 213] on icon "Branch-specific-item" at bounding box center [332, 213] width 6 height 5
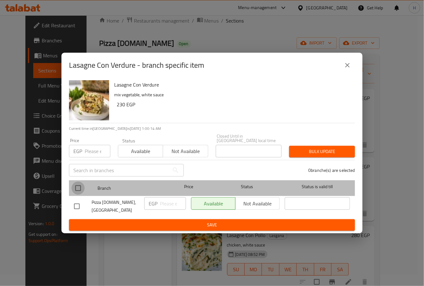
click at [79, 189] on input "checkbox" at bounding box center [77, 187] width 13 height 13
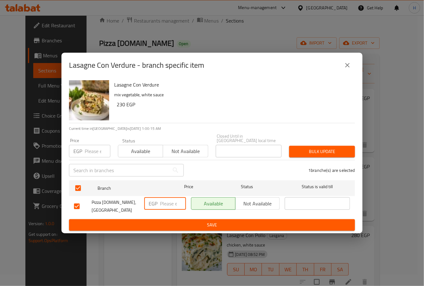
click at [169, 201] on input "number" at bounding box center [173, 203] width 26 height 13
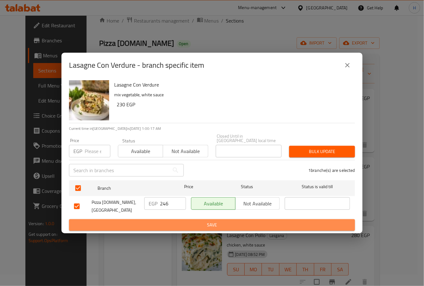
click at [198, 221] on span "Save" at bounding box center [212, 225] width 276 height 8
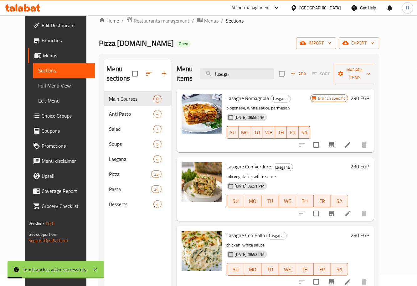
scroll to position [13, 0]
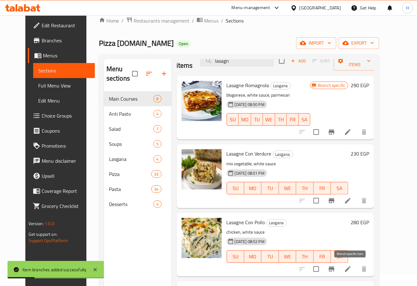
click at [335, 268] on icon "Branch-specific-item" at bounding box center [332, 268] width 6 height 5
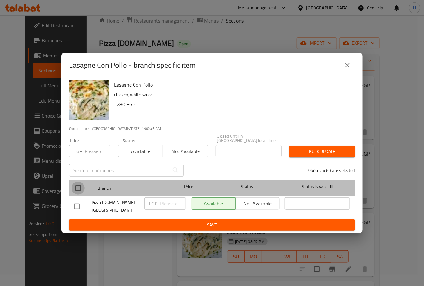
click at [78, 186] on input "checkbox" at bounding box center [77, 187] width 13 height 13
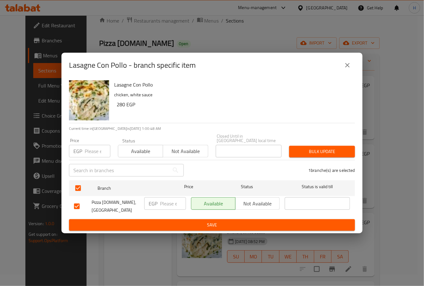
click at [166, 202] on input "number" at bounding box center [173, 203] width 26 height 13
click at [195, 221] on span "Save" at bounding box center [212, 225] width 276 height 8
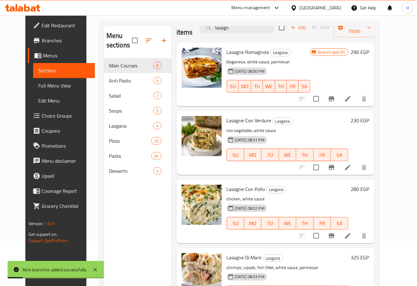
scroll to position [88, 0]
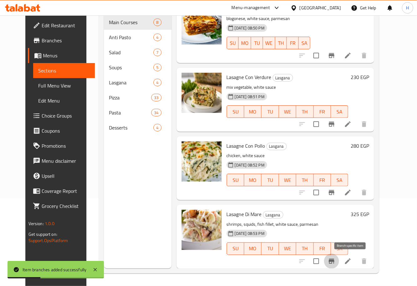
click at [336, 262] on icon "Branch-specific-item" at bounding box center [332, 261] width 8 height 8
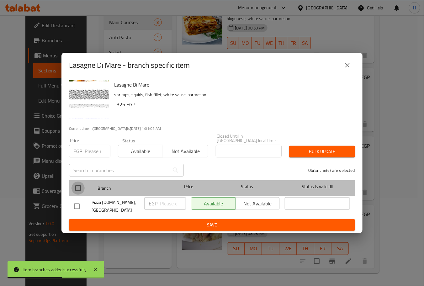
click at [78, 190] on input "checkbox" at bounding box center [77, 187] width 13 height 13
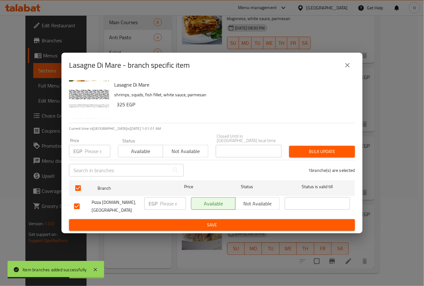
click at [166, 205] on input "number" at bounding box center [173, 203] width 26 height 13
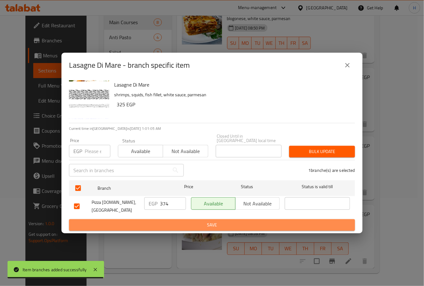
click at [188, 221] on span "Save" at bounding box center [212, 225] width 276 height 8
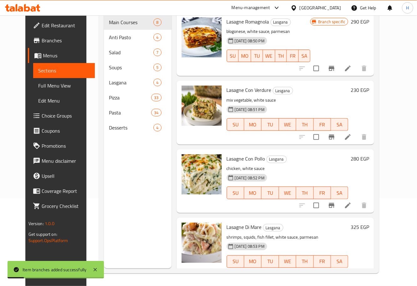
scroll to position [0, 0]
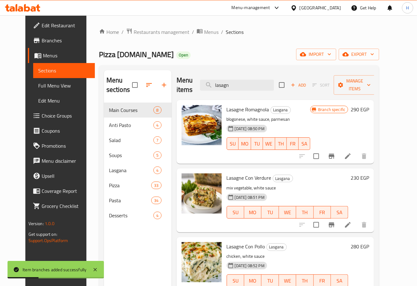
drag, startPoint x: 248, startPoint y: 86, endPoint x: 190, endPoint y: 86, distance: 57.3
click at [190, 86] on div "Menu items lasagn Add Sort Manage items" at bounding box center [276, 85] width 198 height 30
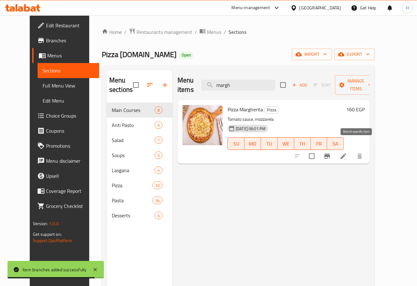
click at [331, 152] on icon "Branch-specific-item" at bounding box center [328, 156] width 8 height 8
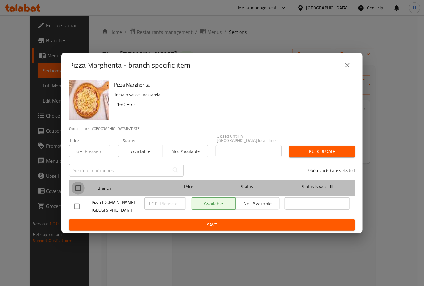
click at [79, 188] on input "checkbox" at bounding box center [77, 187] width 13 height 13
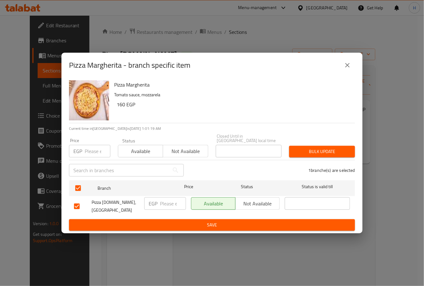
click at [168, 204] on input "number" at bounding box center [173, 203] width 26 height 13
click at [196, 221] on span "Save" at bounding box center [212, 225] width 276 height 8
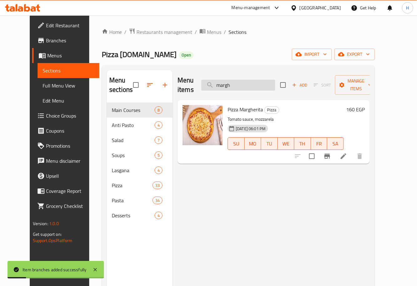
drag, startPoint x: 244, startPoint y: 80, endPoint x: 217, endPoint y: 83, distance: 27.1
click at [217, 83] on input "margh" at bounding box center [238, 85] width 74 height 11
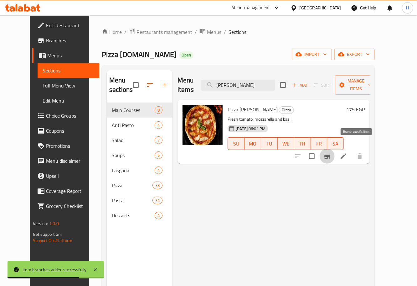
click at [330, 154] on icon "Branch-specific-item" at bounding box center [328, 156] width 6 height 5
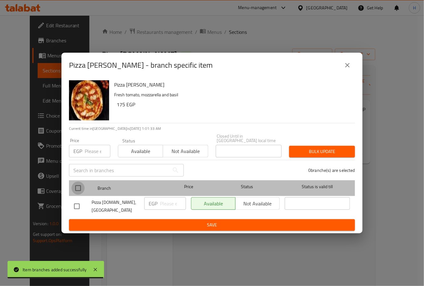
click at [75, 187] on input "checkbox" at bounding box center [77, 187] width 13 height 13
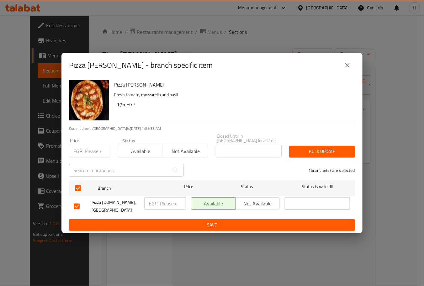
click at [168, 203] on input "number" at bounding box center [173, 203] width 26 height 13
click at [197, 221] on span "Save" at bounding box center [212, 225] width 276 height 8
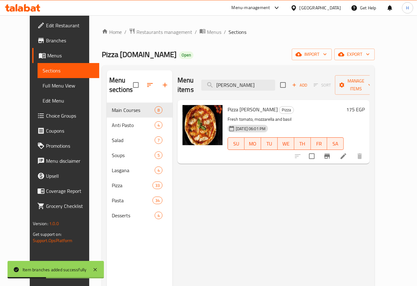
drag, startPoint x: 251, startPoint y: 82, endPoint x: 201, endPoint y: 86, distance: 50.0
click at [201, 86] on div "Menu items regina Add Sort Manage items" at bounding box center [274, 85] width 192 height 30
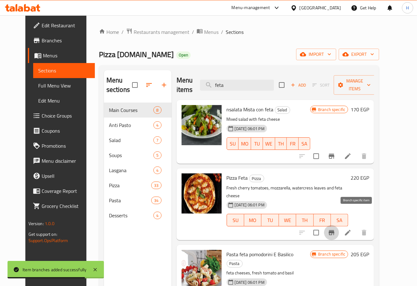
click at [335, 230] on icon "Branch-specific-item" at bounding box center [332, 232] width 6 height 5
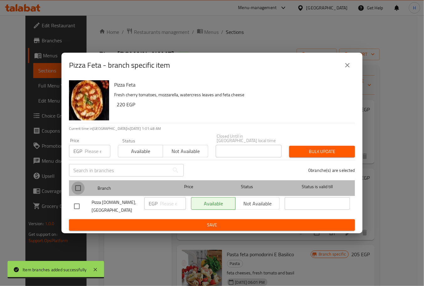
click at [77, 189] on input "checkbox" at bounding box center [77, 187] width 13 height 13
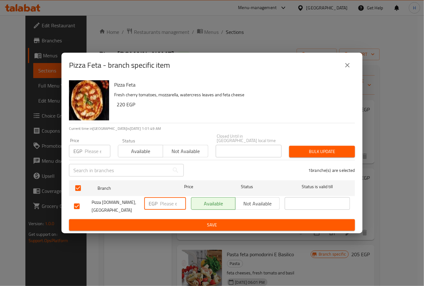
click at [175, 203] on input "number" at bounding box center [173, 203] width 26 height 13
click at [192, 221] on span "Save" at bounding box center [212, 225] width 276 height 8
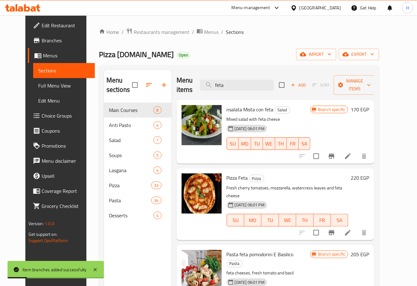
drag, startPoint x: 246, startPoint y: 81, endPoint x: 206, endPoint y: 84, distance: 40.0
click at [206, 84] on div "Menu items feta Add Sort Manage items" at bounding box center [276, 85] width 198 height 30
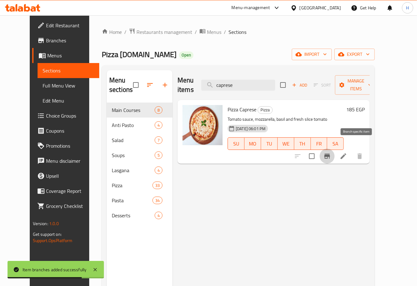
click at [330, 154] on icon "Branch-specific-item" at bounding box center [328, 156] width 6 height 5
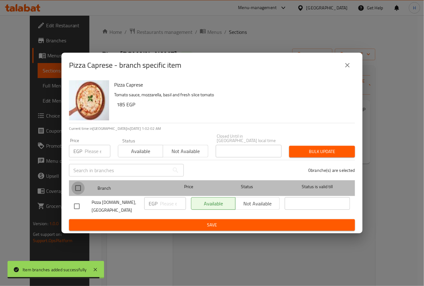
click at [78, 183] on input "checkbox" at bounding box center [77, 187] width 13 height 13
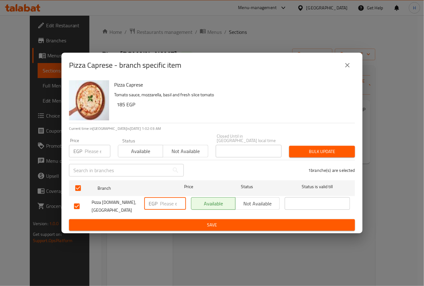
click at [173, 208] on input "number" at bounding box center [173, 203] width 26 height 13
click at [187, 221] on span "Save" at bounding box center [212, 225] width 276 height 8
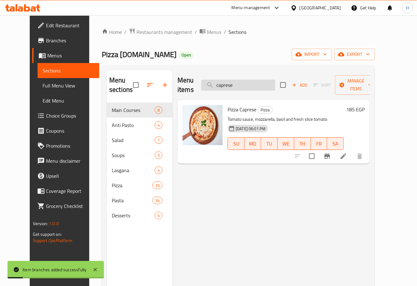
drag, startPoint x: 216, startPoint y: 86, endPoint x: 213, endPoint y: 85, distance: 3.5
click at [213, 85] on input "caprese" at bounding box center [238, 85] width 74 height 11
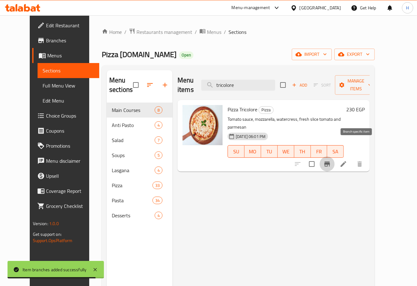
click at [331, 160] on icon "Branch-specific-item" at bounding box center [328, 164] width 8 height 8
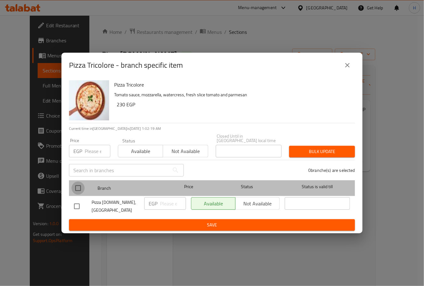
click at [75, 191] on input "checkbox" at bounding box center [77, 187] width 13 height 13
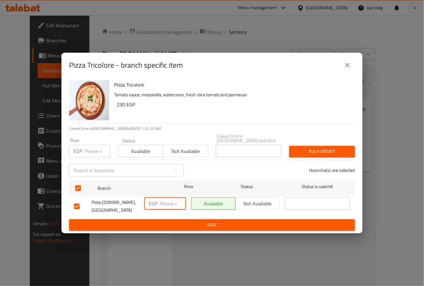
click at [166, 205] on input "number" at bounding box center [173, 203] width 26 height 13
click at [191, 221] on span "Save" at bounding box center [212, 225] width 276 height 8
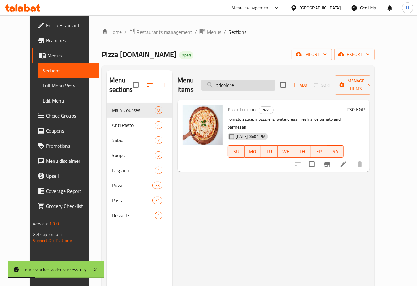
drag, startPoint x: 238, startPoint y: 83, endPoint x: 211, endPoint y: 84, distance: 26.7
click at [212, 84] on input "tricolore" at bounding box center [238, 85] width 74 height 11
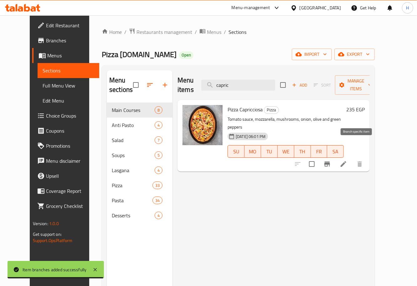
click at [331, 160] on icon "Branch-specific-item" at bounding box center [328, 164] width 8 height 8
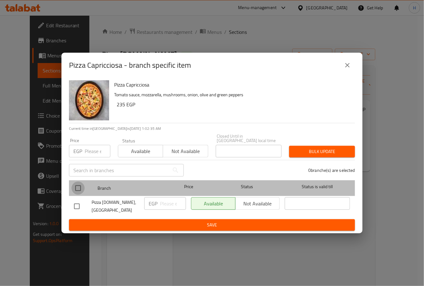
click at [77, 185] on input "checkbox" at bounding box center [77, 187] width 13 height 13
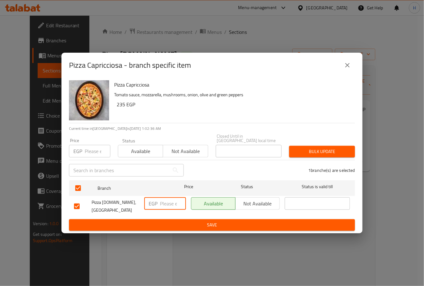
click at [170, 202] on input "number" at bounding box center [173, 203] width 26 height 13
click at [186, 221] on span "Save" at bounding box center [212, 225] width 276 height 8
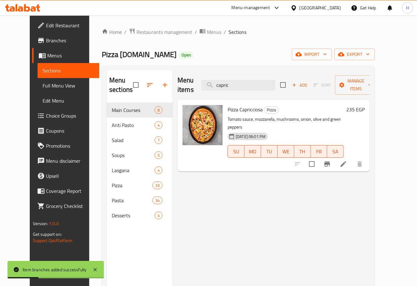
drag, startPoint x: 222, startPoint y: 84, endPoint x: 207, endPoint y: 85, distance: 15.4
click at [207, 85] on div "Menu items capric Add Sort Manage items" at bounding box center [274, 85] width 192 height 30
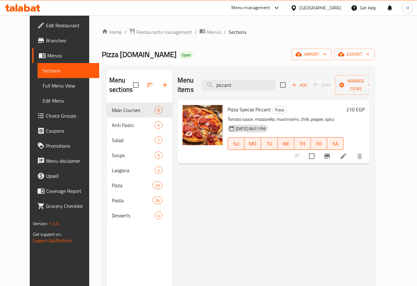
click at [331, 152] on icon "Branch-specific-item" at bounding box center [328, 156] width 8 height 8
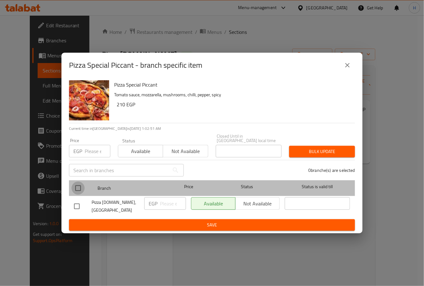
click at [76, 186] on input "checkbox" at bounding box center [77, 187] width 13 height 13
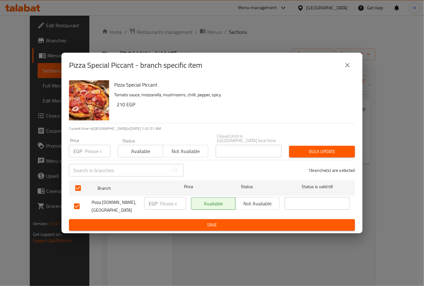
click at [167, 205] on input "number" at bounding box center [173, 203] width 26 height 13
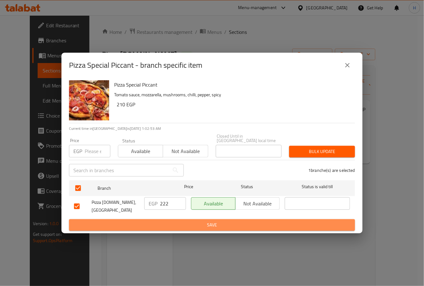
click at [179, 221] on span "Save" at bounding box center [212, 225] width 276 height 8
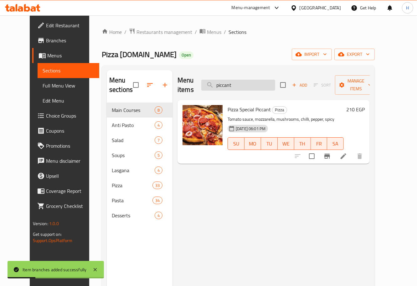
drag, startPoint x: 249, startPoint y: 80, endPoint x: 215, endPoint y: 78, distance: 33.9
click at [215, 80] on input "piccant" at bounding box center [238, 85] width 74 height 11
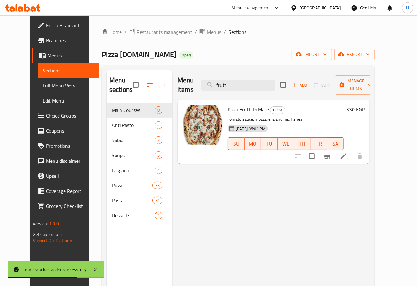
click at [331, 152] on icon "Branch-specific-item" at bounding box center [328, 156] width 8 height 8
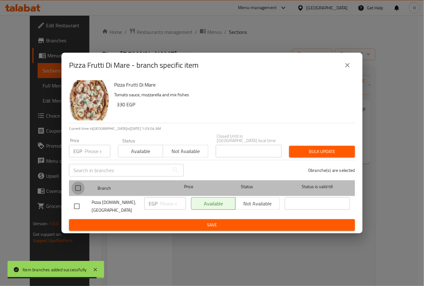
click at [76, 190] on input "checkbox" at bounding box center [77, 187] width 13 height 13
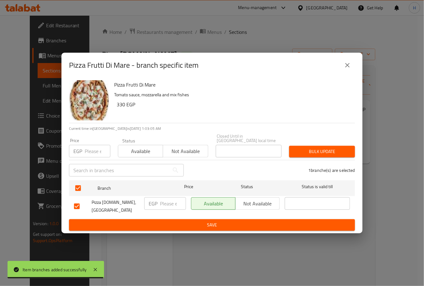
click at [163, 207] on input "number" at bounding box center [173, 203] width 26 height 13
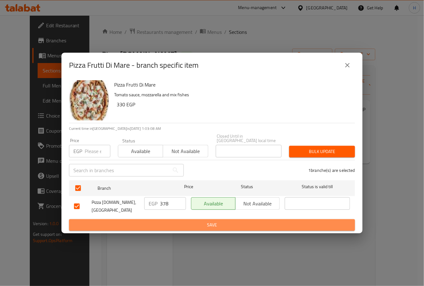
click at [184, 221] on span "Save" at bounding box center [212, 225] width 276 height 8
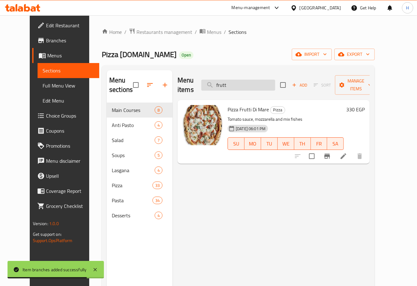
drag, startPoint x: 247, startPoint y: 79, endPoint x: 222, endPoint y: 84, distance: 25.9
click at [222, 84] on input "frutt" at bounding box center [238, 85] width 74 height 11
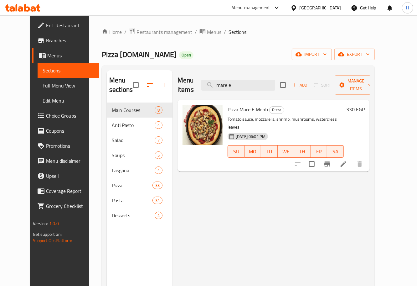
click at [335, 156] on button "Branch-specific-item" at bounding box center [327, 163] width 15 height 15
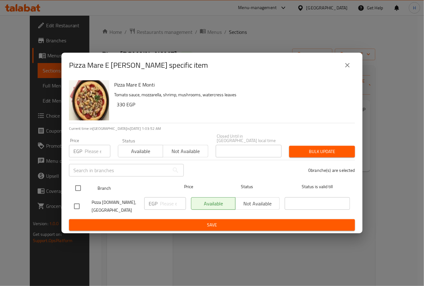
click at [77, 188] on input "checkbox" at bounding box center [77, 187] width 13 height 13
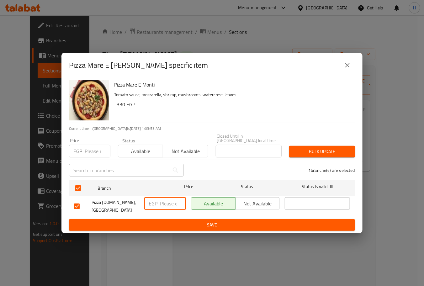
click at [171, 204] on input "number" at bounding box center [173, 203] width 26 height 13
click at [186, 221] on span "Save" at bounding box center [212, 225] width 276 height 8
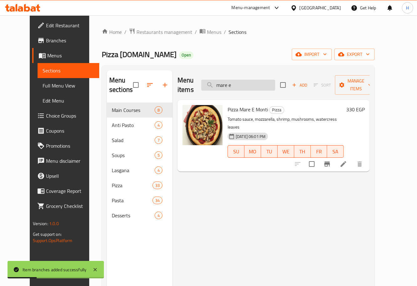
drag, startPoint x: 249, startPoint y: 80, endPoint x: 215, endPoint y: 80, distance: 34.2
click at [215, 80] on input "mare e" at bounding box center [238, 85] width 74 height 11
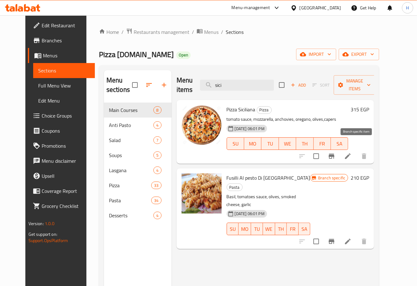
click at [335, 154] on icon "Branch-specific-item" at bounding box center [332, 156] width 6 height 5
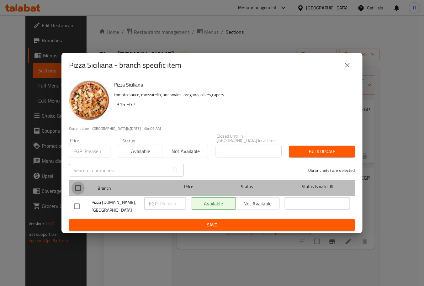
click at [79, 186] on input "checkbox" at bounding box center [77, 187] width 13 height 13
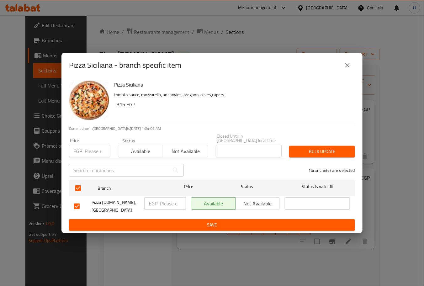
click at [170, 203] on input "number" at bounding box center [173, 203] width 26 height 13
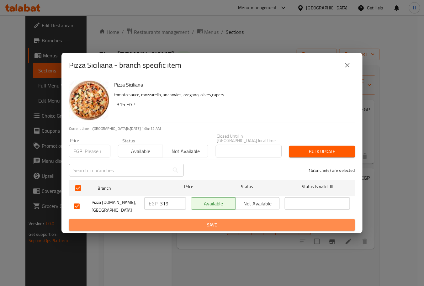
click at [194, 221] on span "Save" at bounding box center [212, 225] width 276 height 8
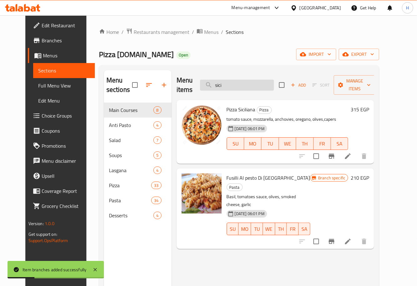
drag, startPoint x: 239, startPoint y: 81, endPoint x: 218, endPoint y: 82, distance: 21.1
click at [218, 82] on input "sici" at bounding box center [237, 85] width 74 height 11
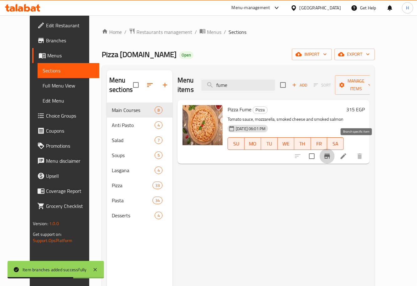
click at [330, 154] on icon "Branch-specific-item" at bounding box center [328, 156] width 6 height 5
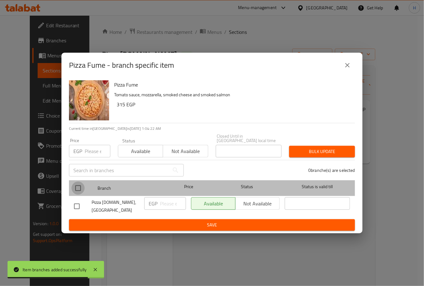
click at [78, 187] on input "checkbox" at bounding box center [77, 187] width 13 height 13
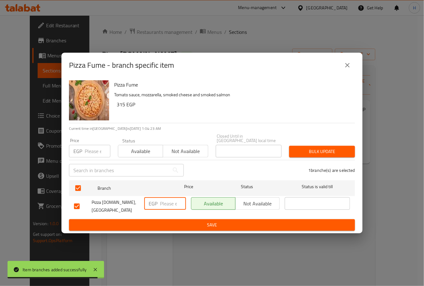
click at [166, 206] on input "number" at bounding box center [173, 203] width 26 height 13
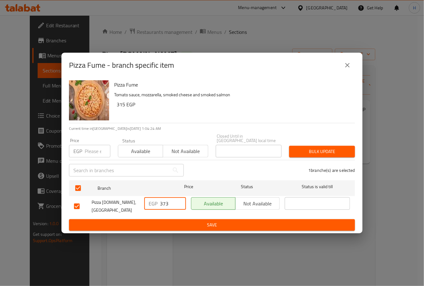
click at [187, 221] on span "Save" at bounding box center [212, 225] width 276 height 8
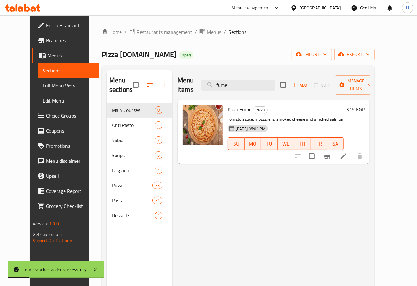
drag, startPoint x: 248, startPoint y: 81, endPoint x: 208, endPoint y: 84, distance: 40.3
click at [208, 84] on div "Menu items fume Add Sort Manage items" at bounding box center [274, 85] width 192 height 30
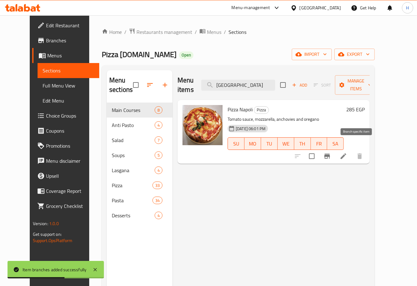
click at [331, 152] on icon "Branch-specific-item" at bounding box center [328, 156] width 8 height 8
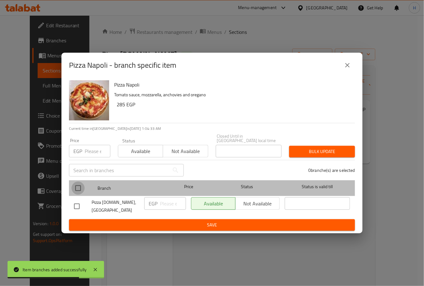
click at [80, 190] on input "checkbox" at bounding box center [77, 187] width 13 height 13
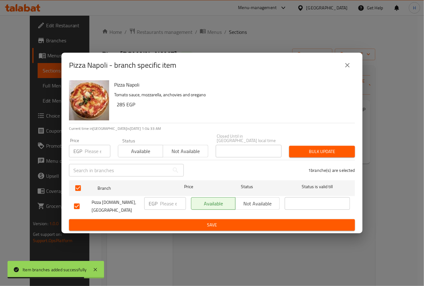
click at [175, 204] on input "number" at bounding box center [173, 203] width 26 height 13
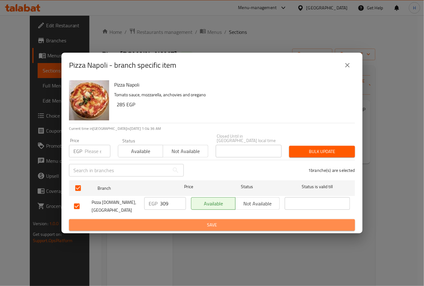
click at [180, 219] on button "Save" at bounding box center [212, 225] width 286 height 12
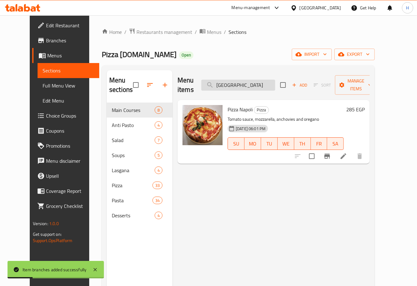
drag, startPoint x: 245, startPoint y: 83, endPoint x: 219, endPoint y: 83, distance: 25.7
click at [219, 83] on input "napoli" at bounding box center [238, 85] width 74 height 11
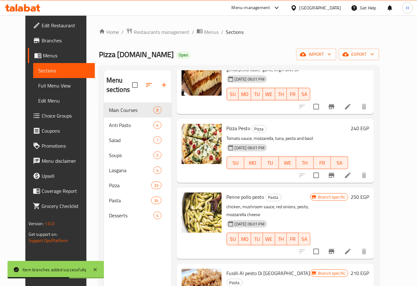
scroll to position [50, 0]
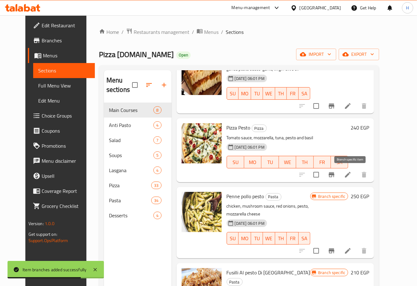
click at [335, 175] on icon "Branch-specific-item" at bounding box center [332, 174] width 6 height 5
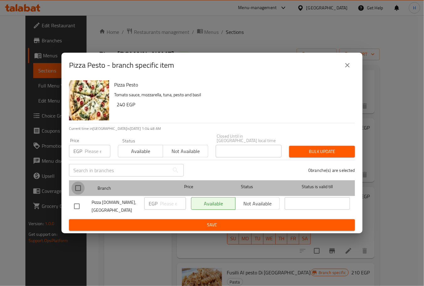
click at [76, 187] on input "checkbox" at bounding box center [77, 187] width 13 height 13
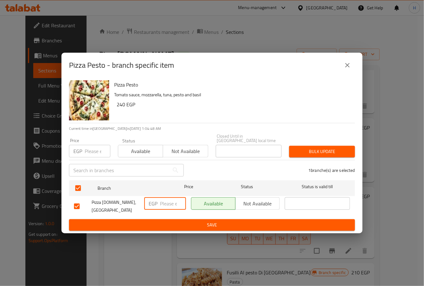
click at [170, 206] on input "number" at bounding box center [173, 203] width 26 height 13
click at [207, 224] on button "Save" at bounding box center [212, 225] width 286 height 12
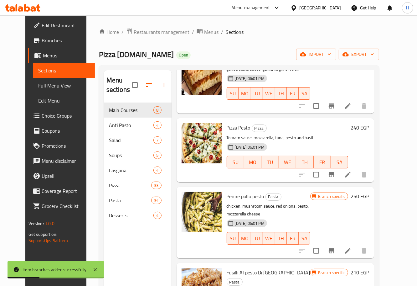
scroll to position [0, 0]
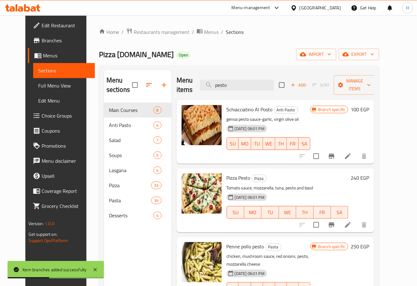
drag, startPoint x: 257, startPoint y: 84, endPoint x: 198, endPoint y: 89, distance: 59.1
click at [198, 89] on div "Menu items pesto Add Sort Manage items" at bounding box center [276, 85] width 198 height 30
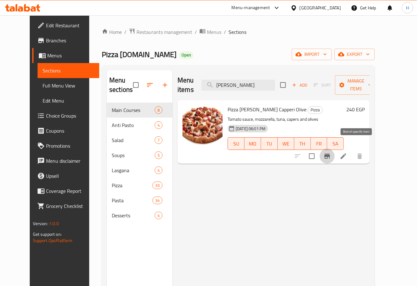
click at [335, 149] on button "Branch-specific-item" at bounding box center [327, 156] width 15 height 15
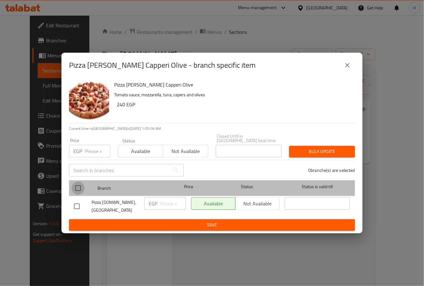
click at [78, 190] on input "checkbox" at bounding box center [77, 187] width 13 height 13
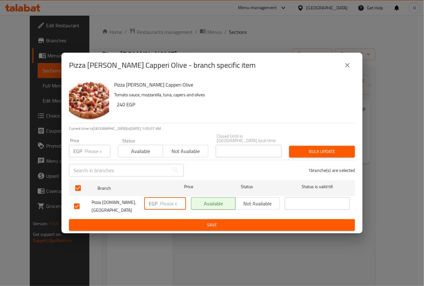
click at [169, 207] on input "number" at bounding box center [173, 203] width 26 height 13
click at [184, 221] on span "Save" at bounding box center [212, 225] width 276 height 8
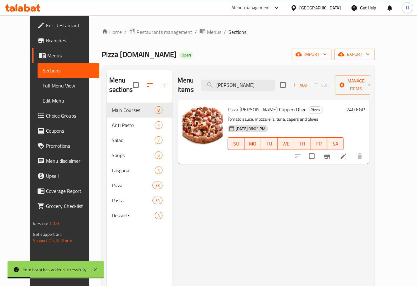
drag, startPoint x: 260, startPoint y: 80, endPoint x: 211, endPoint y: 84, distance: 49.4
click at [211, 84] on div "Menu items tonna capp Add Sort Manage items" at bounding box center [274, 85] width 192 height 30
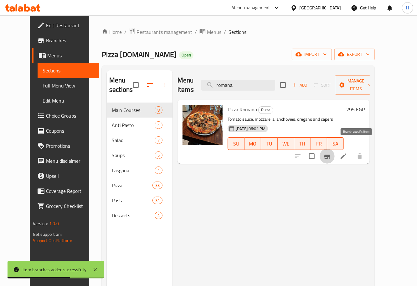
click at [335, 151] on button "Branch-specific-item" at bounding box center [327, 156] width 15 height 15
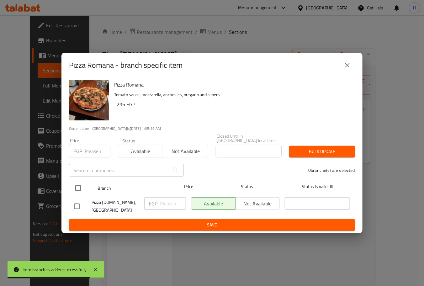
click at [77, 187] on input "checkbox" at bounding box center [77, 187] width 13 height 13
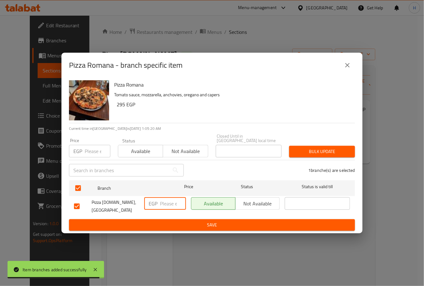
click at [167, 204] on input "number" at bounding box center [173, 203] width 26 height 13
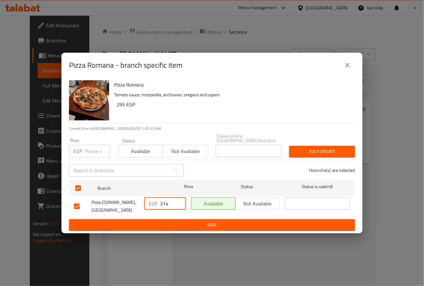
click at [176, 221] on span "Save" at bounding box center [212, 225] width 276 height 8
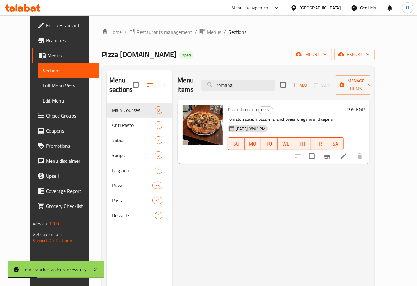
drag, startPoint x: 248, startPoint y: 80, endPoint x: 214, endPoint y: 86, distance: 35.4
click at [214, 86] on div "Menu items romana Add Sort Manage items" at bounding box center [274, 85] width 192 height 30
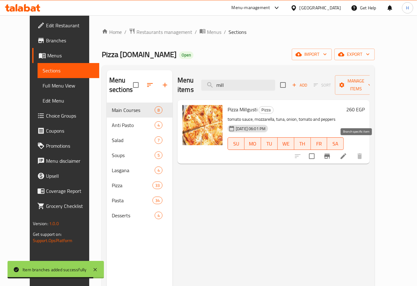
click at [335, 149] on button "Branch-specific-item" at bounding box center [327, 156] width 15 height 15
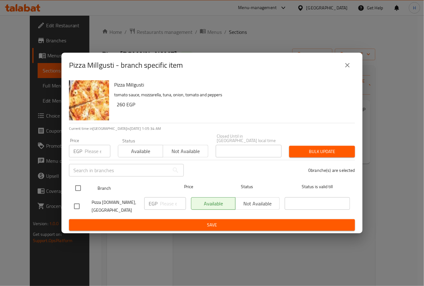
click at [78, 185] on input "checkbox" at bounding box center [77, 187] width 13 height 13
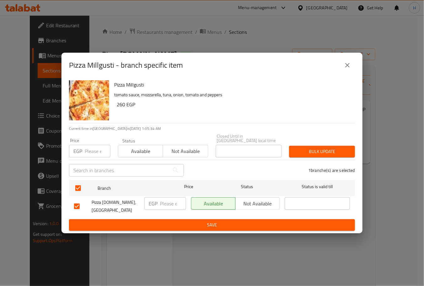
click at [164, 201] on input "number" at bounding box center [173, 203] width 26 height 13
click at [199, 222] on span "Save" at bounding box center [212, 225] width 276 height 8
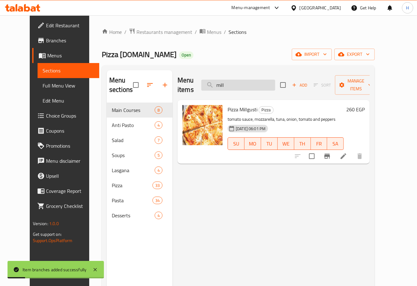
drag, startPoint x: 223, startPoint y: 82, endPoint x: 214, endPoint y: 82, distance: 9.1
click at [214, 82] on input "mill" at bounding box center [238, 85] width 74 height 11
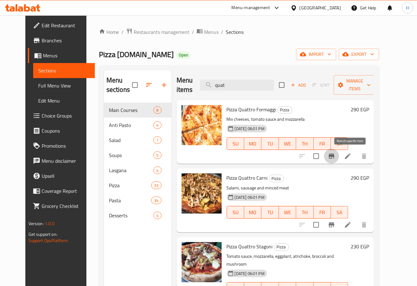
click at [335, 157] on icon "Branch-specific-item" at bounding box center [332, 156] width 6 height 5
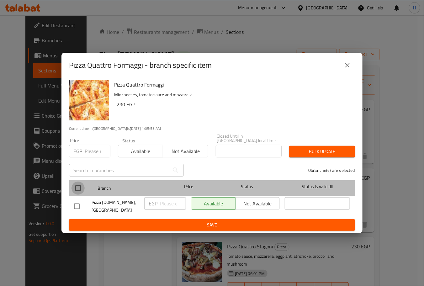
click at [79, 189] on input "checkbox" at bounding box center [77, 187] width 13 height 13
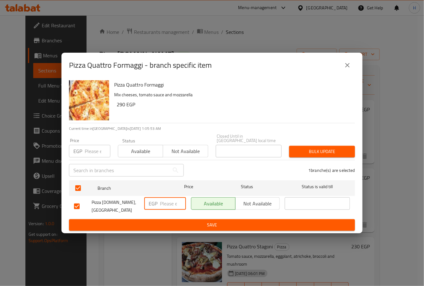
click at [165, 204] on input "number" at bounding box center [173, 203] width 26 height 13
click at [183, 221] on span "Save" at bounding box center [212, 225] width 276 height 8
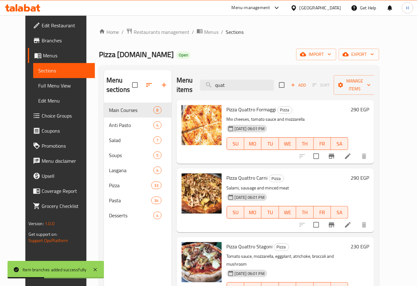
drag, startPoint x: 249, startPoint y: 84, endPoint x: 192, endPoint y: 95, distance: 58.1
click at [192, 95] on div "Menu items quat Add Sort Manage items" at bounding box center [276, 85] width 198 height 30
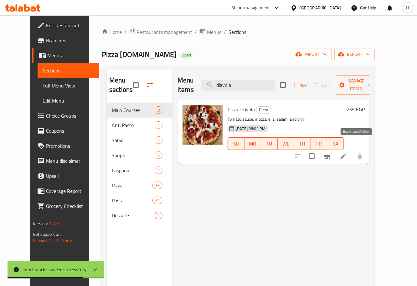
click at [330, 154] on icon "Branch-specific-item" at bounding box center [328, 156] width 6 height 5
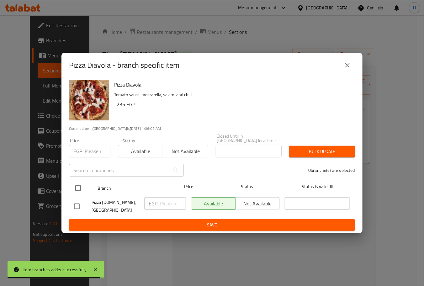
click at [79, 189] on input "checkbox" at bounding box center [77, 187] width 13 height 13
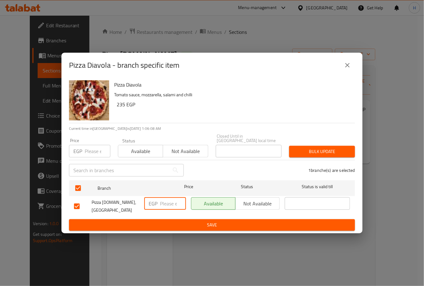
click at [164, 206] on input "number" at bounding box center [173, 203] width 26 height 13
click at [185, 221] on span "Save" at bounding box center [212, 225] width 276 height 8
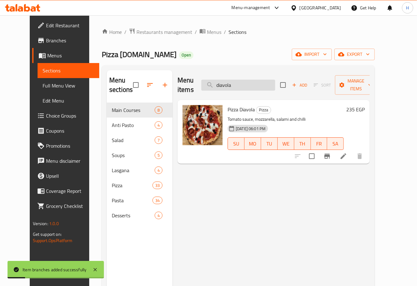
drag, startPoint x: 247, startPoint y: 81, endPoint x: 211, endPoint y: 82, distance: 36.1
click at [211, 82] on input "diavola" at bounding box center [238, 85] width 74 height 11
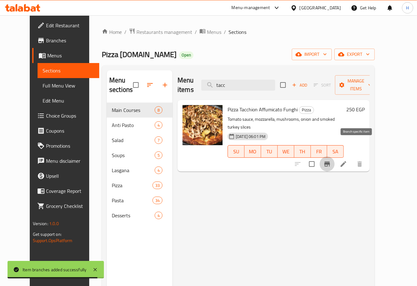
click at [331, 160] on icon "Branch-specific-item" at bounding box center [328, 164] width 8 height 8
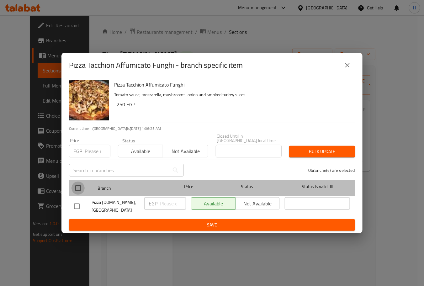
click at [76, 188] on input "checkbox" at bounding box center [77, 187] width 13 height 13
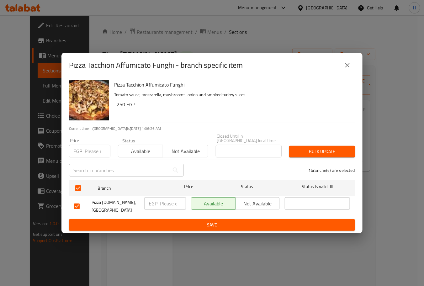
click at [165, 202] on input "number" at bounding box center [173, 203] width 26 height 13
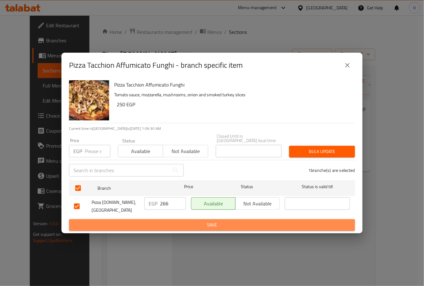
click at [222, 221] on span "Save" at bounding box center [212, 225] width 276 height 8
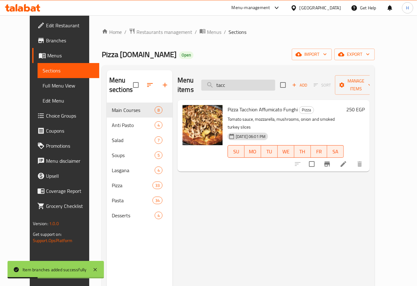
drag, startPoint x: 243, startPoint y: 84, endPoint x: 214, endPoint y: 82, distance: 28.6
click at [214, 82] on input "tacc" at bounding box center [238, 85] width 74 height 11
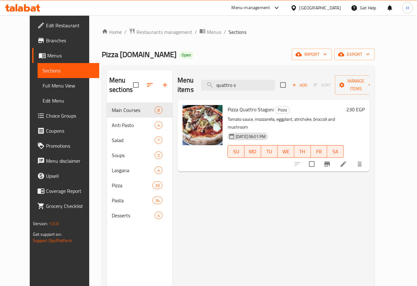
type input "quattro s"
click at [330, 161] on icon "Branch-specific-item" at bounding box center [328, 163] width 6 height 5
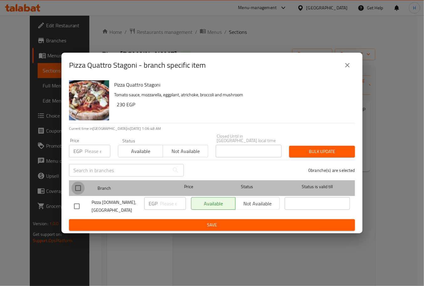
click at [80, 189] on input "checkbox" at bounding box center [77, 187] width 13 height 13
checkbox input "true"
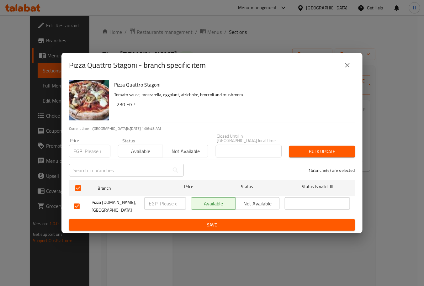
click at [166, 204] on input "number" at bounding box center [173, 203] width 26 height 13
type input "243"
click at [202, 222] on span "Save" at bounding box center [212, 225] width 276 height 8
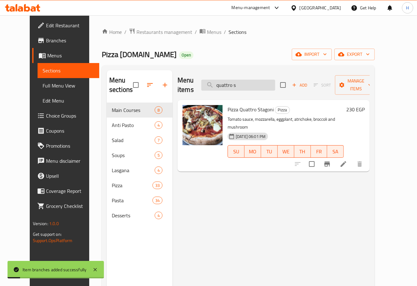
drag, startPoint x: 229, startPoint y: 84, endPoint x: 212, endPoint y: 85, distance: 16.6
click at [212, 85] on input "quattro s" at bounding box center [238, 85] width 74 height 11
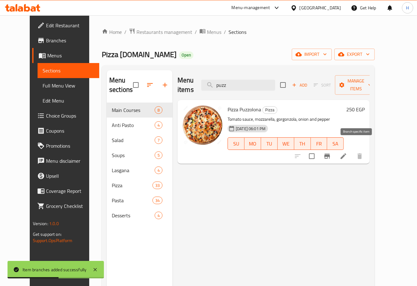
type input "puzz"
click at [330, 154] on icon "Branch-specific-item" at bounding box center [328, 156] width 6 height 5
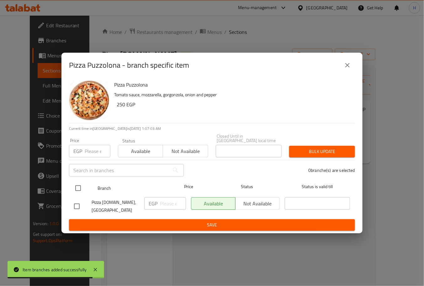
click at [78, 187] on input "checkbox" at bounding box center [77, 187] width 13 height 13
checkbox input "true"
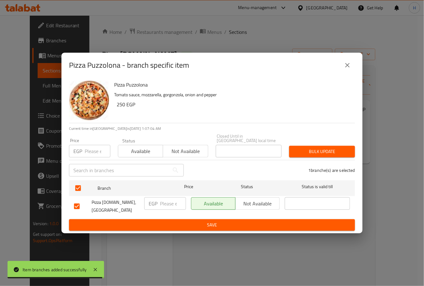
click at [163, 202] on input "number" at bounding box center [173, 203] width 26 height 13
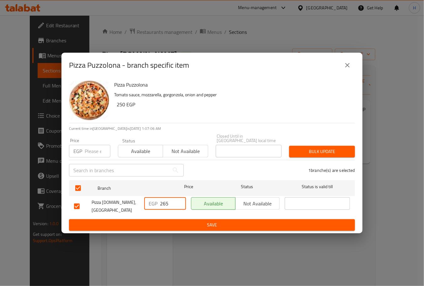
type input "265"
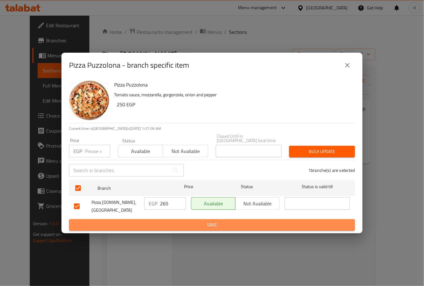
click at [181, 221] on span "Save" at bounding box center [212, 225] width 276 height 8
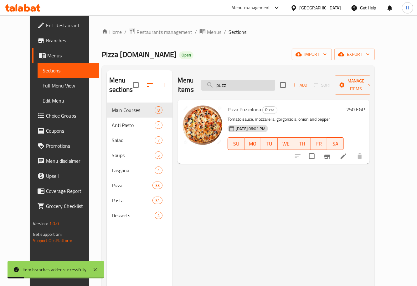
drag, startPoint x: 243, startPoint y: 78, endPoint x: 213, endPoint y: 83, distance: 30.9
click at [213, 83] on input "puzz" at bounding box center [238, 85] width 74 height 11
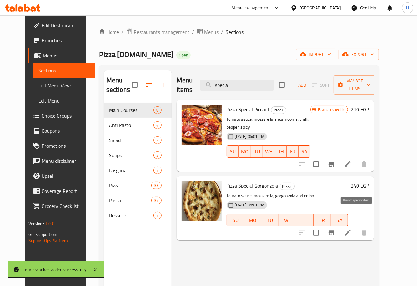
type input "specia"
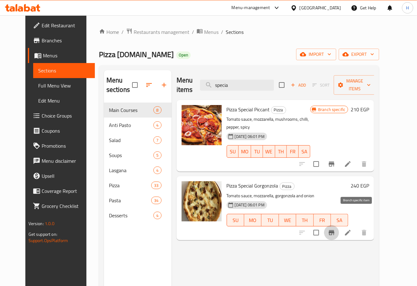
click at [336, 229] on icon "Branch-specific-item" at bounding box center [332, 233] width 8 height 8
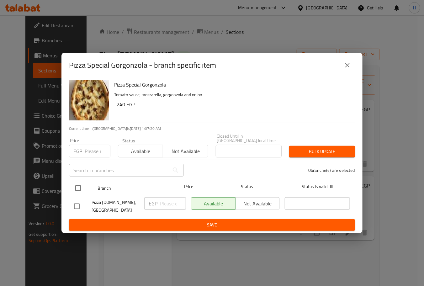
click at [76, 187] on input "checkbox" at bounding box center [77, 187] width 13 height 13
checkbox input "true"
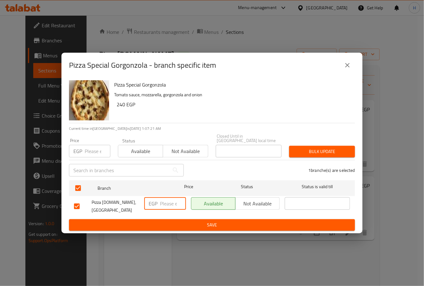
click at [165, 205] on input "number" at bounding box center [173, 203] width 26 height 13
type input "254"
click at [179, 219] on button "Save" at bounding box center [212, 225] width 286 height 12
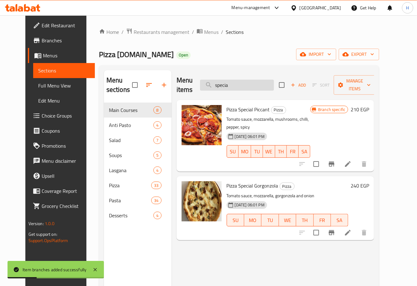
drag, startPoint x: 252, startPoint y: 86, endPoint x: 223, endPoint y: 81, distance: 29.7
click at [223, 81] on input "specia" at bounding box center [237, 85] width 74 height 11
type input "A"
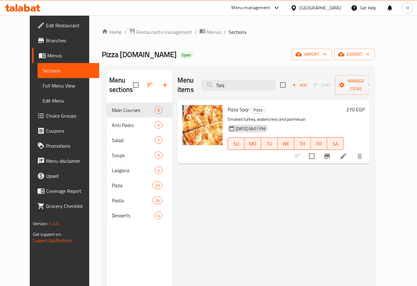
type input "Spq"
click at [330, 154] on icon "Branch-specific-item" at bounding box center [328, 156] width 6 height 5
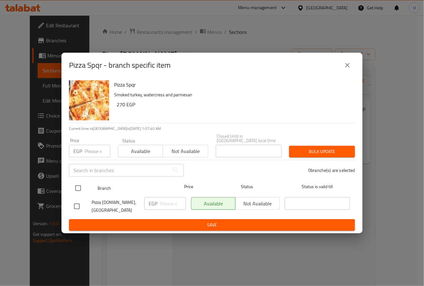
click at [74, 191] on input "checkbox" at bounding box center [77, 187] width 13 height 13
checkbox input "true"
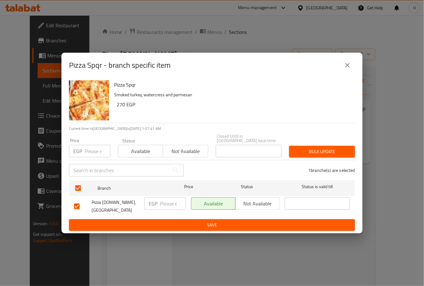
click at [169, 204] on input "number" at bounding box center [173, 203] width 26 height 13
type input "286"
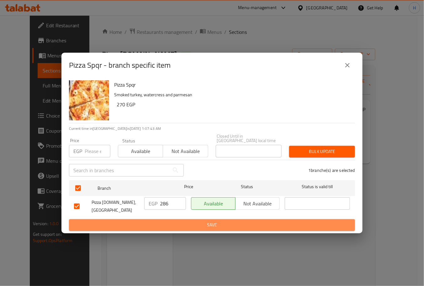
click at [194, 221] on span "Save" at bounding box center [212, 225] width 276 height 8
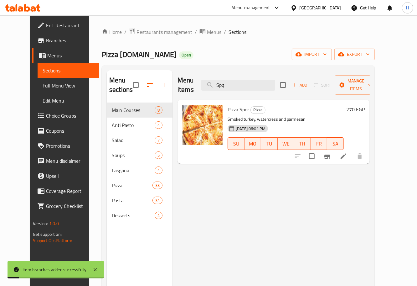
drag, startPoint x: 242, startPoint y: 82, endPoint x: 211, endPoint y: 86, distance: 30.9
click at [211, 86] on div "Menu items Spq Add Sort Manage items" at bounding box center [274, 85] width 192 height 30
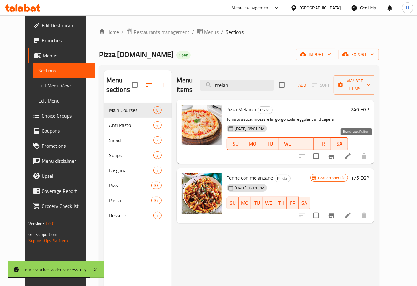
type input "melan"
click at [335, 154] on icon "Branch-specific-item" at bounding box center [332, 156] width 6 height 5
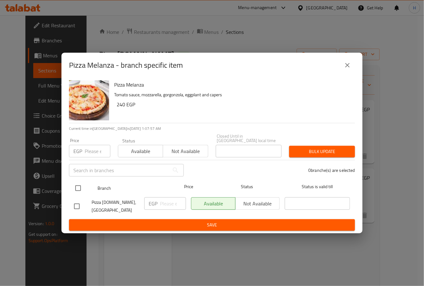
click at [79, 189] on input "checkbox" at bounding box center [77, 187] width 13 height 13
checkbox input "true"
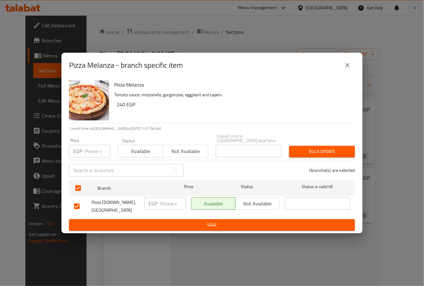
click at [158, 203] on div "EGP ​" at bounding box center [165, 203] width 42 height 13
type input "256"
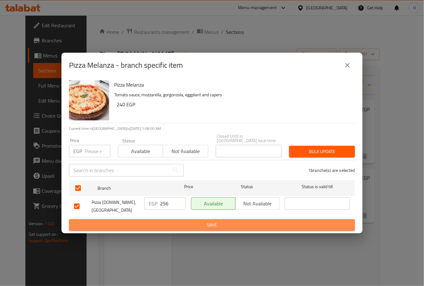
click at [187, 221] on span "Save" at bounding box center [212, 225] width 276 height 8
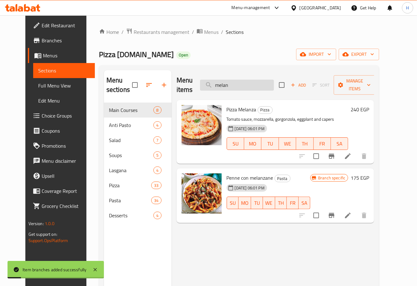
drag, startPoint x: 248, startPoint y: 80, endPoint x: 214, endPoint y: 80, distance: 34.5
click at [215, 81] on input "melan" at bounding box center [237, 85] width 74 height 11
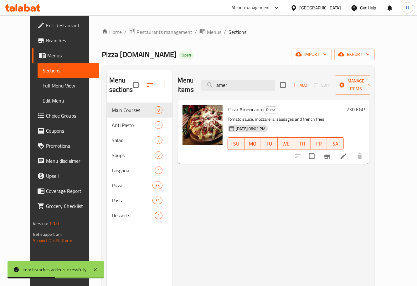
type input "amer"
click at [335, 149] on button "Branch-specific-item" at bounding box center [327, 156] width 15 height 15
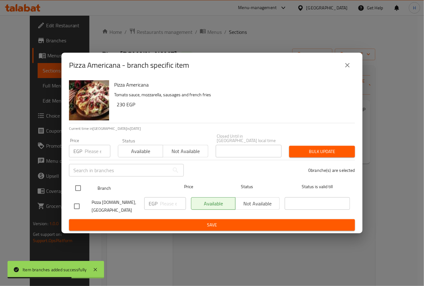
click at [77, 188] on input "checkbox" at bounding box center [77, 187] width 13 height 13
checkbox input "true"
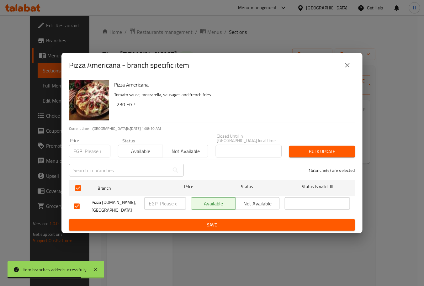
click at [167, 203] on input "number" at bounding box center [173, 203] width 26 height 13
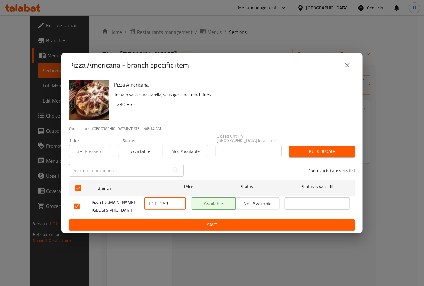
type input "253"
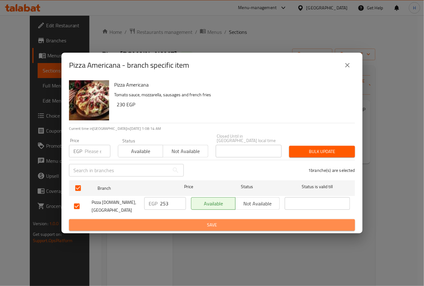
click at [180, 221] on span "Save" at bounding box center [212, 225] width 276 height 8
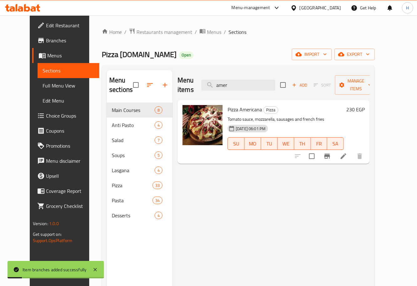
drag, startPoint x: 231, startPoint y: 83, endPoint x: 198, endPoint y: 86, distance: 33.3
click at [198, 86] on div "Menu items amer Add Sort Manage items" at bounding box center [274, 85] width 192 height 30
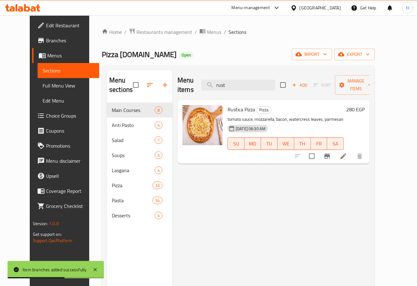
type input "rust"
click at [330, 154] on icon "Branch-specific-item" at bounding box center [328, 156] width 6 height 5
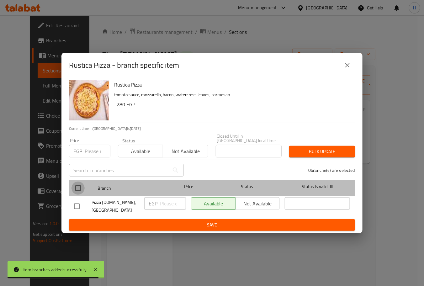
click at [78, 184] on input "checkbox" at bounding box center [77, 187] width 13 height 13
checkbox input "true"
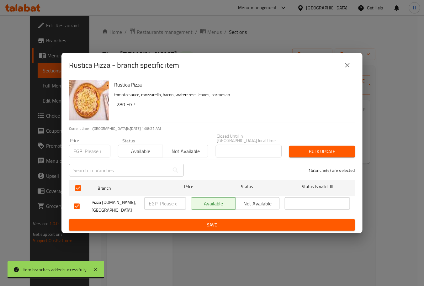
click at [164, 201] on input "number" at bounding box center [173, 203] width 26 height 13
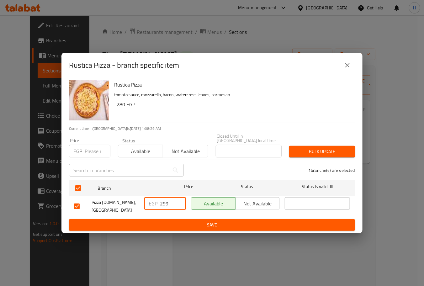
type input "299"
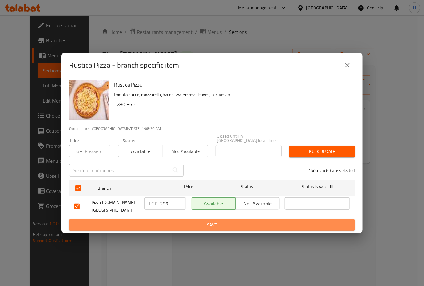
click at [178, 221] on span "Save" at bounding box center [212, 225] width 276 height 8
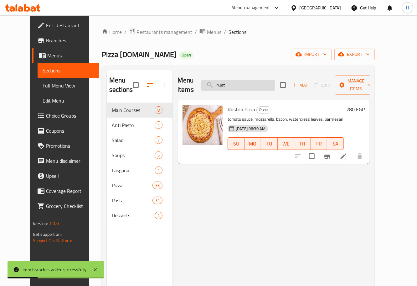
drag, startPoint x: 239, startPoint y: 78, endPoint x: 214, endPoint y: 81, distance: 24.9
click at [215, 81] on input "rust" at bounding box center [238, 85] width 74 height 11
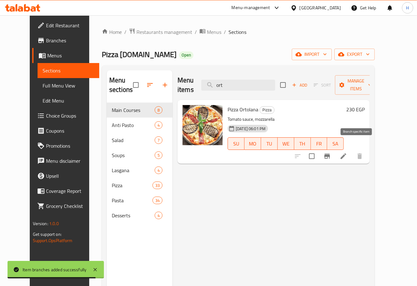
type input "ort"
click at [335, 149] on button "Branch-specific-item" at bounding box center [327, 156] width 15 height 15
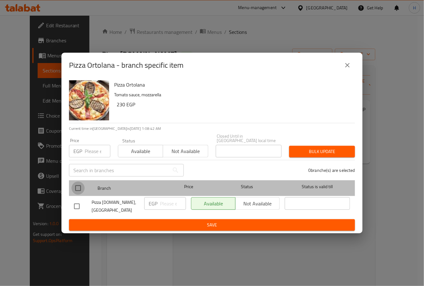
click at [76, 187] on input "checkbox" at bounding box center [77, 187] width 13 height 13
checkbox input "true"
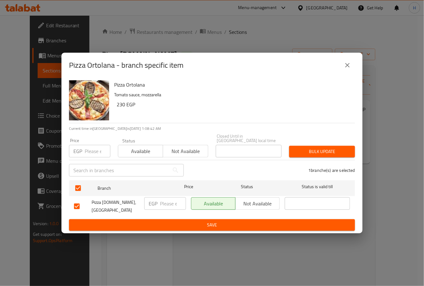
click at [162, 203] on input "number" at bounding box center [173, 203] width 26 height 13
type input "243"
click at [197, 221] on span "Save" at bounding box center [212, 225] width 276 height 8
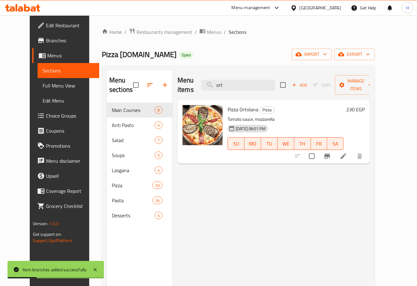
drag, startPoint x: 214, startPoint y: 82, endPoint x: 207, endPoint y: 82, distance: 6.9
click at [207, 82] on div "Menu items ort Add Sort Manage items" at bounding box center [274, 85] width 192 height 30
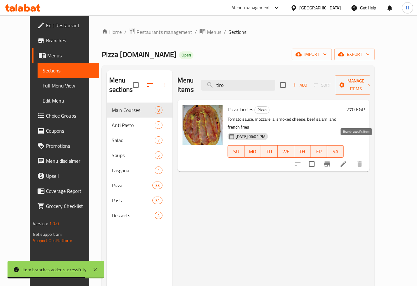
type input "tiro"
click at [331, 160] on icon "Branch-specific-item" at bounding box center [328, 164] width 8 height 8
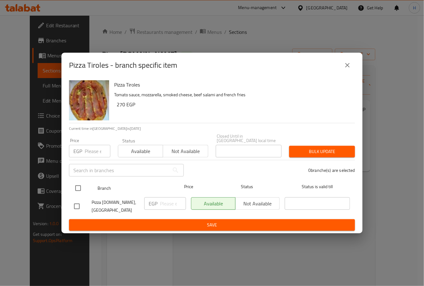
click at [77, 190] on input "checkbox" at bounding box center [77, 187] width 13 height 13
checkbox input "true"
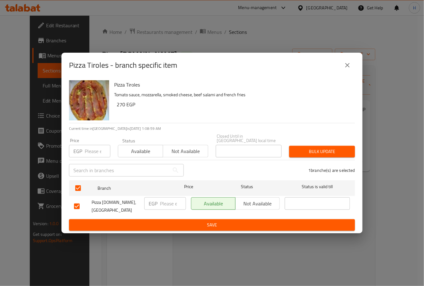
click at [167, 203] on input "number" at bounding box center [173, 203] width 26 height 13
type input "289"
click at [190, 221] on span "Save" at bounding box center [212, 225] width 276 height 8
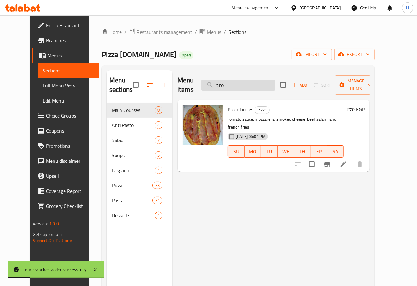
drag, startPoint x: 239, startPoint y: 80, endPoint x: 214, endPoint y: 84, distance: 25.9
click at [214, 84] on input "tiro" at bounding box center [238, 85] width 74 height 11
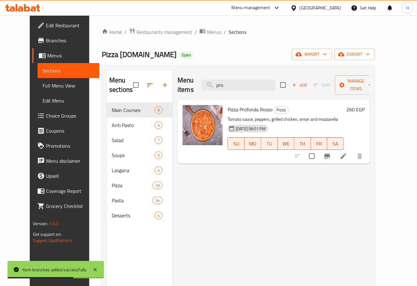
type input "pro"
click at [330, 154] on icon "Branch-specific-item" at bounding box center [328, 156] width 6 height 5
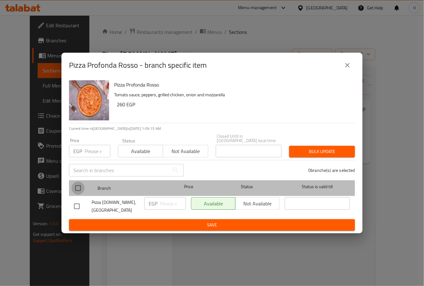
click at [77, 187] on input "checkbox" at bounding box center [77, 187] width 13 height 13
checkbox input "true"
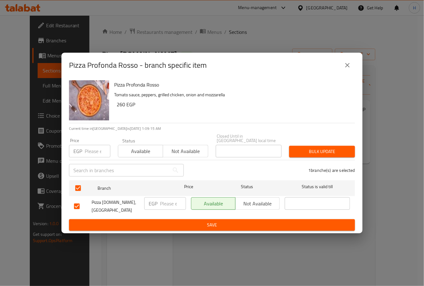
click at [167, 205] on input "number" at bounding box center [173, 203] width 26 height 13
type input "282"
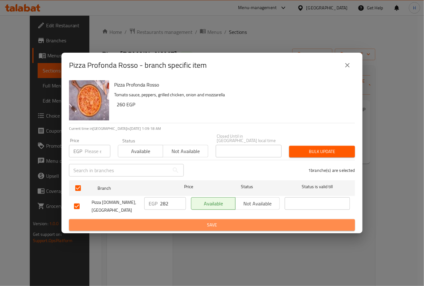
click at [179, 221] on span "Save" at bounding box center [212, 225] width 276 height 8
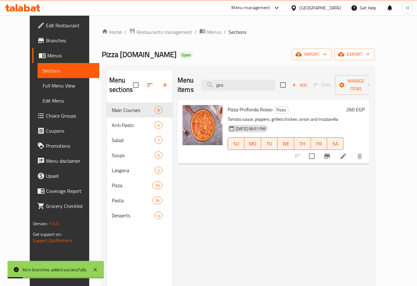
drag, startPoint x: 236, startPoint y: 81, endPoint x: 209, endPoint y: 83, distance: 27.3
click at [210, 84] on div "Menu items pro Add Sort Manage items" at bounding box center [274, 85] width 192 height 30
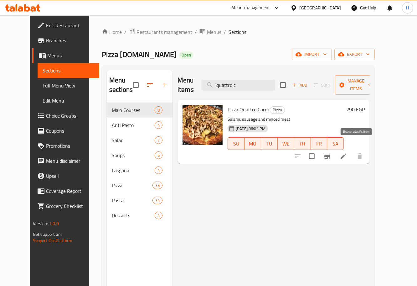
type input "quattro c"
click at [331, 152] on icon "Branch-specific-item" at bounding box center [328, 156] width 8 height 8
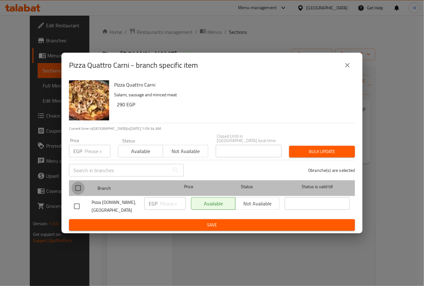
click at [78, 189] on input "checkbox" at bounding box center [77, 187] width 13 height 13
checkbox input "true"
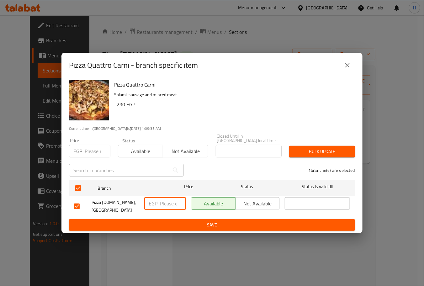
click at [169, 206] on input "number" at bounding box center [173, 203] width 26 height 13
type input "316"
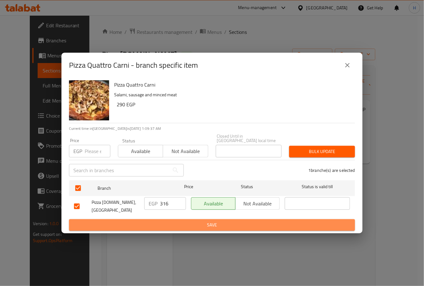
click at [191, 221] on span "Save" at bounding box center [212, 225] width 276 height 8
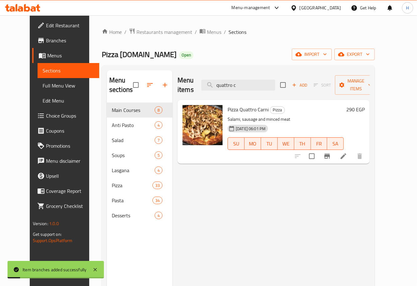
drag, startPoint x: 256, startPoint y: 77, endPoint x: 206, endPoint y: 84, distance: 49.7
click at [207, 84] on div "Menu items quattro c Add Sort Manage items" at bounding box center [274, 85] width 192 height 30
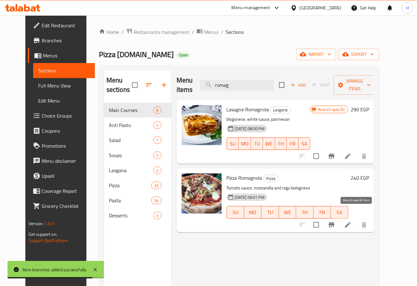
type input "romag"
click at [336, 221] on icon "Branch-specific-item" at bounding box center [332, 225] width 8 height 8
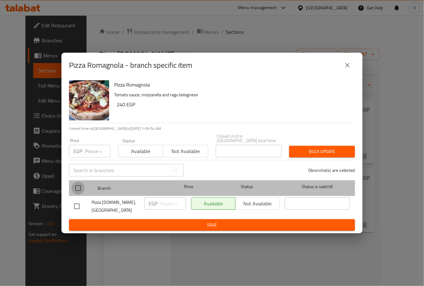
click at [79, 190] on input "checkbox" at bounding box center [77, 187] width 13 height 13
checkbox input "true"
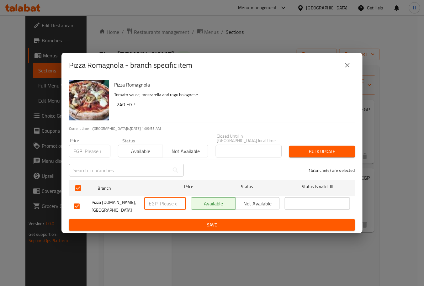
click at [172, 209] on input "number" at bounding box center [173, 203] width 26 height 13
type input "266"
click at [187, 221] on span "Save" at bounding box center [212, 225] width 276 height 8
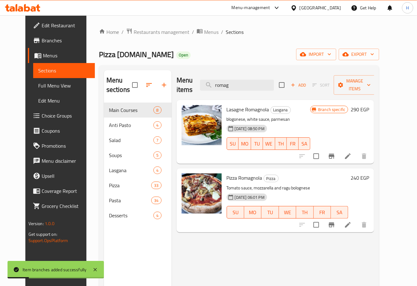
drag, startPoint x: 253, startPoint y: 83, endPoint x: 209, endPoint y: 85, distance: 44.2
click at [209, 86] on div "Menu items romag Add Sort Manage items" at bounding box center [276, 85] width 198 height 30
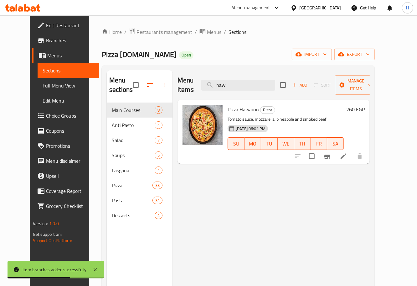
type input "haw"
click at [330, 154] on icon "Branch-specific-item" at bounding box center [328, 156] width 6 height 5
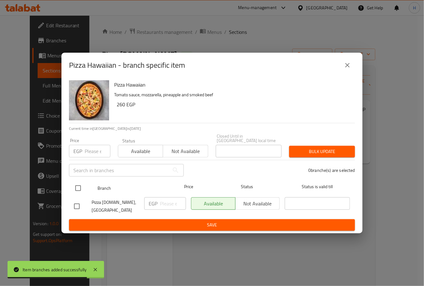
click at [76, 189] on input "checkbox" at bounding box center [77, 187] width 13 height 13
checkbox input "true"
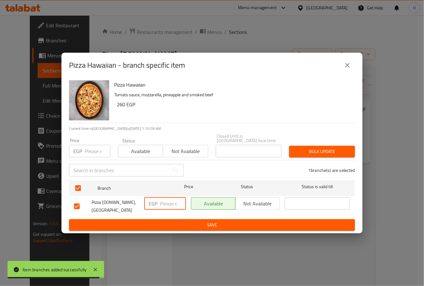
click at [162, 203] on input "number" at bounding box center [173, 203] width 26 height 13
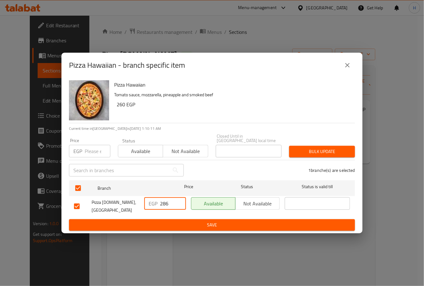
type input "286"
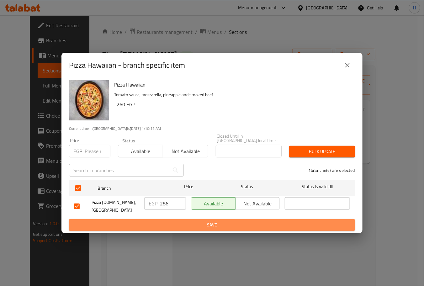
click at [194, 224] on span "Save" at bounding box center [212, 225] width 276 height 8
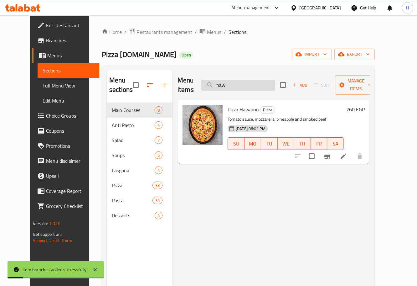
drag, startPoint x: 241, startPoint y: 80, endPoint x: 212, endPoint y: 82, distance: 29.0
click at [212, 82] on input "haw" at bounding box center [238, 85] width 74 height 11
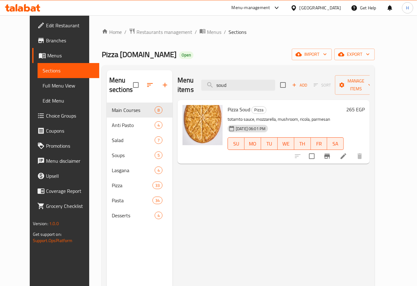
type input "soud"
click at [335, 149] on button "Branch-specific-item" at bounding box center [327, 156] width 15 height 15
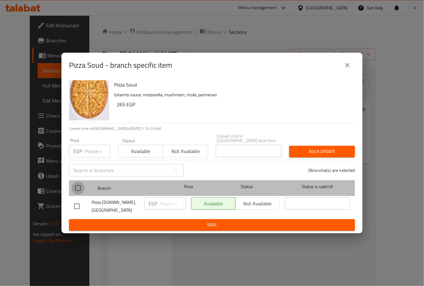
click at [78, 188] on input "checkbox" at bounding box center [77, 187] width 13 height 13
checkbox input "true"
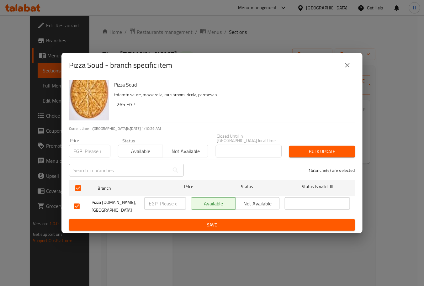
click at [168, 204] on input "number" at bounding box center [173, 203] width 26 height 13
type input "289"
click at [178, 221] on span "Save" at bounding box center [212, 225] width 276 height 8
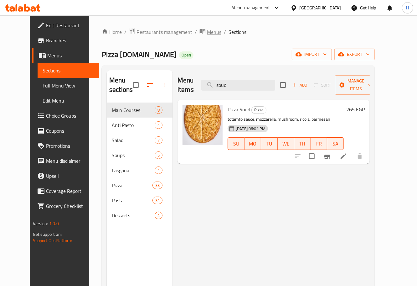
click at [207, 29] on span "Menus" at bounding box center [214, 32] width 14 height 8
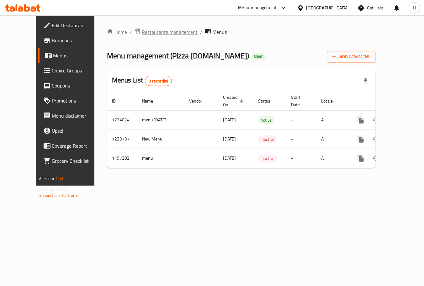
click at [154, 32] on span "Restaurants management" at bounding box center [170, 32] width 56 height 8
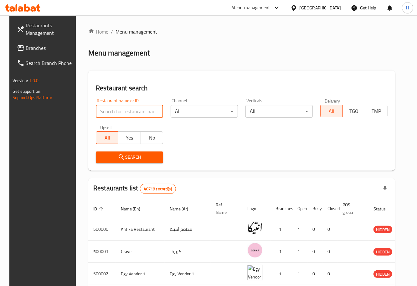
click at [131, 112] on input "search" at bounding box center [129, 111] width 67 height 13
paste input "668203"
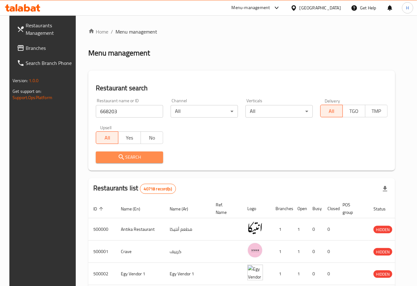
click at [122, 154] on span "Search" at bounding box center [129, 157] width 57 height 8
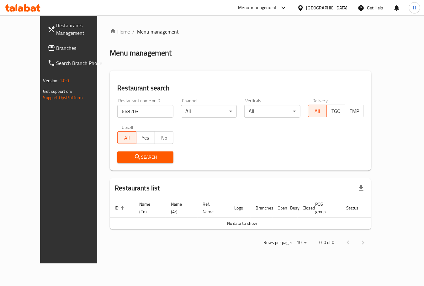
click at [128, 112] on input "668203" at bounding box center [145, 111] width 56 height 13
paste input "17817"
type input "617817"
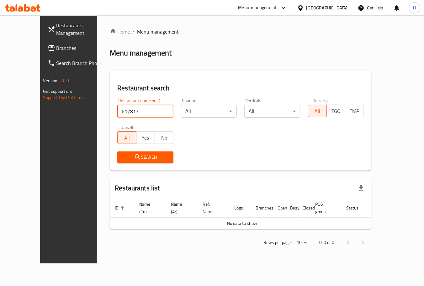
click button "Search" at bounding box center [145, 157] width 56 height 12
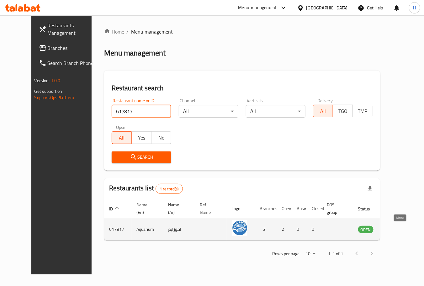
click at [398, 230] on icon "enhanced table" at bounding box center [394, 229] width 7 height 5
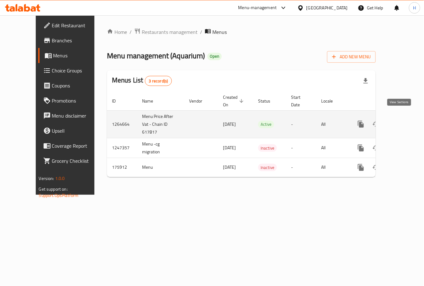
click at [402, 120] on icon "enhanced table" at bounding box center [406, 124] width 8 height 8
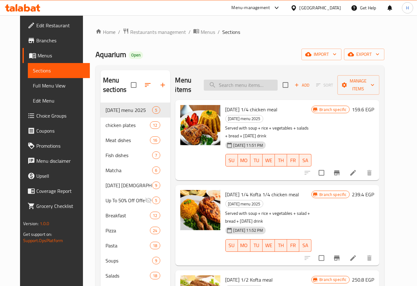
click at [244, 82] on input "search" at bounding box center [241, 85] width 74 height 11
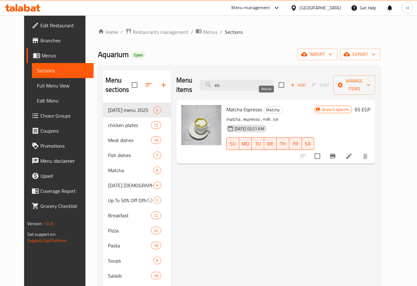
type input "e"
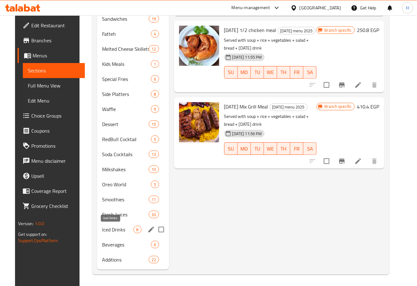
scroll to position [318, 0]
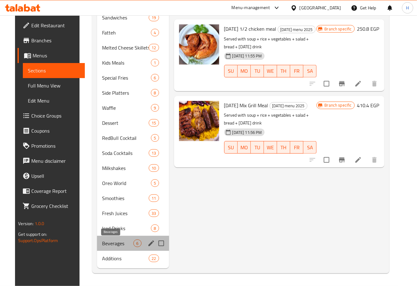
click at [112, 246] on span "Beverages" at bounding box center [117, 243] width 31 height 8
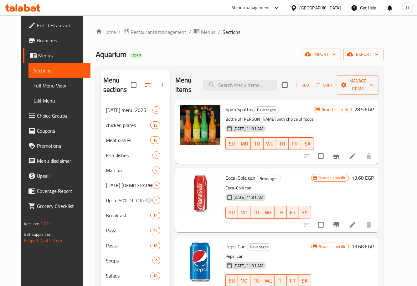
click at [194, 33] on icon "breadcrumb" at bounding box center [197, 31] width 6 height 6
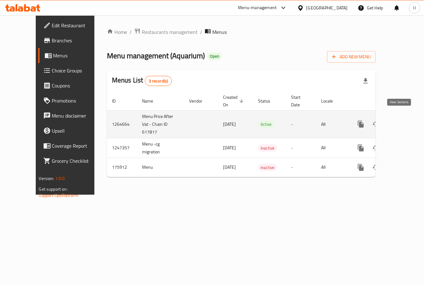
click at [402, 120] on icon "enhanced table" at bounding box center [406, 124] width 8 height 8
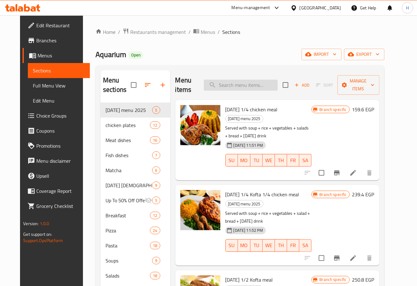
click at [236, 80] on input "search" at bounding box center [241, 85] width 74 height 11
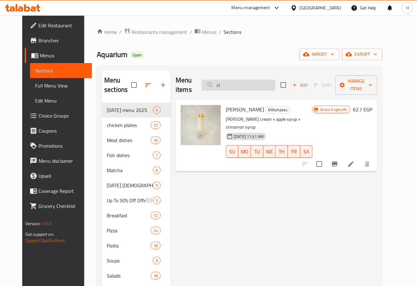
type input "c"
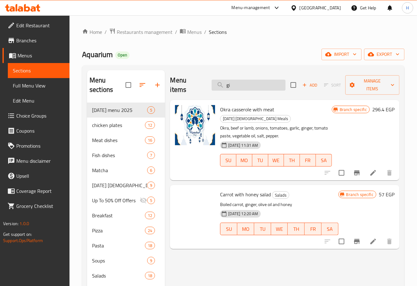
type input "g"
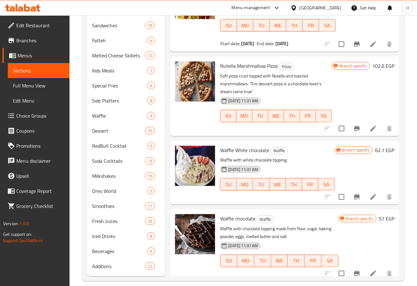
scroll to position [318, 0]
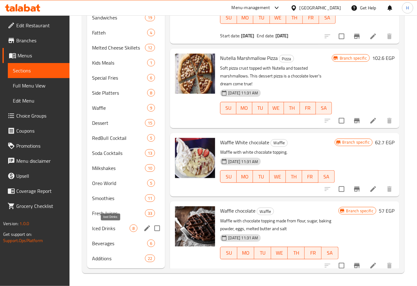
type input "cola"
click at [112, 228] on span "Iced Drinks" at bounding box center [111, 228] width 38 height 8
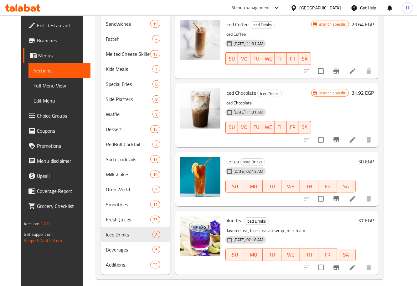
scroll to position [318, 0]
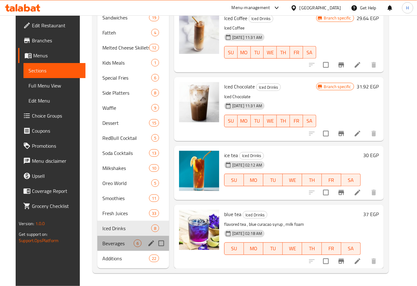
click at [123, 249] on div "Beverages 6" at bounding box center [133, 243] width 72 height 15
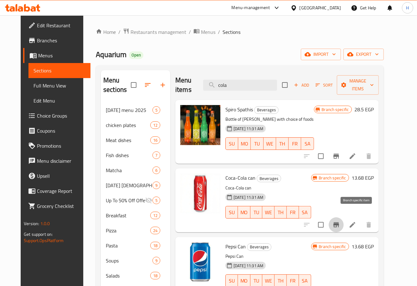
click at [344, 218] on button "Branch-specific-item" at bounding box center [336, 224] width 15 height 15
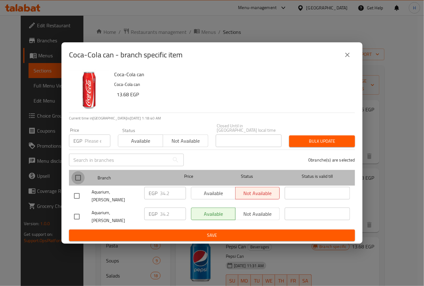
click at [77, 177] on input "checkbox" at bounding box center [77, 177] width 13 height 13
checkbox input "true"
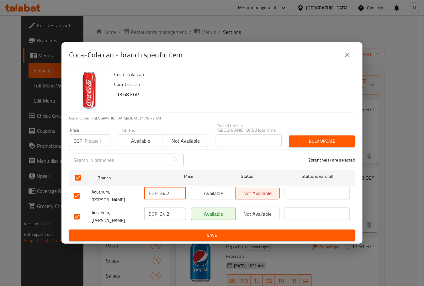
drag, startPoint x: 173, startPoint y: 196, endPoint x: 143, endPoint y: 195, distance: 30.1
click at [143, 195] on div "EGP 34.2 ​" at bounding box center [165, 195] width 47 height 23
type input "35"
drag, startPoint x: 173, startPoint y: 213, endPoint x: 150, endPoint y: 214, distance: 22.6
click at [150, 214] on div "EGP 34.2 ​" at bounding box center [165, 213] width 42 height 13
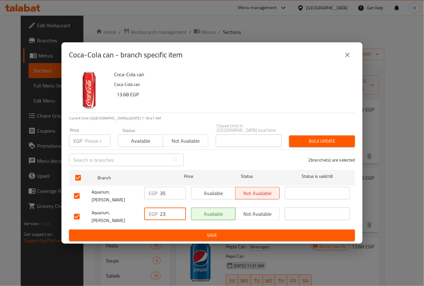
type input "2"
type input "35"
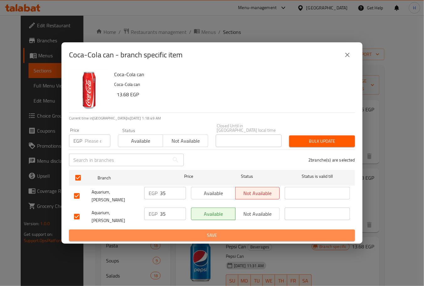
click at [193, 232] on button "Save" at bounding box center [212, 235] width 286 height 12
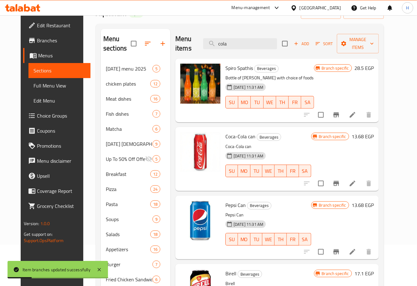
scroll to position [44, 0]
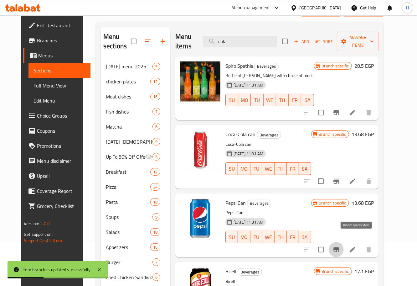
click at [339, 247] on icon "Branch-specific-item" at bounding box center [337, 249] width 6 height 5
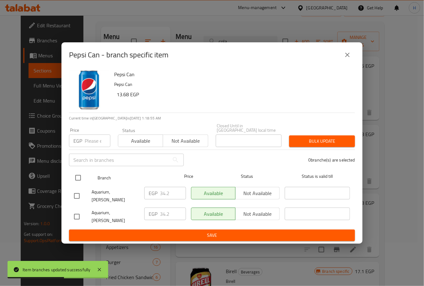
click at [76, 182] on input "checkbox" at bounding box center [77, 177] width 13 height 13
checkbox input "true"
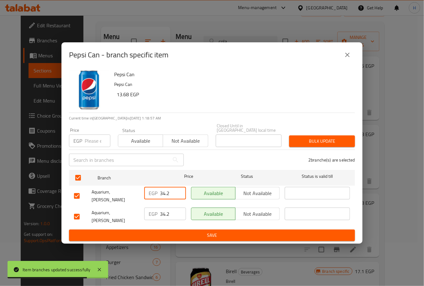
drag, startPoint x: 172, startPoint y: 197, endPoint x: 151, endPoint y: 197, distance: 20.4
click at [151, 197] on div "EGP 34.2 ​" at bounding box center [165, 193] width 42 height 13
type input "2"
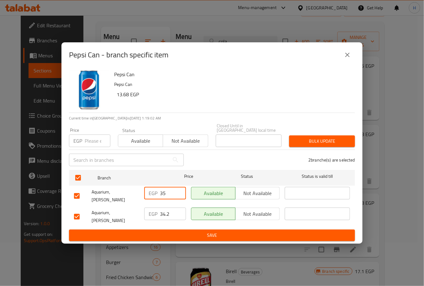
type input "35"
click at [176, 213] on input "34.2" at bounding box center [173, 213] width 26 height 13
drag, startPoint x: 175, startPoint y: 213, endPoint x: 152, endPoint y: 214, distance: 23.5
click at [152, 214] on div "EGP 34.2 ​" at bounding box center [165, 213] width 42 height 13
type input "35"
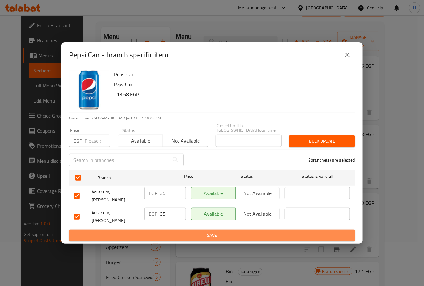
click at [160, 231] on span "Save" at bounding box center [212, 235] width 276 height 8
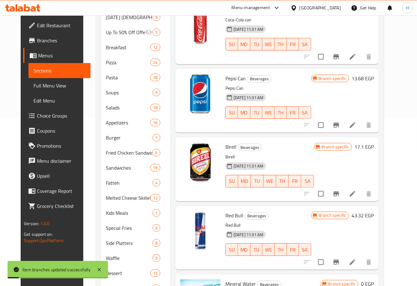
scroll to position [172, 0]
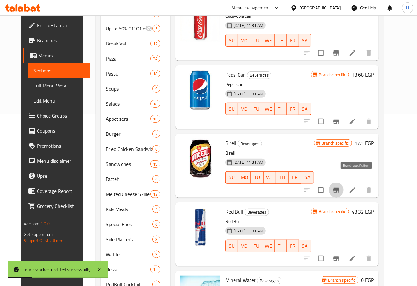
click at [344, 182] on button "Branch-specific-item" at bounding box center [336, 189] width 15 height 15
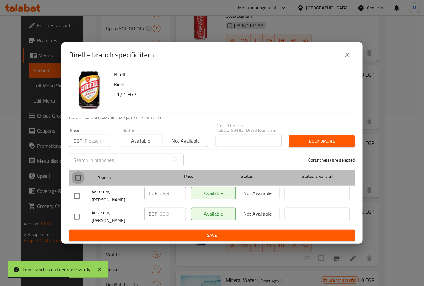
click at [77, 177] on input "checkbox" at bounding box center [77, 177] width 13 height 13
checkbox input "true"
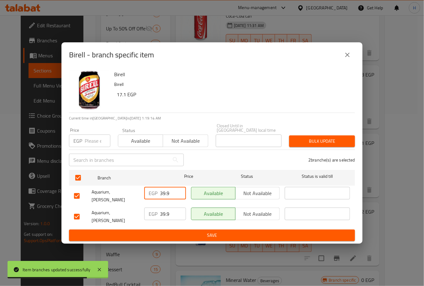
drag, startPoint x: 171, startPoint y: 195, endPoint x: 138, endPoint y: 196, distance: 32.9
click at [138, 196] on div "Aquarium, [PERSON_NAME] EGP 39.9 ​ Available Not available ​" at bounding box center [211, 195] width 281 height 23
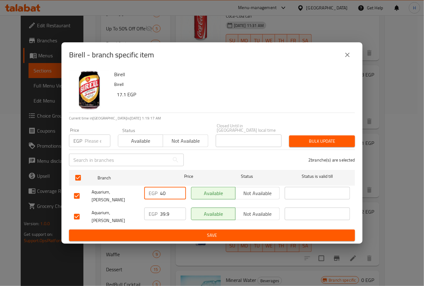
type input "40"
drag, startPoint x: 172, startPoint y: 211, endPoint x: 153, endPoint y: 212, distance: 19.2
click at [153, 212] on div "EGP 39.9 ​" at bounding box center [165, 213] width 42 height 13
type input "40"
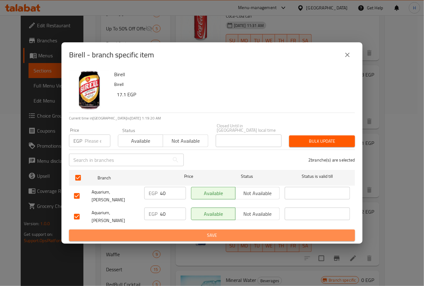
click at [171, 231] on span "Save" at bounding box center [212, 235] width 276 height 8
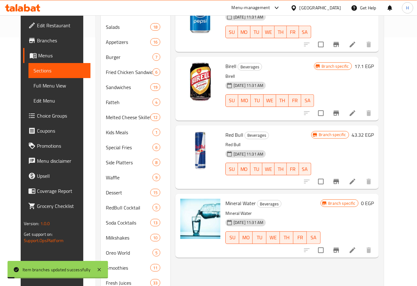
scroll to position [252, 0]
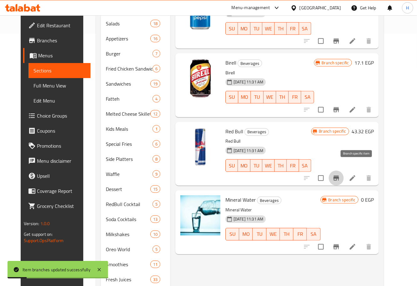
click at [344, 172] on button "Branch-specific-item" at bounding box center [336, 177] width 15 height 15
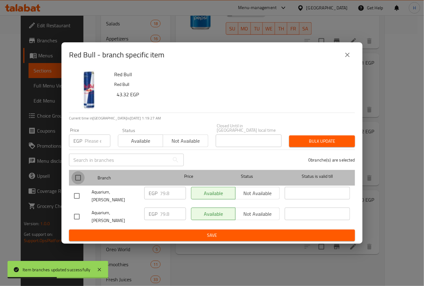
click at [76, 180] on input "checkbox" at bounding box center [77, 177] width 13 height 13
checkbox input "true"
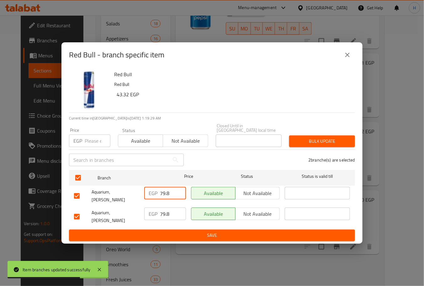
drag, startPoint x: 174, startPoint y: 192, endPoint x: 141, endPoint y: 194, distance: 33.6
click at [141, 194] on div "Aquarium, [PERSON_NAME] EGP 79.8 ​ Available Not available ​" at bounding box center [211, 195] width 281 height 23
type input "75"
drag, startPoint x: 174, startPoint y: 216, endPoint x: 148, endPoint y: 212, distance: 26.3
click at [148, 212] on div "EGP 79.8 ​" at bounding box center [165, 213] width 42 height 13
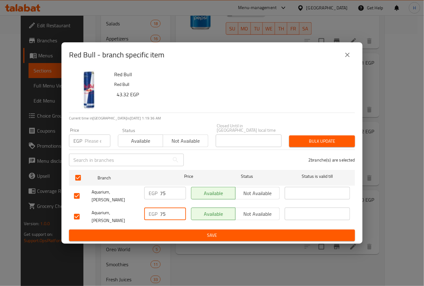
type input "75"
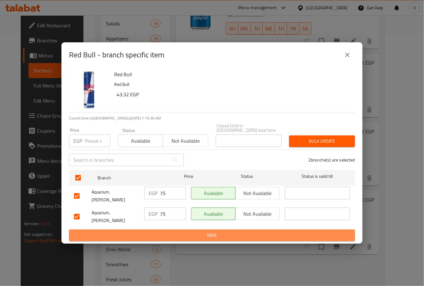
click at [159, 231] on span "Save" at bounding box center [212, 235] width 276 height 8
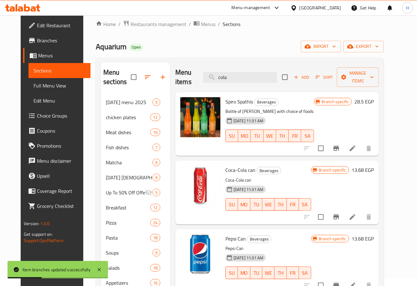
scroll to position [0, 0]
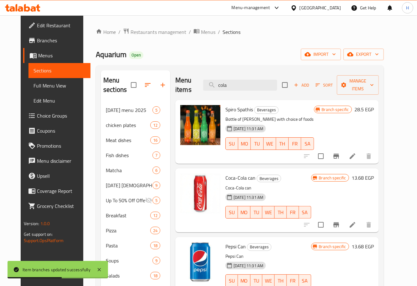
drag, startPoint x: 258, startPoint y: 83, endPoint x: 185, endPoint y: 82, distance: 73.3
click at [185, 82] on div "Menu items cola Add Sort Manage items" at bounding box center [277, 85] width 204 height 30
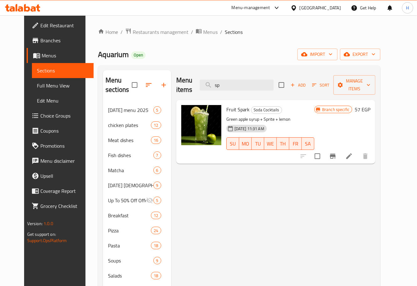
type input "s"
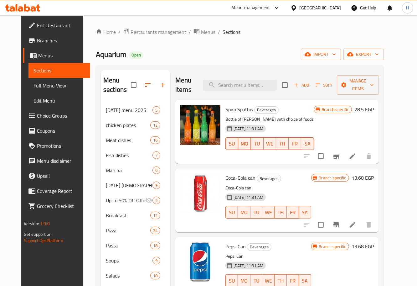
type input "e"
type input "w"
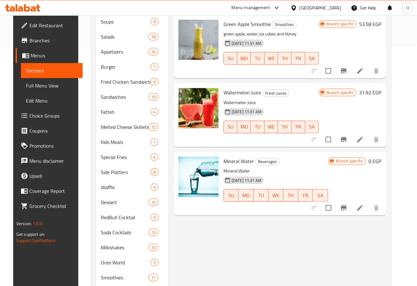
scroll to position [239, 0]
type input "water"
click at [348, 204] on icon "Branch-specific-item" at bounding box center [344, 208] width 8 height 8
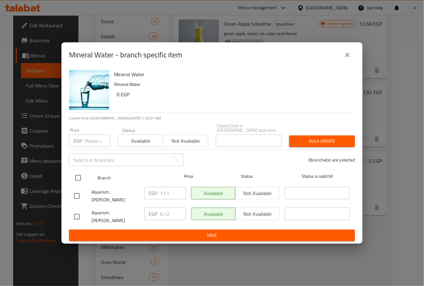
click at [77, 182] on input "checkbox" at bounding box center [77, 177] width 13 height 13
checkbox input "true"
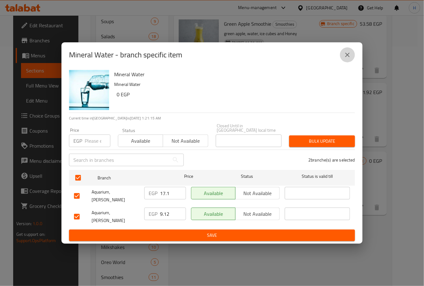
click at [347, 59] on icon "close" at bounding box center [347, 55] width 8 height 8
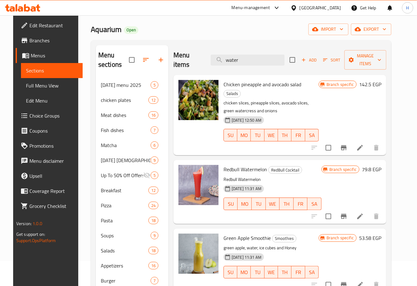
scroll to position [0, 0]
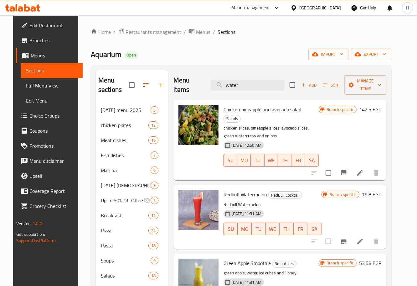
drag, startPoint x: 258, startPoint y: 79, endPoint x: 209, endPoint y: 83, distance: 49.3
click at [209, 83] on div "Menu items water Add Sort Manage items" at bounding box center [280, 85] width 213 height 30
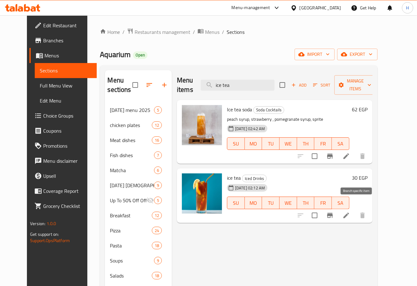
type input "ice tea"
click at [333, 213] on icon "Branch-specific-item" at bounding box center [330, 215] width 6 height 5
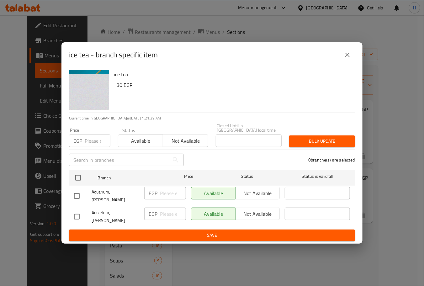
click at [67, 181] on div "ice tea 30 EGP Current time in [GEOGRAPHIC_DATA] is [DATE] 1:21:29 AM Price EGP…" at bounding box center [211, 155] width 301 height 176
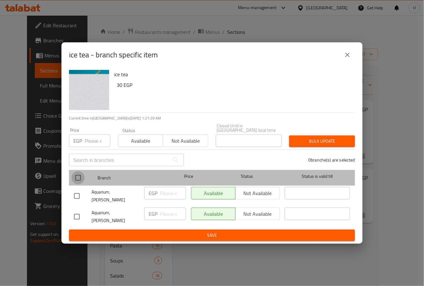
click at [78, 180] on input "checkbox" at bounding box center [77, 177] width 13 height 13
checkbox input "true"
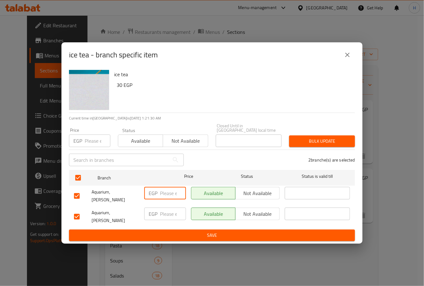
click at [172, 193] on input "number" at bounding box center [173, 193] width 26 height 13
type input "40"
click at [167, 212] on input "number" at bounding box center [173, 213] width 26 height 13
type input "40"
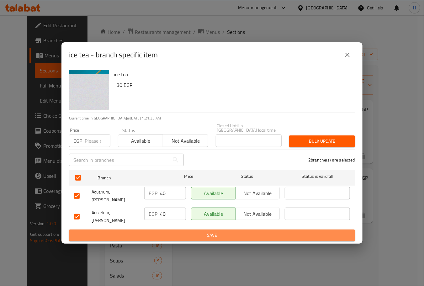
click at [172, 229] on button "Save" at bounding box center [212, 235] width 286 height 12
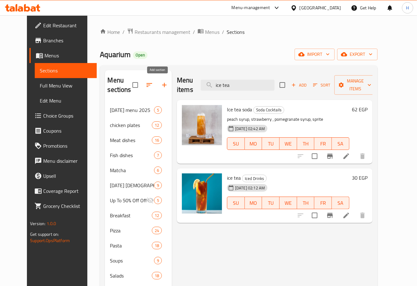
click at [161, 86] on icon "button" at bounding box center [165, 85] width 8 height 8
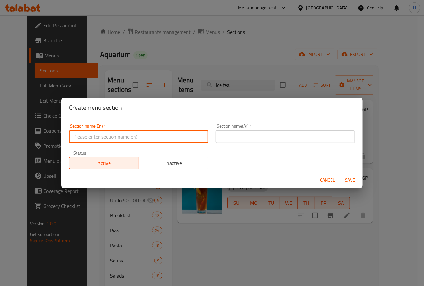
click at [155, 135] on input "text" at bounding box center [138, 136] width 139 height 13
type input "Hot Drinks"
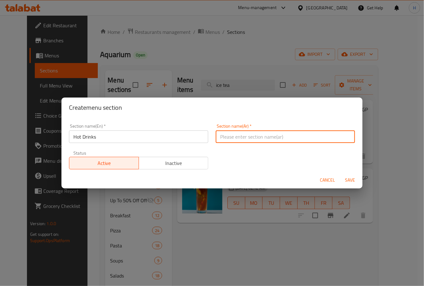
click at [253, 139] on input "text" at bounding box center [285, 136] width 139 height 13
type input "مشروبات ساخنه"
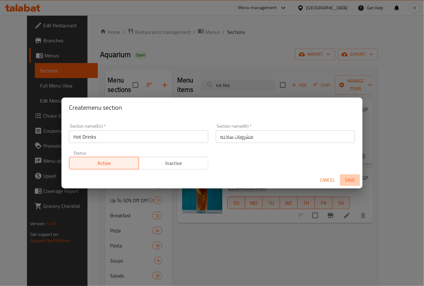
click at [353, 176] on span "Save" at bounding box center [349, 180] width 15 height 8
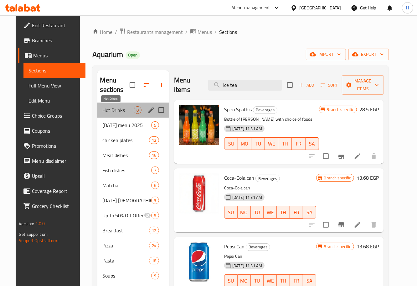
click at [116, 113] on span "Hot Drinks" at bounding box center [117, 110] width 31 height 8
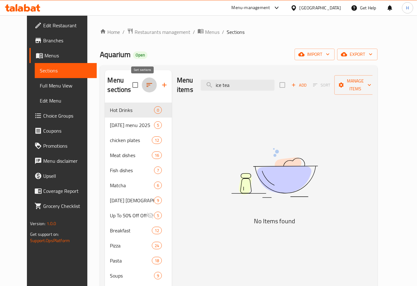
click at [146, 84] on icon "button" at bounding box center [150, 85] width 8 height 8
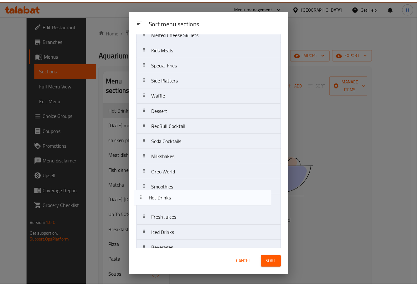
scroll to position [287, 0]
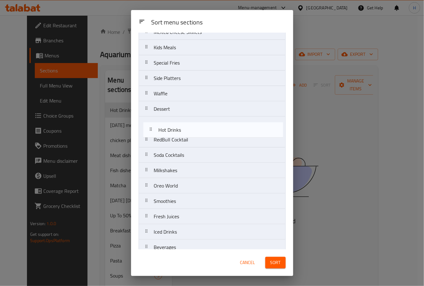
drag, startPoint x: 208, startPoint y: 60, endPoint x: 213, endPoint y: 141, distance: 81.3
click at [213, 141] on nav "Hot Drinks [DATE] menu 2025 chicken plates Meat dishes Fish dishes Matcha [DATE…" at bounding box center [211, 16] width 147 height 507
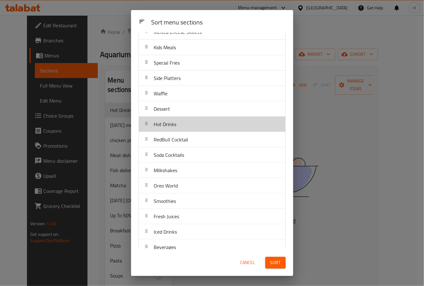
click at [212, 131] on div "Hot Drinks" at bounding box center [211, 124] width 141 height 15
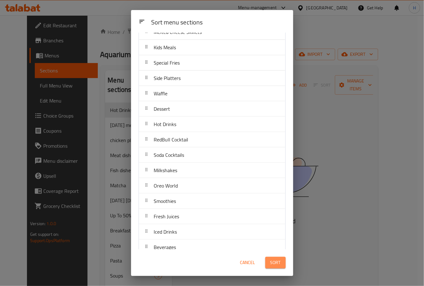
click at [278, 260] on span "Sort" at bounding box center [275, 262] width 10 height 8
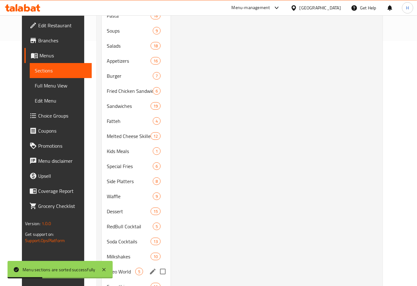
scroll to position [333, 0]
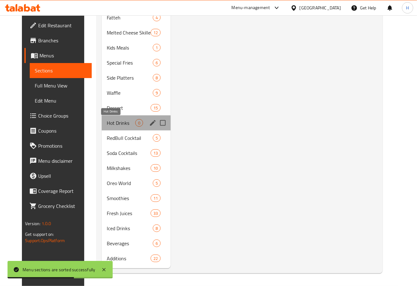
click at [115, 122] on span "Hot Drinks" at bounding box center [121, 123] width 29 height 8
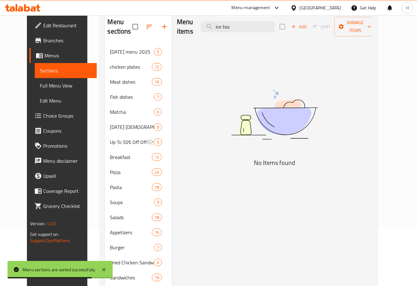
scroll to position [0, 0]
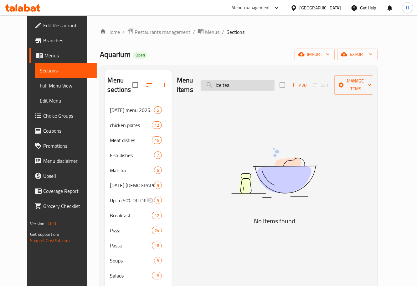
click at [258, 84] on input "ice tea" at bounding box center [238, 85] width 74 height 11
type input "i"
click at [308, 81] on span "Add" at bounding box center [299, 84] width 17 height 7
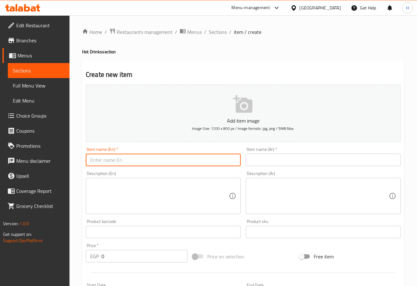
click at [177, 159] on input "text" at bounding box center [163, 160] width 155 height 13
type input "ُ"
type input "Espresso"
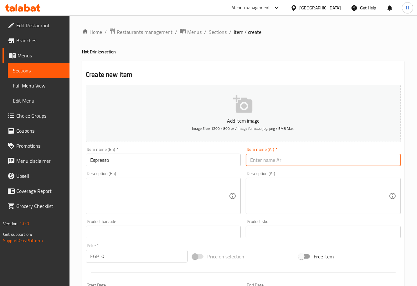
click at [289, 161] on input "text" at bounding box center [323, 160] width 155 height 13
type input "اسبرسو"
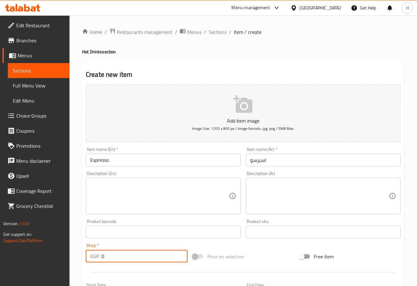
drag, startPoint x: 118, startPoint y: 256, endPoint x: 89, endPoint y: 258, distance: 29.8
click at [89, 258] on div "EGP 0 Price *" at bounding box center [137, 256] width 102 height 13
type input "42"
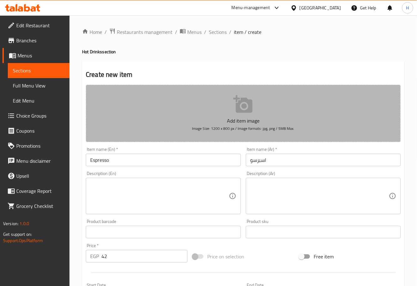
click at [231, 120] on p "Add item image" at bounding box center [244, 121] width 296 height 8
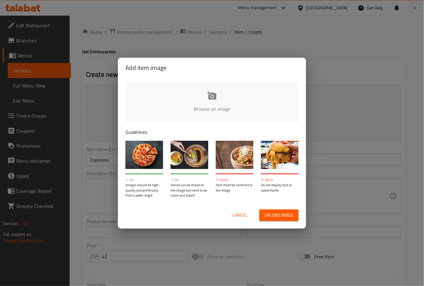
click at [207, 103] on input "file" at bounding box center [423, 110] width 597 height 59
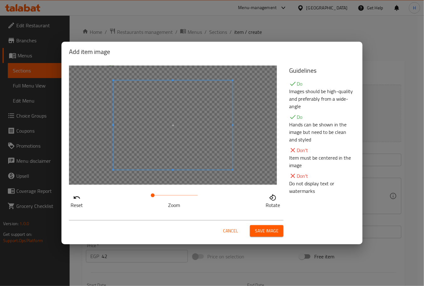
click at [153, 197] on span at bounding box center [153, 195] width 4 height 4
click at [269, 225] on button "Save image" at bounding box center [267, 231] width 34 height 12
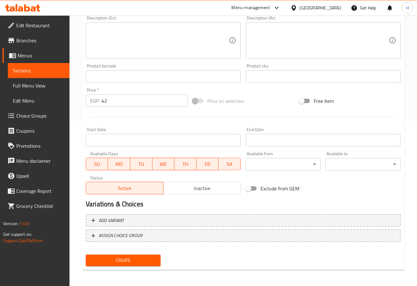
scroll to position [165, 0]
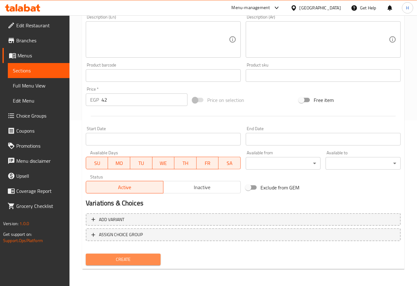
click at [127, 258] on span "Create" at bounding box center [123, 259] width 65 height 8
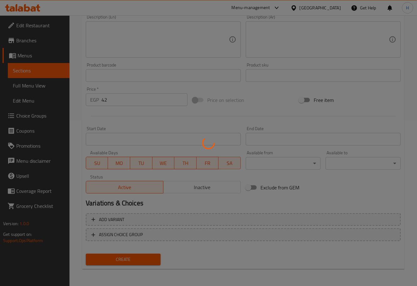
type input "0"
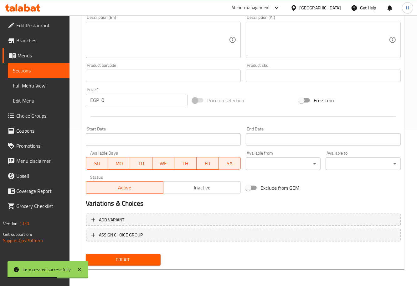
scroll to position [0, 0]
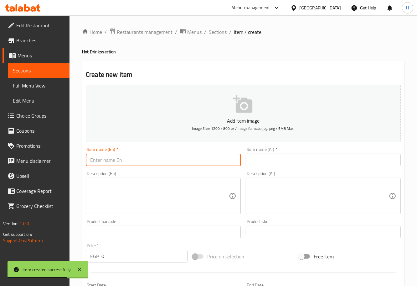
click at [132, 158] on input "text" at bounding box center [163, 160] width 155 height 13
paste input "double espresso"
drag, startPoint x: 93, startPoint y: 158, endPoint x: 83, endPoint y: 159, distance: 10.1
click at [83, 159] on div "Item name (En)   * double espresso Item name (En) *" at bounding box center [163, 156] width 160 height 24
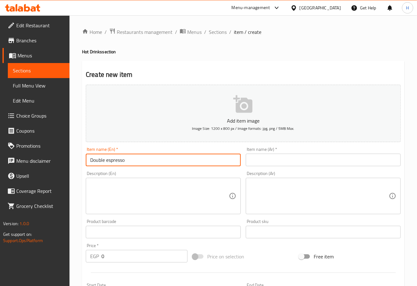
type input "Double espresso"
click at [282, 161] on input "text" at bounding box center [323, 160] width 155 height 13
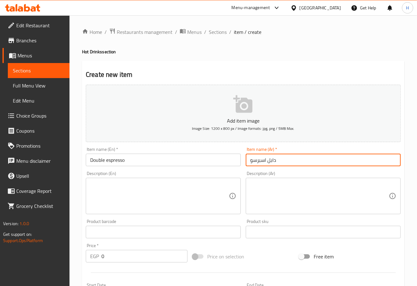
type input "دابل اسبرسو"
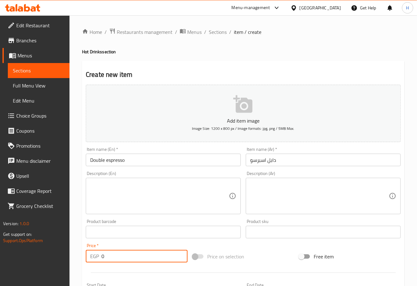
drag, startPoint x: 109, startPoint y: 259, endPoint x: 91, endPoint y: 260, distance: 18.5
click at [91, 260] on div "EGP 0 Price *" at bounding box center [137, 256] width 102 height 13
type input "52"
click at [79, 243] on div "Home / Restaurants management / Menus / Sections / item / create Hot Drinks sec…" at bounding box center [244, 228] width 348 height 427
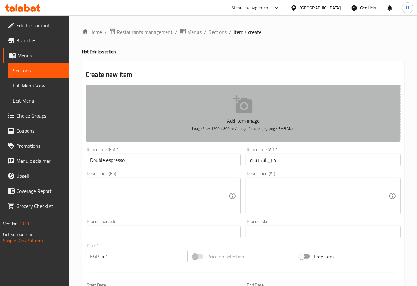
click at [246, 120] on p "Add item image" at bounding box center [244, 121] width 296 height 8
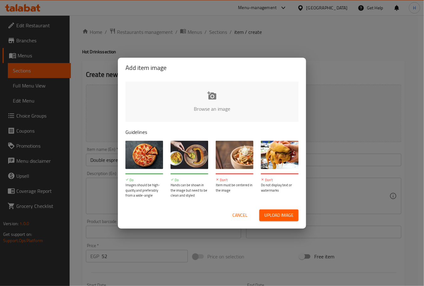
click at [217, 113] on input "file" at bounding box center [423, 110] width 597 height 59
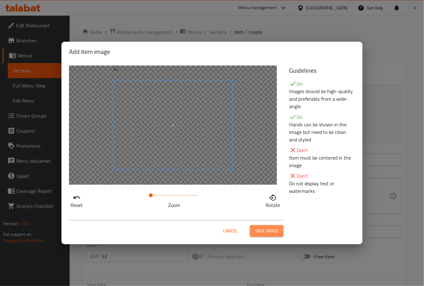
click at [272, 233] on span "Save image" at bounding box center [266, 231] width 23 height 8
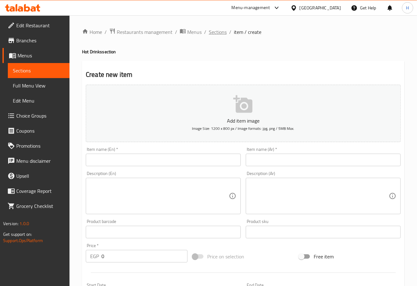
click at [222, 36] on span "Sections" at bounding box center [218, 32] width 18 height 8
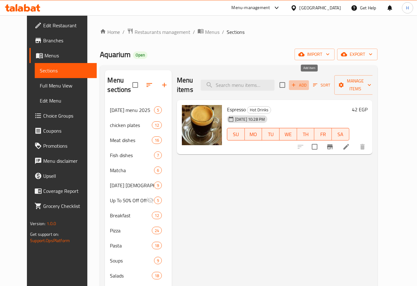
click at [308, 81] on span "Add" at bounding box center [299, 84] width 17 height 7
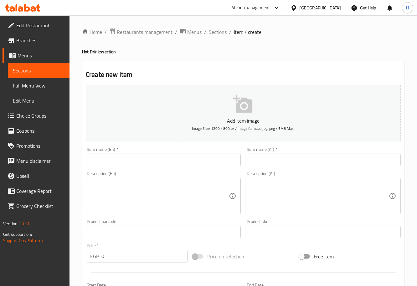
click at [171, 160] on input "text" at bounding box center [163, 160] width 155 height 13
type input "ي"
type input "d"
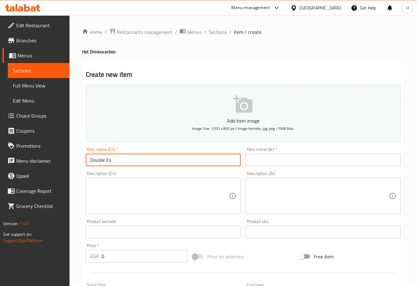
drag, startPoint x: 106, startPoint y: 156, endPoint x: 140, endPoint y: 163, distance: 34.9
click at [140, 163] on input "Double Es" at bounding box center [163, 160] width 155 height 13
paste input "espresso"
type input "Double espresso"
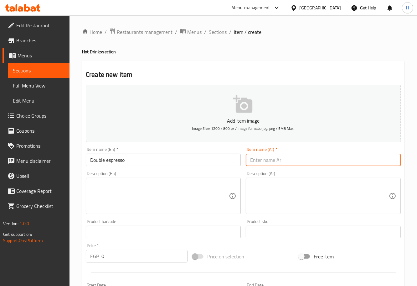
click at [269, 163] on input "text" at bounding box center [323, 160] width 155 height 13
type input "اسبرسو دابل"
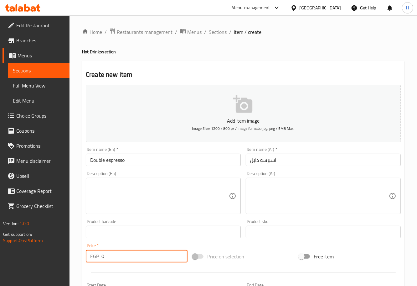
drag, startPoint x: 109, startPoint y: 256, endPoint x: 85, endPoint y: 260, distance: 25.0
click at [85, 260] on div "Price   * EGP 0 Price *" at bounding box center [136, 253] width 107 height 24
type input "52"
click at [223, 117] on p "Add item image" at bounding box center [244, 121] width 296 height 8
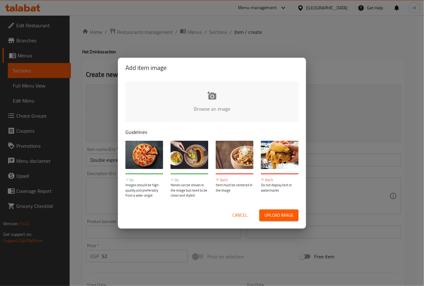
click at [206, 102] on input "file" at bounding box center [423, 110] width 597 height 59
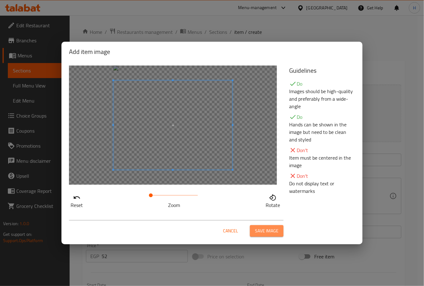
click at [277, 232] on span "Save image" at bounding box center [266, 231] width 23 height 8
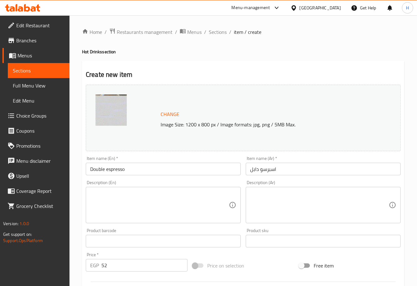
scroll to position [165, 0]
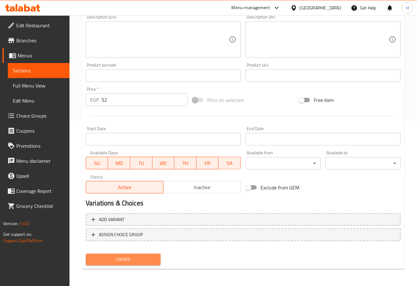
click at [135, 257] on span "Create" at bounding box center [123, 259] width 65 height 8
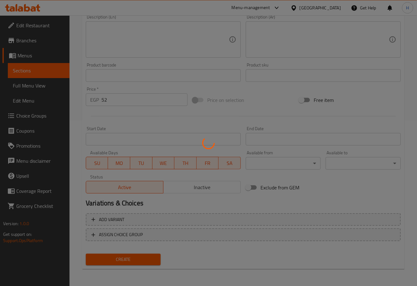
type input "0"
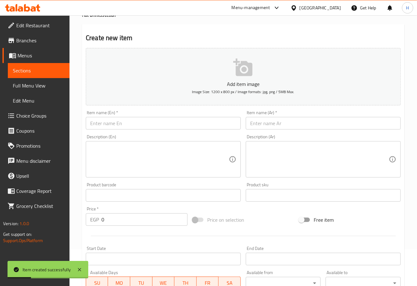
scroll to position [36, 0]
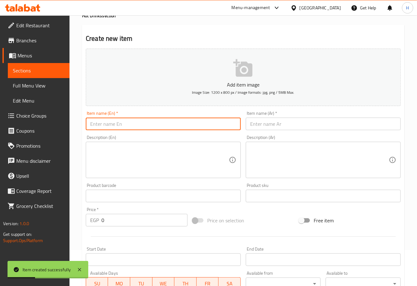
click at [148, 125] on input "text" at bounding box center [163, 123] width 155 height 13
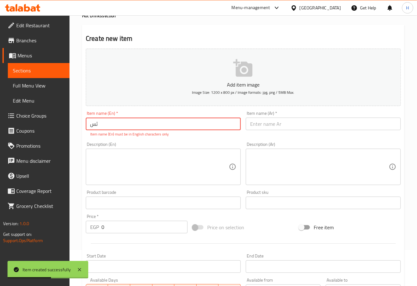
type input "ث"
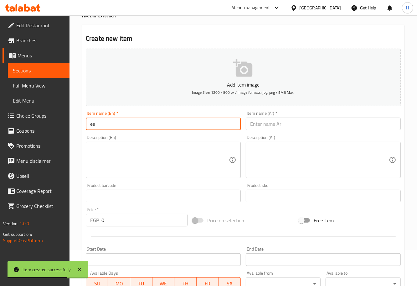
type input "e"
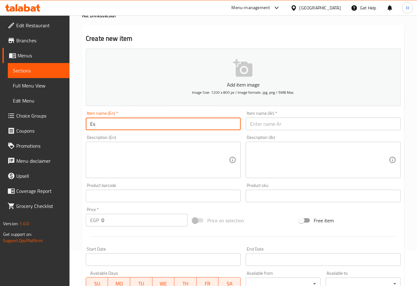
type input "Espresso Macchiato"
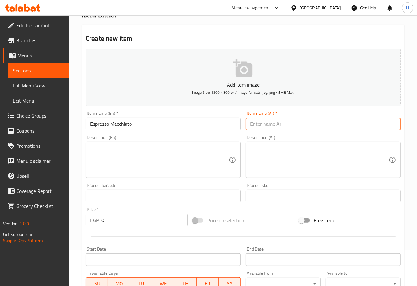
click at [281, 129] on input "text" at bounding box center [323, 123] width 155 height 13
type input "اسبرسو ميكاتو"
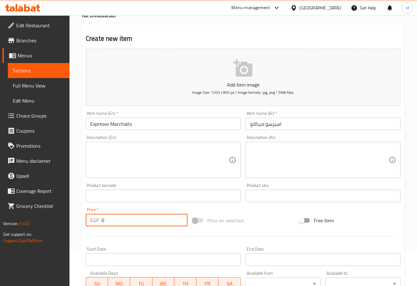
drag, startPoint x: 123, startPoint y: 220, endPoint x: 90, endPoint y: 226, distance: 33.9
click at [90, 226] on div "Price   * EGP 0 Price *" at bounding box center [136, 217] width 107 height 24
type input "52"
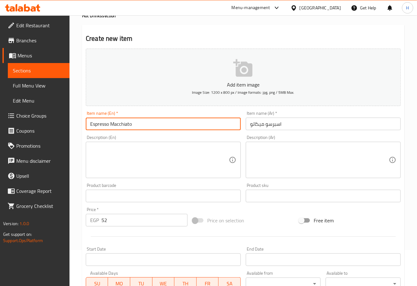
click at [142, 120] on input "Espresso Macchiato" at bounding box center [163, 123] width 155 height 13
click at [110, 122] on input "Espresso Macchiato" at bounding box center [163, 123] width 155 height 13
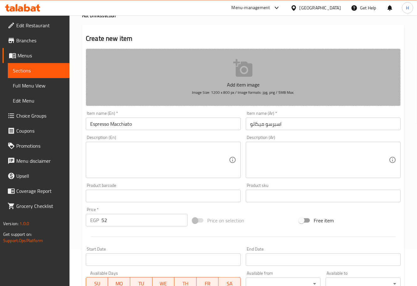
click at [248, 74] on icon "button" at bounding box center [242, 68] width 19 height 18
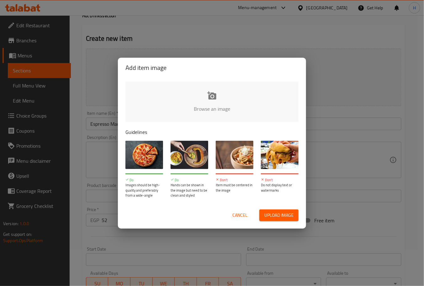
click at [210, 104] on input "file" at bounding box center [423, 110] width 597 height 59
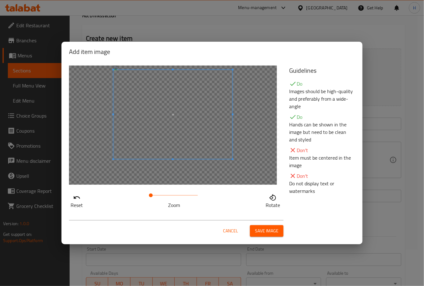
click at [139, 128] on span at bounding box center [172, 114] width 119 height 89
drag, startPoint x: 149, startPoint y: 193, endPoint x: 154, endPoint y: 193, distance: 4.1
click at [154, 193] on span at bounding box center [154, 195] width 4 height 4
click at [196, 143] on span at bounding box center [175, 115] width 125 height 94
click at [269, 233] on span "Save image" at bounding box center [266, 231] width 23 height 8
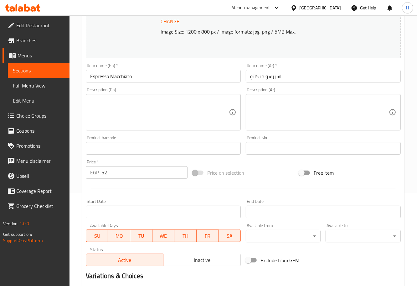
scroll to position [165, 0]
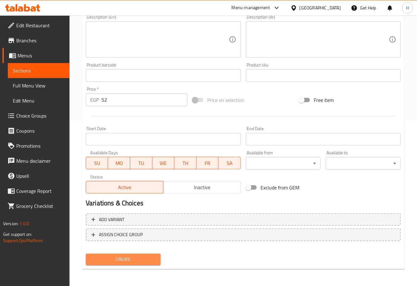
click at [132, 262] on span "Create" at bounding box center [123, 259] width 65 height 8
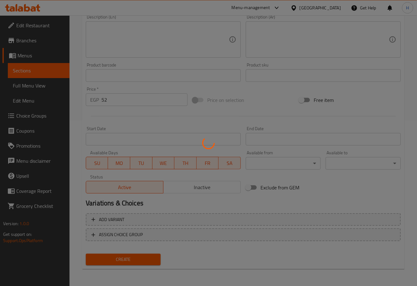
type input "0"
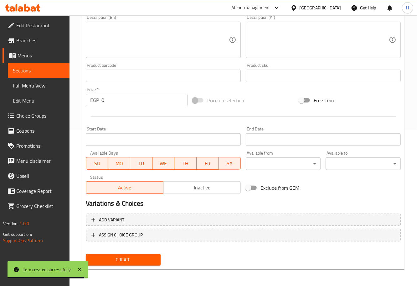
scroll to position [0, 0]
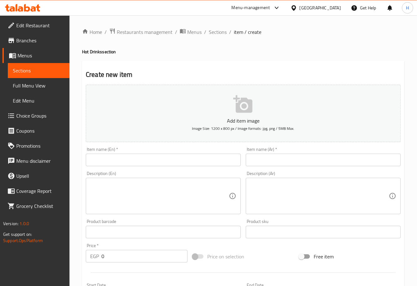
click at [115, 160] on input "text" at bounding box center [163, 160] width 155 height 13
type input "Cappuccino"
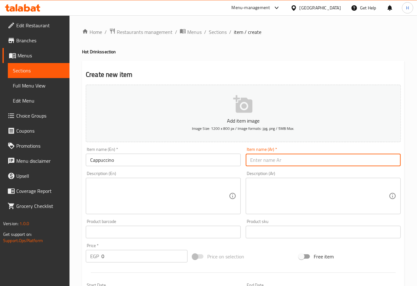
click at [287, 162] on input "text" at bounding box center [323, 160] width 155 height 13
type input "كابتشينو"
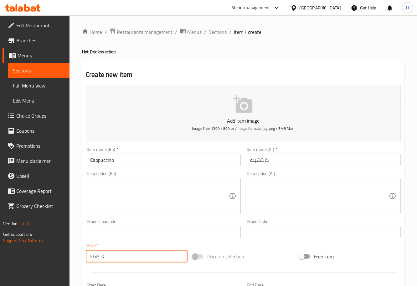
drag, startPoint x: 114, startPoint y: 253, endPoint x: 87, endPoint y: 254, distance: 26.7
click at [87, 254] on div "EGP 0 Price *" at bounding box center [137, 256] width 102 height 13
type input "55"
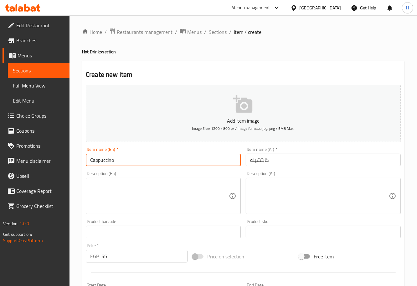
drag, startPoint x: 146, startPoint y: 162, endPoint x: 63, endPoint y: 168, distance: 83.9
click at [63, 168] on div "Edit Restaurant Branches Menus Sections Full Menu View Edit Menu Choice Groups …" at bounding box center [208, 228] width 417 height 427
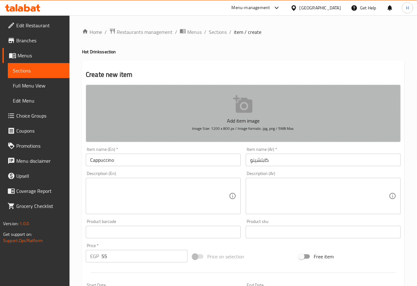
click at [256, 107] on button "Add item image Image Size: 1200 x 800 px / Image formats: jpg, png / 5MB Max." at bounding box center [243, 113] width 315 height 57
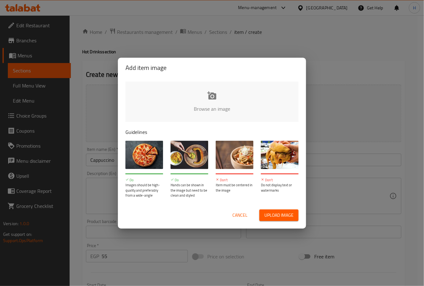
click at [199, 104] on input "file" at bounding box center [423, 110] width 597 height 59
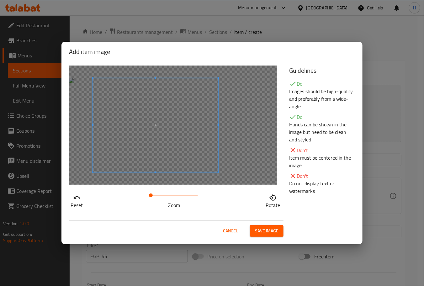
click at [177, 155] on span at bounding box center [155, 125] width 125 height 94
drag, startPoint x: 152, startPoint y: 195, endPoint x: 159, endPoint y: 198, distance: 7.0
click at [159, 197] on span at bounding box center [159, 195] width 4 height 4
click at [174, 169] on span at bounding box center [155, 133] width 125 height 94
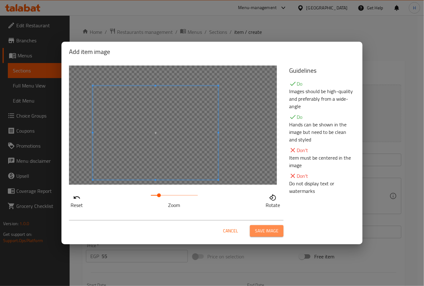
click at [273, 231] on span "Save image" at bounding box center [266, 231] width 23 height 8
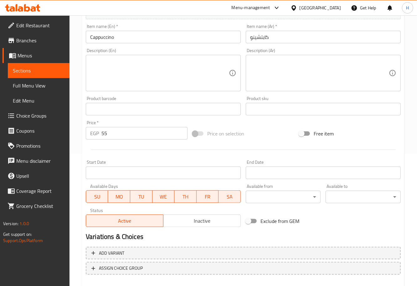
scroll to position [165, 0]
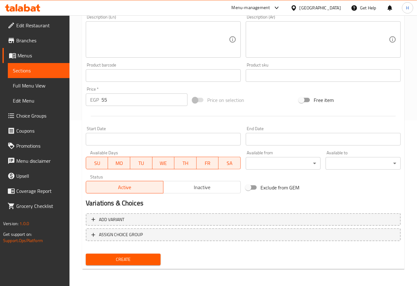
click at [128, 257] on span "Create" at bounding box center [123, 259] width 65 height 8
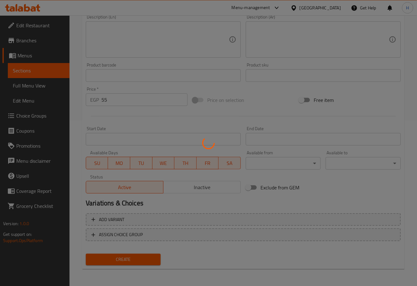
type input "0"
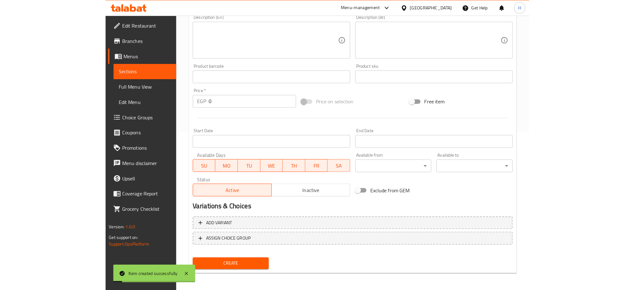
scroll to position [0, 0]
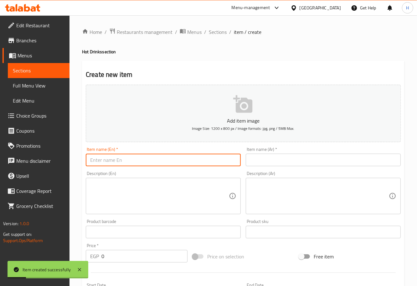
click at [118, 157] on input "text" at bounding box center [163, 160] width 155 height 13
type input "ِ"
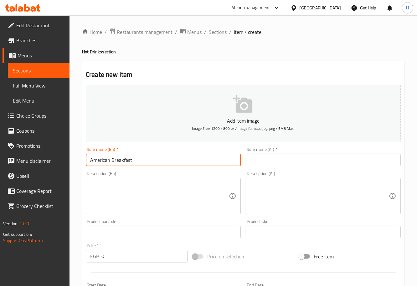
drag, startPoint x: 134, startPoint y: 162, endPoint x: 112, endPoint y: 163, distance: 22.9
click at [112, 163] on input "American Breakfast" at bounding box center [163, 160] width 155 height 13
type input "American Coffee"
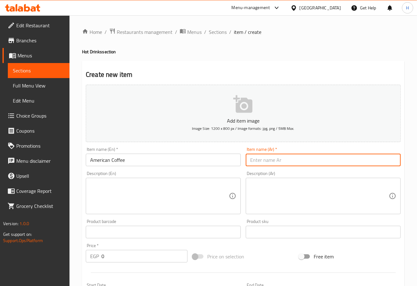
click at [264, 159] on input "text" at bounding box center [323, 160] width 155 height 13
type input "ا"
type input "قهوه امريكان"
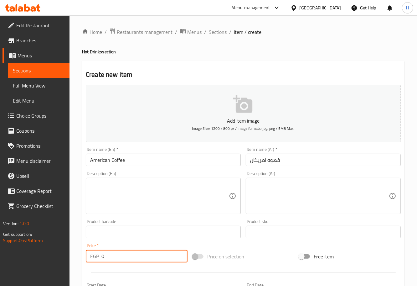
drag, startPoint x: 136, startPoint y: 255, endPoint x: 94, endPoint y: 259, distance: 41.9
click at [94, 259] on div "EGP 0 Price *" at bounding box center [137, 256] width 102 height 13
type input "55"
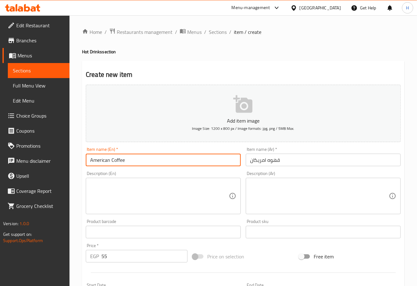
drag, startPoint x: 138, startPoint y: 160, endPoint x: 74, endPoint y: 159, distance: 64.6
click at [74, 159] on div "Home / Restaurants management / Menus / Sections / item / create Hot Drinks sec…" at bounding box center [244, 228] width 348 height 427
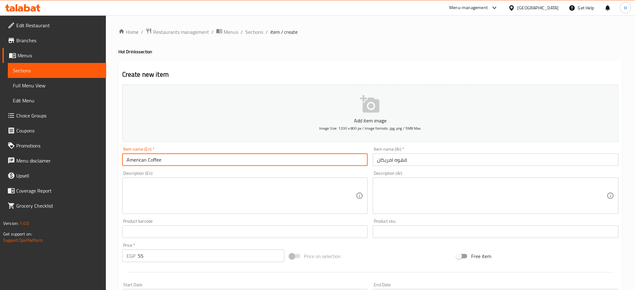
click at [375, 107] on icon "button" at bounding box center [370, 104] width 20 height 20
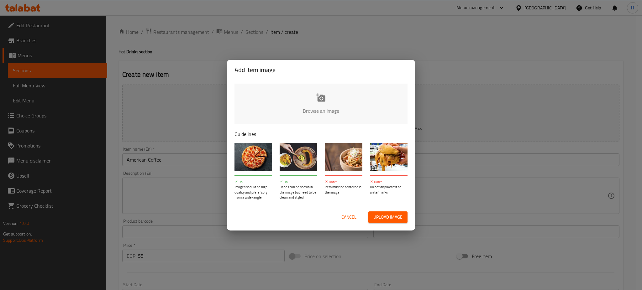
click at [323, 99] on input "file" at bounding box center [532, 113] width 597 height 59
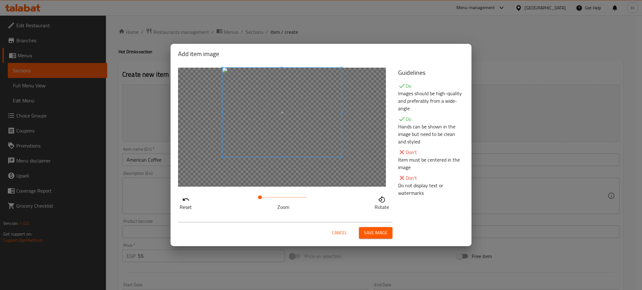
click at [257, 133] on span at bounding box center [281, 112] width 119 height 89
click at [377, 234] on span "Save image" at bounding box center [375, 233] width 23 height 8
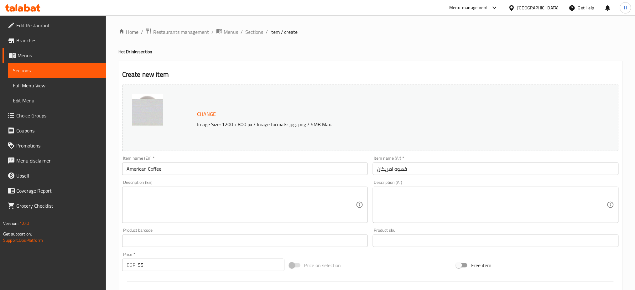
scroll to position [161, 0]
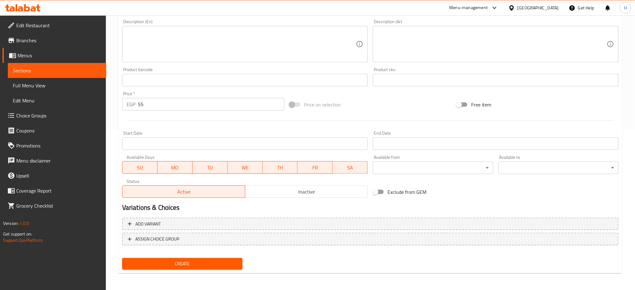
click at [193, 261] on span "Create" at bounding box center [182, 264] width 110 height 8
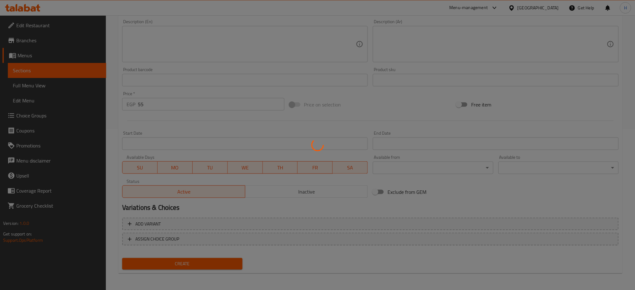
type input "0"
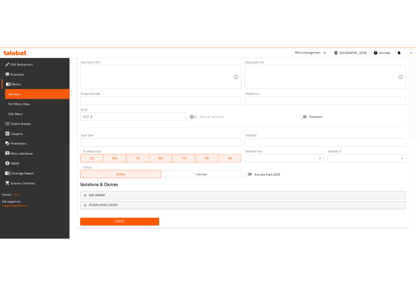
scroll to position [0, 0]
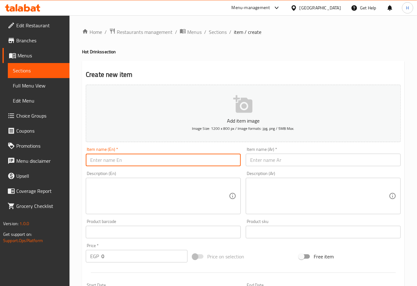
click at [108, 156] on input "text" at bounding box center [163, 160] width 155 height 13
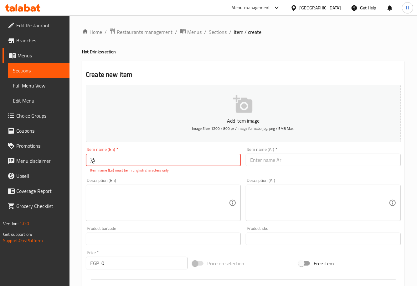
type input "}"
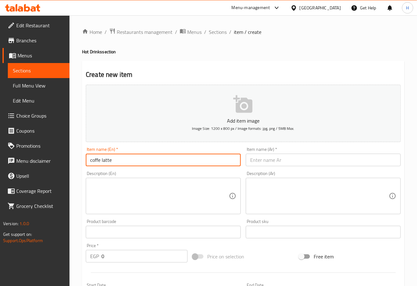
type input "coffe latte"
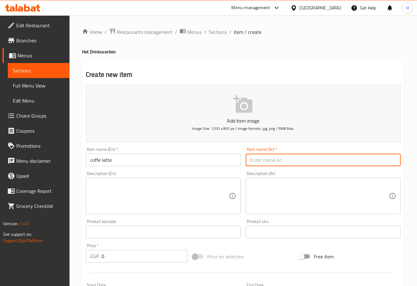
click at [295, 164] on input "text" at bounding box center [323, 160] width 155 height 13
type input "كفيه لاتيه"
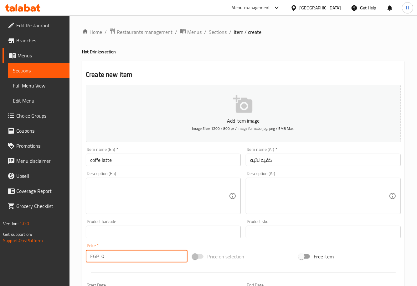
drag, startPoint x: 122, startPoint y: 260, endPoint x: 69, endPoint y: 257, distance: 53.1
click at [69, 257] on div "Edit Restaurant Branches Menus Sections Full Menu View Edit Menu Choice Groups …" at bounding box center [208, 228] width 417 height 427
type input "60"
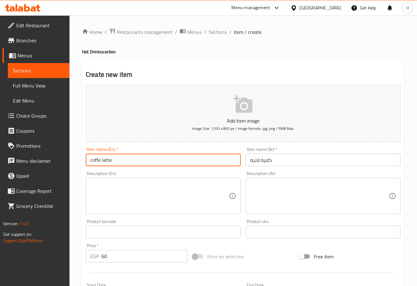
drag, startPoint x: 117, startPoint y: 160, endPoint x: 69, endPoint y: 164, distance: 47.8
click at [69, 164] on div "Edit Restaurant Branches Menus Sections Full Menu View Edit Menu Choice Groups …" at bounding box center [208, 228] width 417 height 427
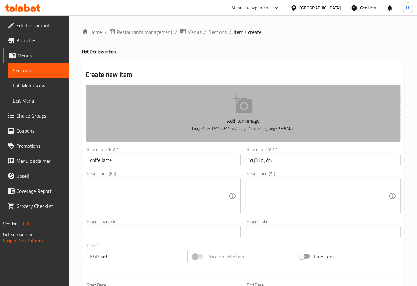
click at [245, 112] on icon "button" at bounding box center [242, 104] width 19 height 18
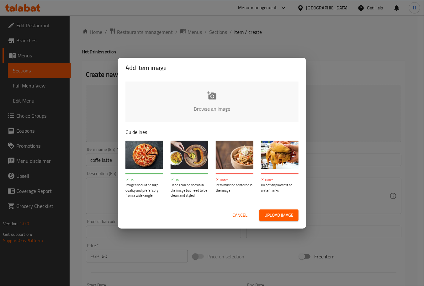
click at [208, 102] on input "file" at bounding box center [423, 110] width 597 height 59
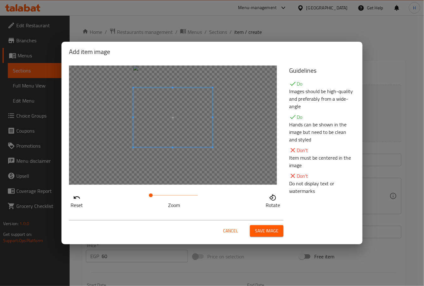
click at [196, 133] on span at bounding box center [172, 118] width 79 height 60
click at [269, 228] on span "Save image" at bounding box center [266, 231] width 23 height 8
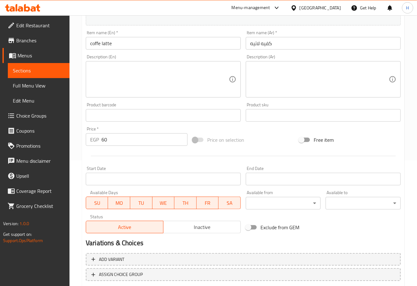
scroll to position [142, 0]
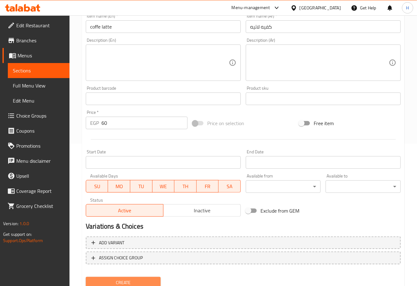
click at [124, 279] on span "Create" at bounding box center [123, 283] width 65 height 8
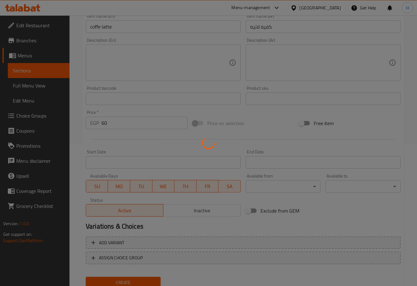
type input "0"
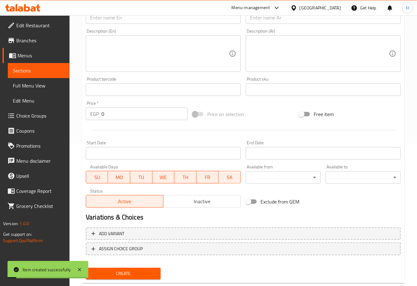
scroll to position [0, 0]
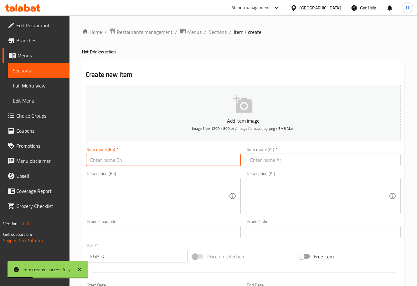
click at [129, 160] on input "text" at bounding box center [163, 160] width 155 height 13
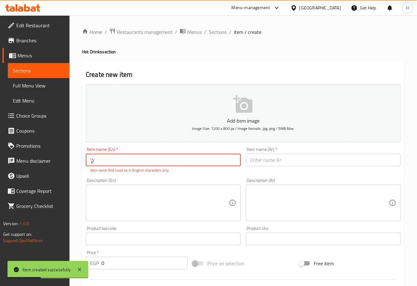
type input "’"
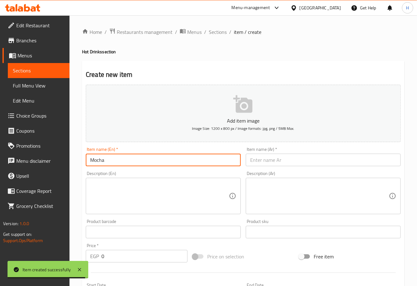
type input "Mocha"
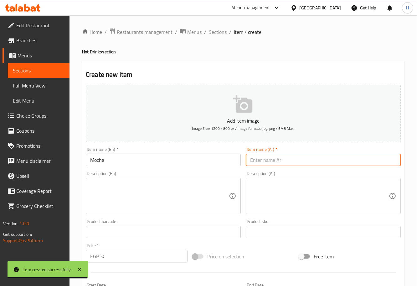
click at [262, 164] on input "text" at bounding box center [323, 160] width 155 height 13
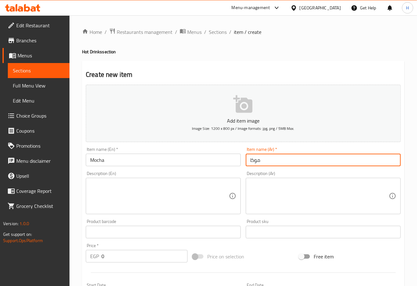
type input "موكا"
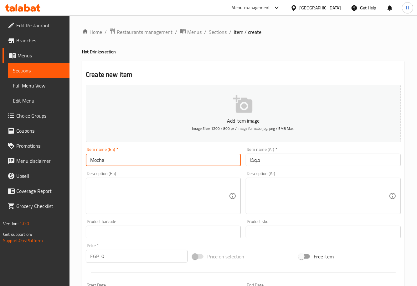
drag, startPoint x: 137, startPoint y: 163, endPoint x: 74, endPoint y: 164, distance: 63.3
click at [74, 164] on div "Home / Restaurants management / Menus / Sections / item / create Hot Drinks sec…" at bounding box center [244, 228] width 348 height 427
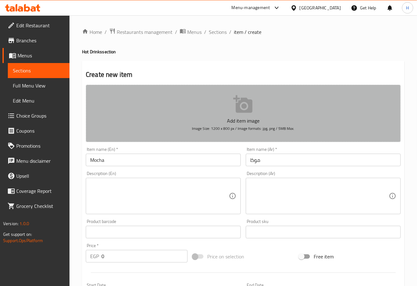
click at [237, 108] on icon "button" at bounding box center [242, 104] width 19 height 18
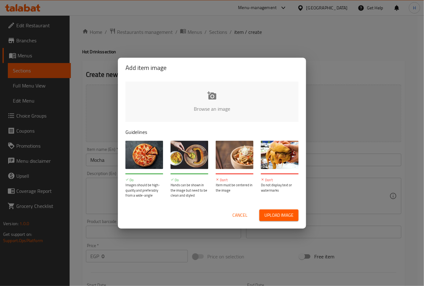
click at [206, 94] on input "file" at bounding box center [423, 110] width 597 height 59
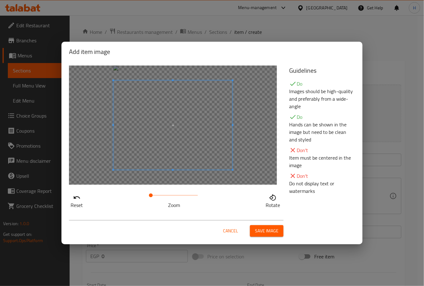
click at [229, 151] on span at bounding box center [172, 125] width 119 height 89
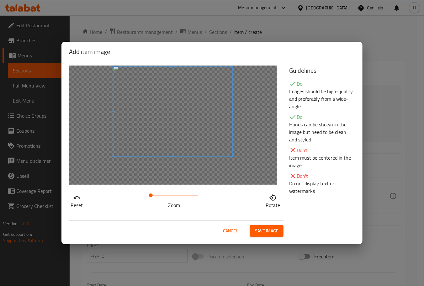
click at [229, 138] on span at bounding box center [172, 111] width 119 height 89
click at [271, 234] on span "Save image" at bounding box center [266, 231] width 23 height 8
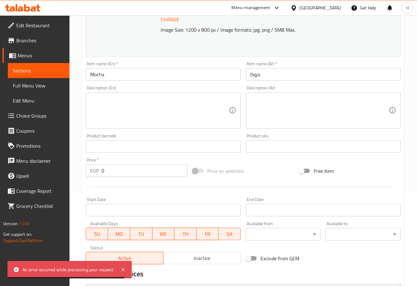
scroll to position [94, 0]
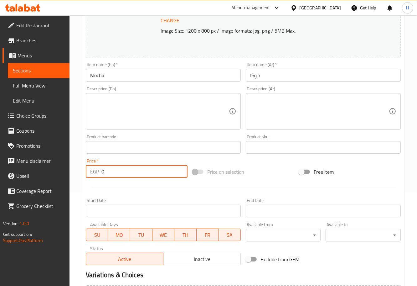
drag, startPoint x: 111, startPoint y: 170, endPoint x: 86, endPoint y: 173, distance: 24.3
click at [86, 173] on div "EGP 0 Price *" at bounding box center [137, 171] width 102 height 13
type input "65"
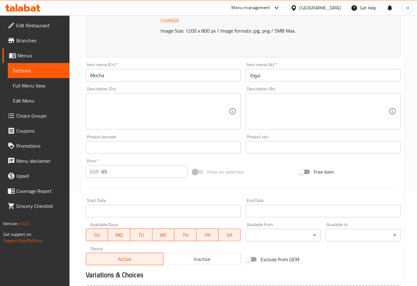
click at [90, 196] on div "Start Date Start Date" at bounding box center [163, 208] width 160 height 24
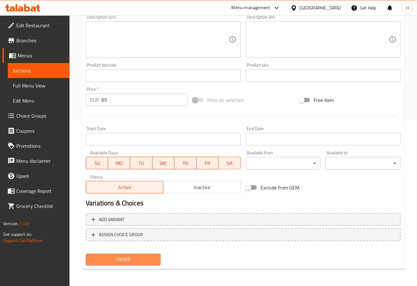
click at [127, 259] on span "Create" at bounding box center [123, 259] width 65 height 8
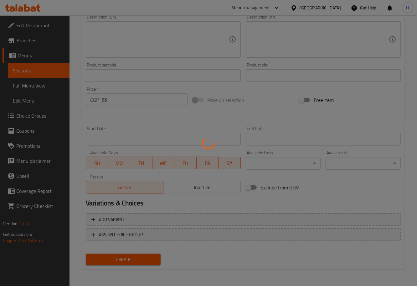
type input "0"
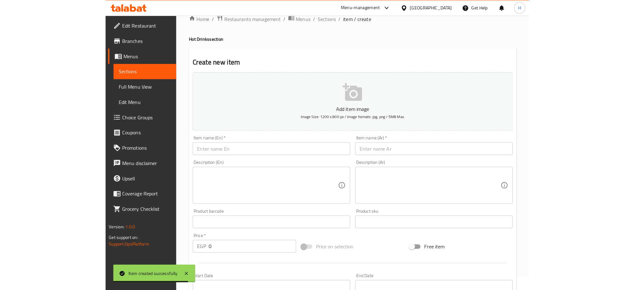
scroll to position [13, 0]
